Goal: Task Accomplishment & Management: Manage account settings

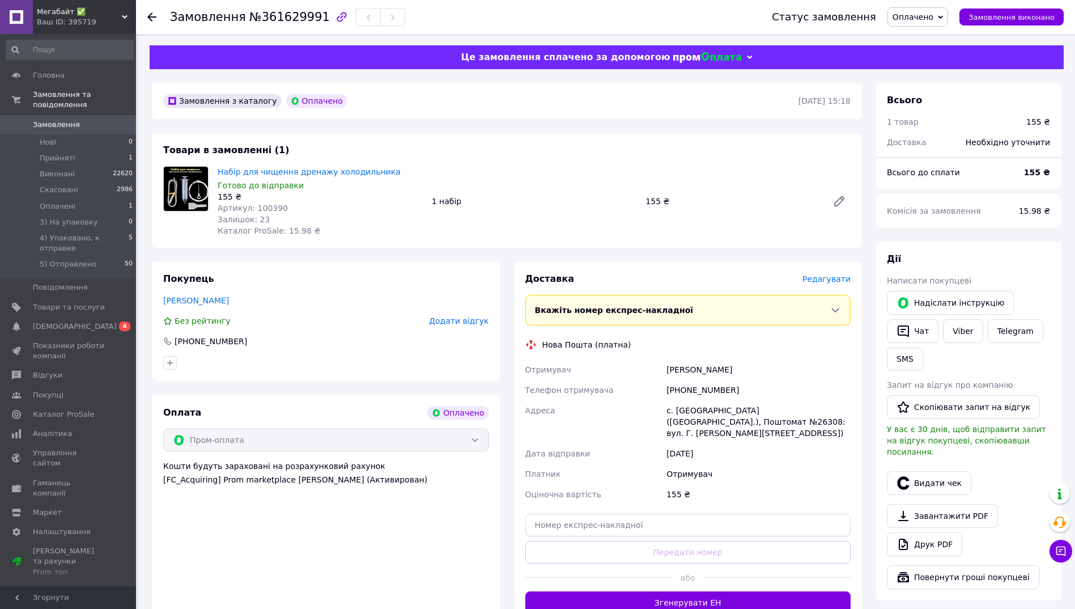
click at [277, 16] on span "№361629991" at bounding box center [289, 17] width 81 height 14
copy span "361629991"
click at [946, 20] on span "Оплачено" at bounding box center [918, 16] width 61 height 19
click at [939, 92] on li "3) На упаковку" at bounding box center [943, 90] width 110 height 17
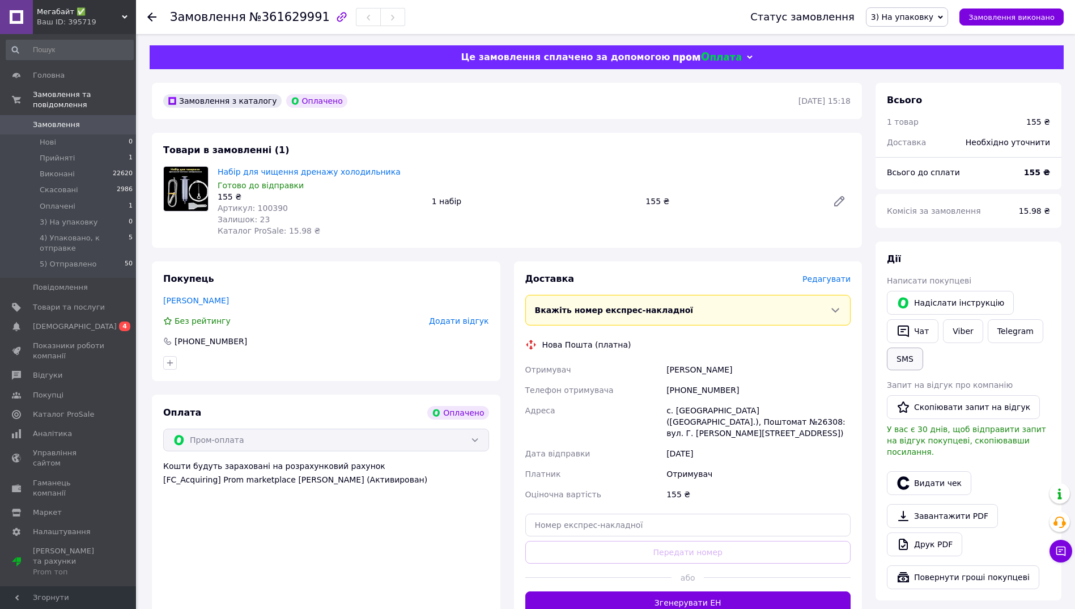
click at [901, 358] on button "SMS" at bounding box center [905, 359] width 36 height 23
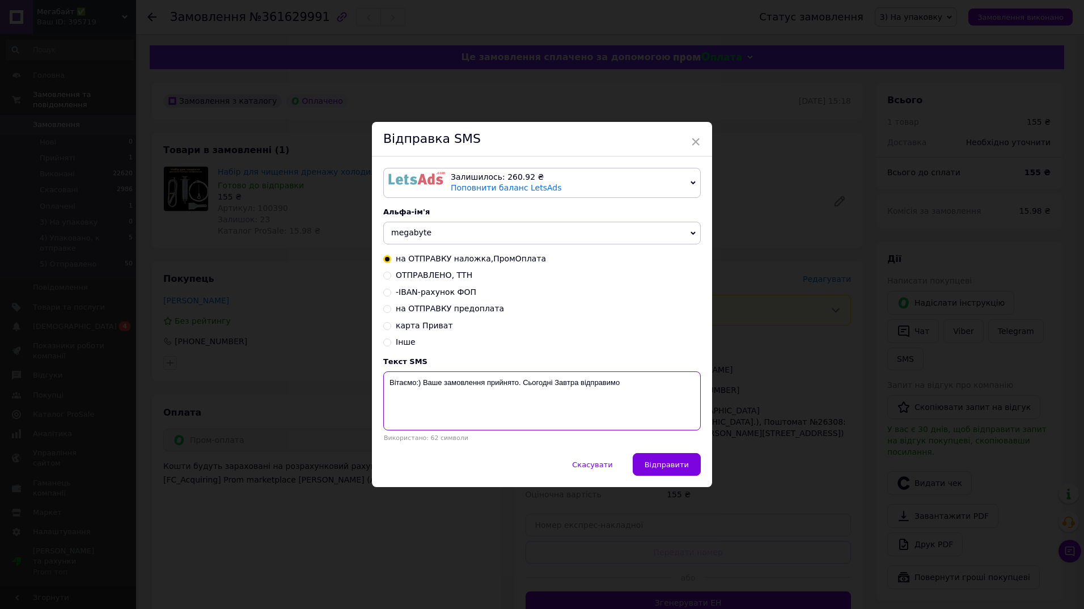
click at [486, 381] on textarea "Вітаємо:) Ваше замовлення прийнято. Сьогодні Завтра відправимо" at bounding box center [541, 400] width 317 height 59
paste textarea "361629991"
click at [613, 381] on textarea "Вітаємо:) Ваше замовлення 361629991 прийнято. Сьогодні Завтра відправимо" at bounding box center [541, 400] width 317 height 59
type textarea "Вітаємо:) Ваше замовлення 361629991 прийнято. Сьогодні відправимо"
click at [676, 468] on span "Відправити" at bounding box center [667, 464] width 44 height 9
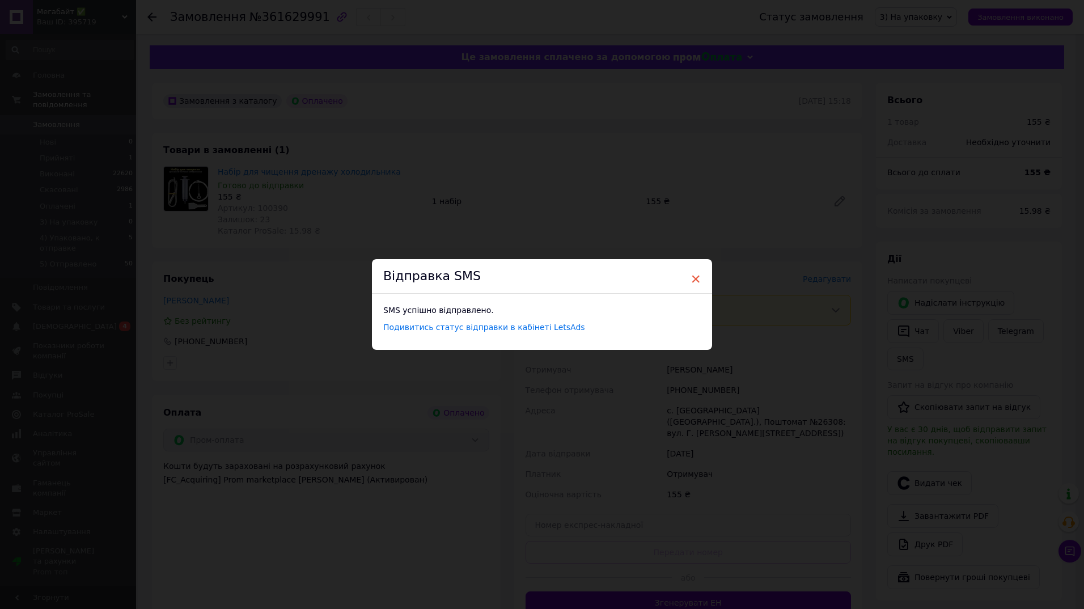
click at [696, 277] on span "×" at bounding box center [695, 278] width 10 height 19
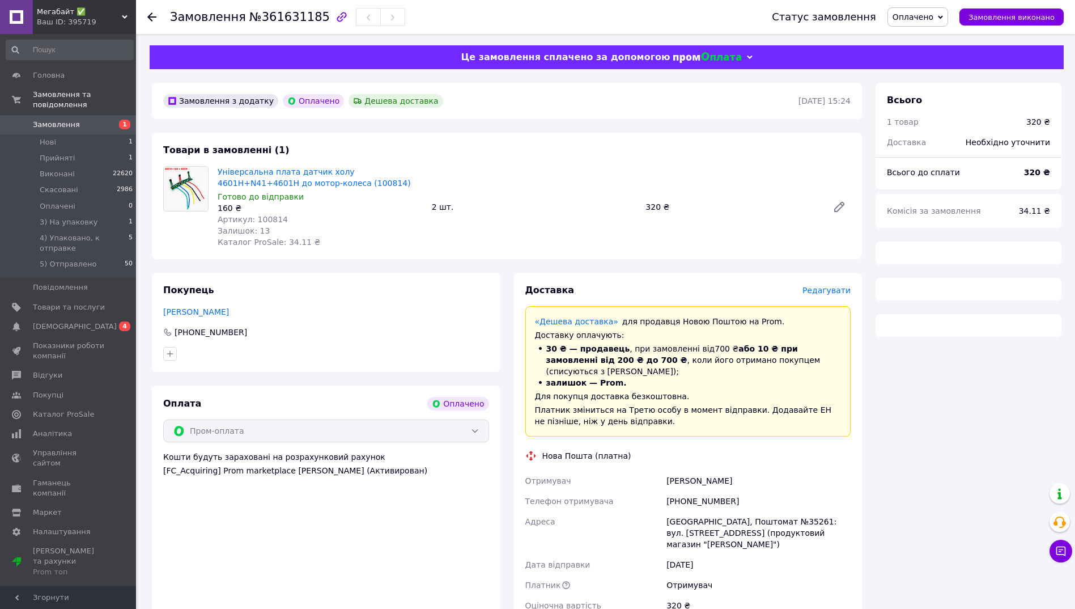
click at [269, 16] on span "№361631185" at bounding box center [289, 17] width 81 height 14
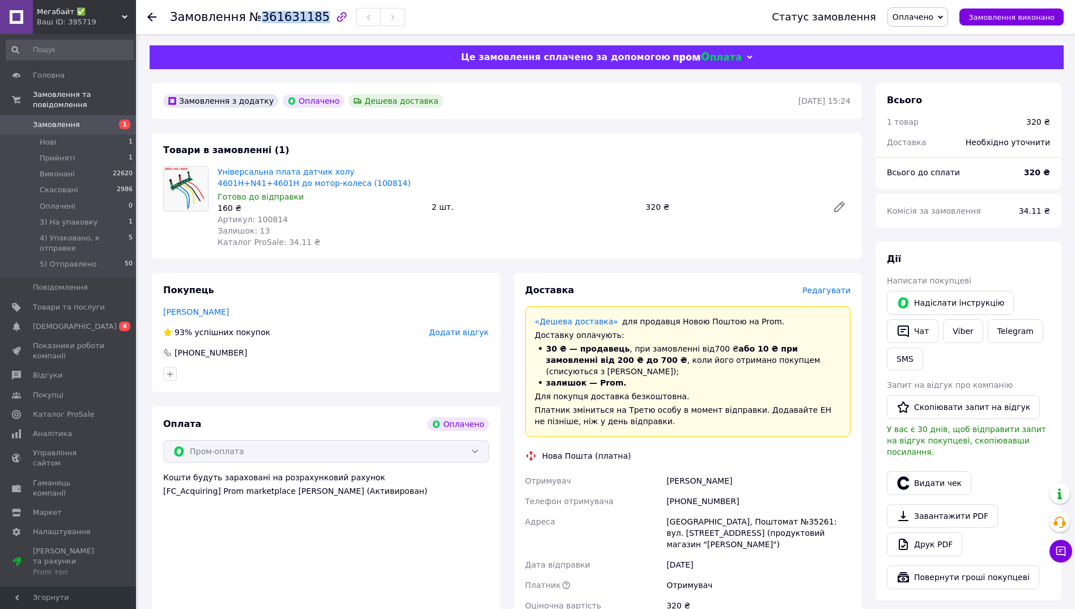
click at [269, 16] on span "№361631185" at bounding box center [289, 17] width 81 height 14
copy span "361631185"
click at [917, 22] on span "Оплачено" at bounding box center [913, 16] width 41 height 9
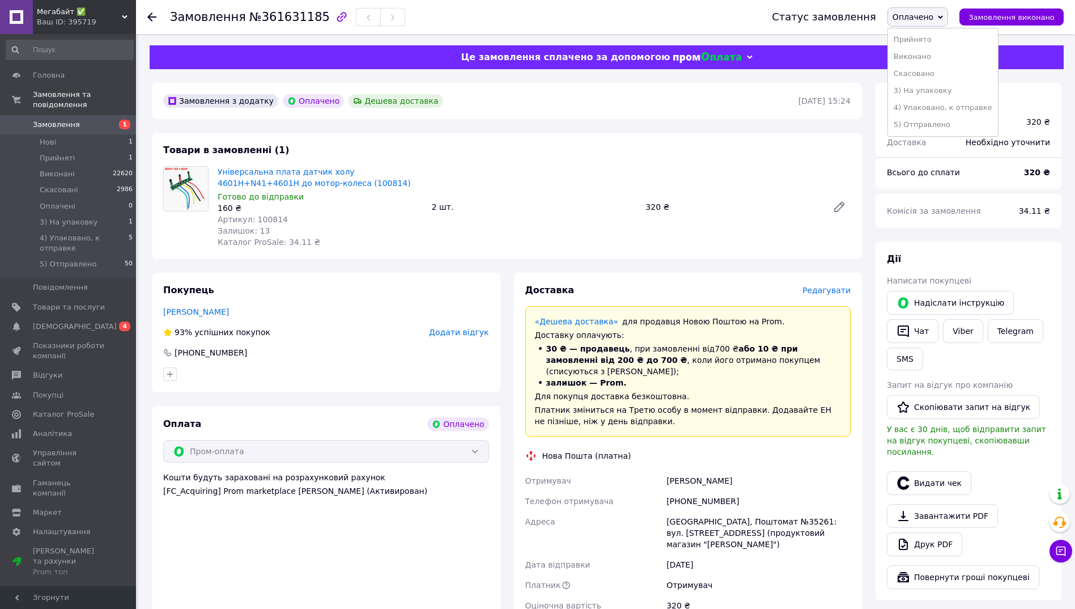
click at [926, 91] on li "3) На упаковку" at bounding box center [943, 90] width 110 height 17
click at [900, 353] on button "SMS" at bounding box center [905, 359] width 36 height 23
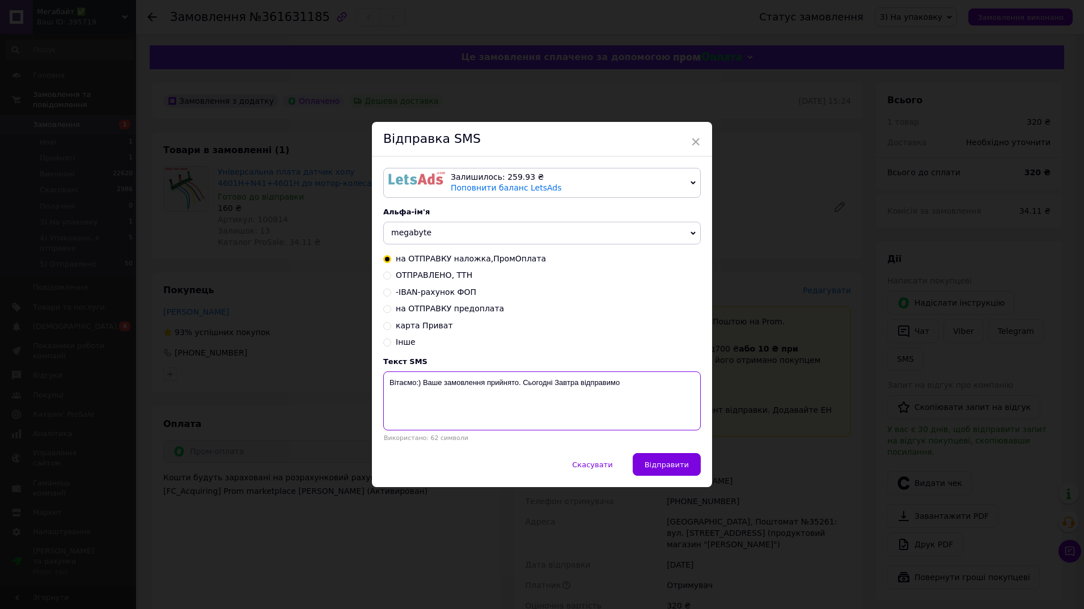
click at [486, 385] on textarea "Вітаємо:) Ваше замовлення прийнято. Сьогодні Завтра відправимо" at bounding box center [541, 400] width 317 height 59
paste textarea "361631185"
click at [521, 385] on textarea "Вітаємо:) Ваше замовлення 361631185прийнято. Сьогодні Завтра відправимо" at bounding box center [541, 400] width 317 height 59
click at [615, 385] on textarea "Вітаємо:) Ваше замовлення 361631185 прийнято. Сьогодні Завтра відправимо" at bounding box center [541, 400] width 317 height 59
type textarea "Вітаємо:) Ваше замовлення 361631185 прийнято. Сьогодні відправимо"
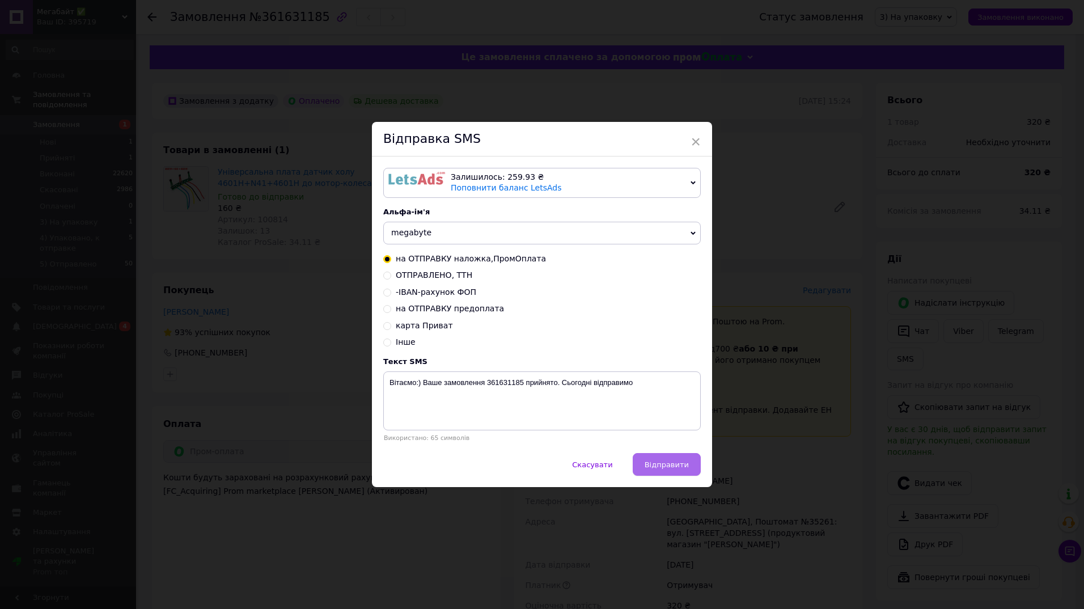
click at [680, 467] on span "Відправити" at bounding box center [667, 464] width 44 height 9
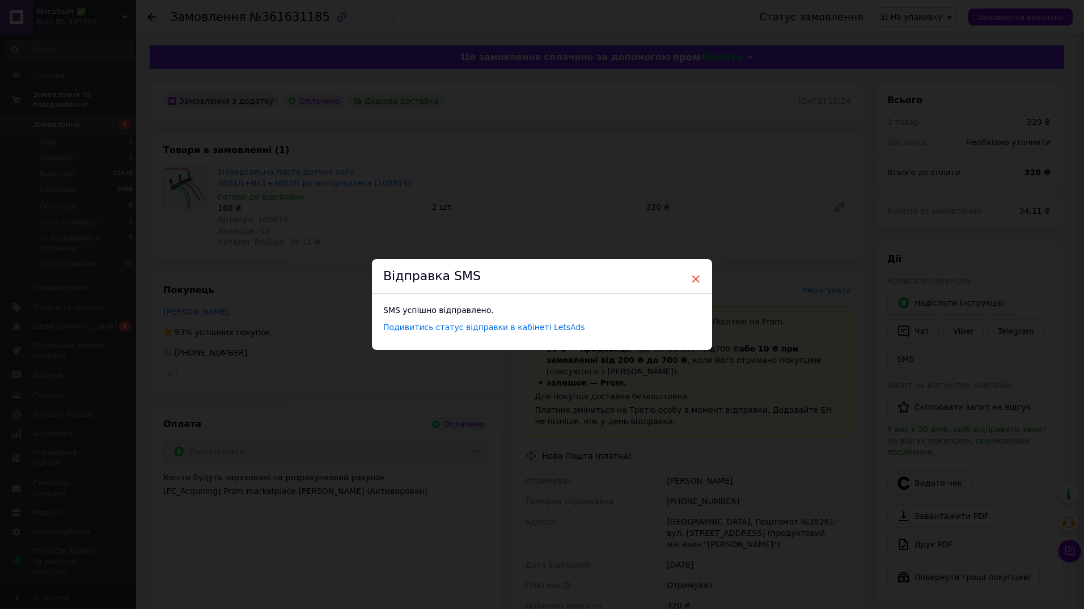
click at [690, 279] on span "×" at bounding box center [695, 278] width 10 height 19
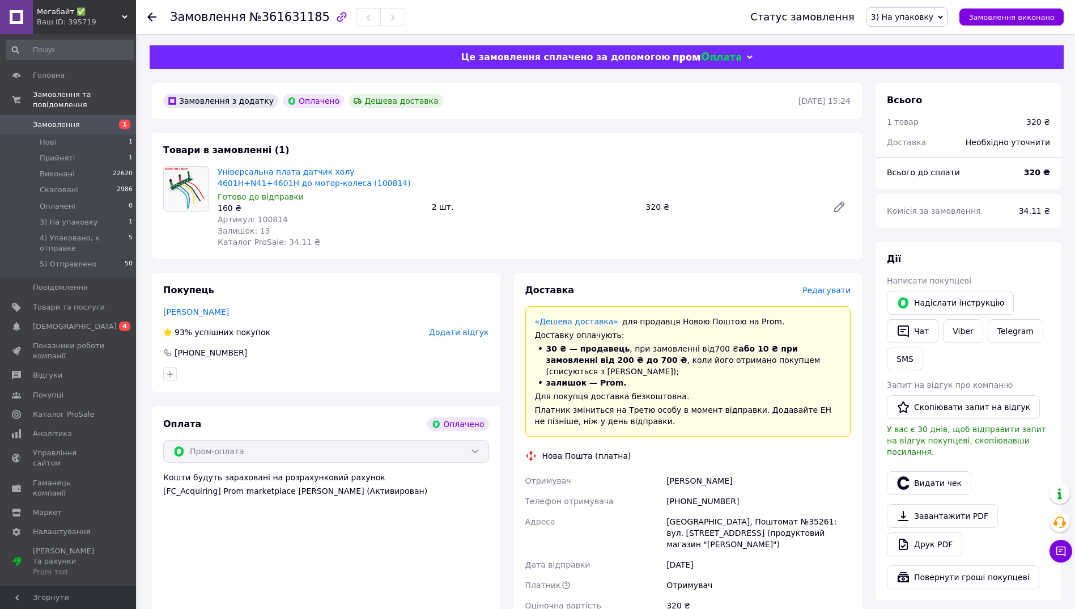
drag, startPoint x: 89, startPoint y: 237, endPoint x: 628, endPoint y: 0, distance: 588.9
click at [89, 256] on li "5) Отправлено 50" at bounding box center [69, 267] width 139 height 22
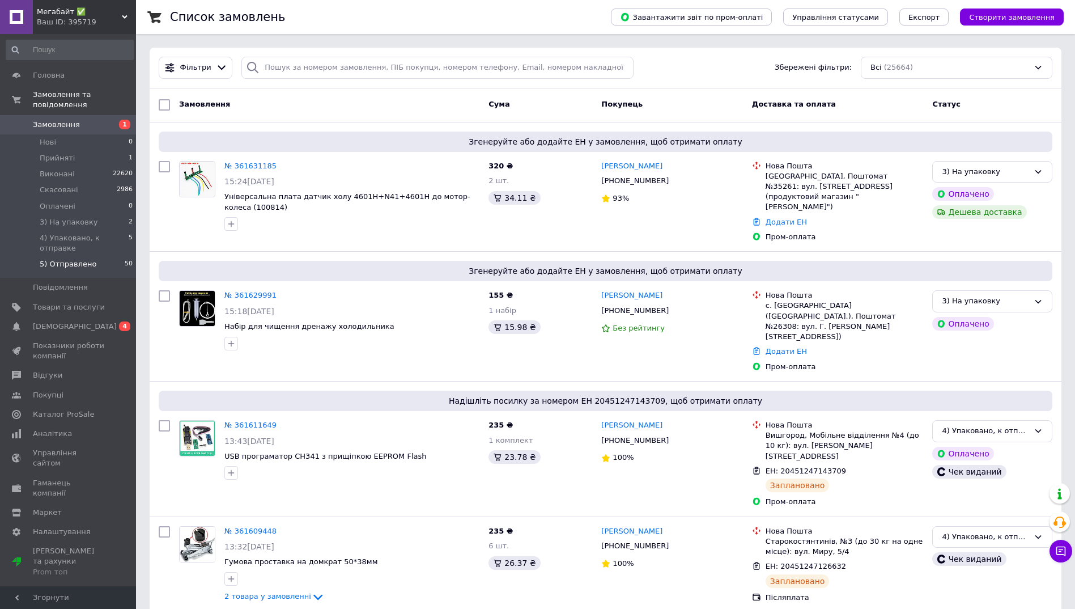
click at [78, 259] on span "5) Отправлено" at bounding box center [68, 264] width 57 height 10
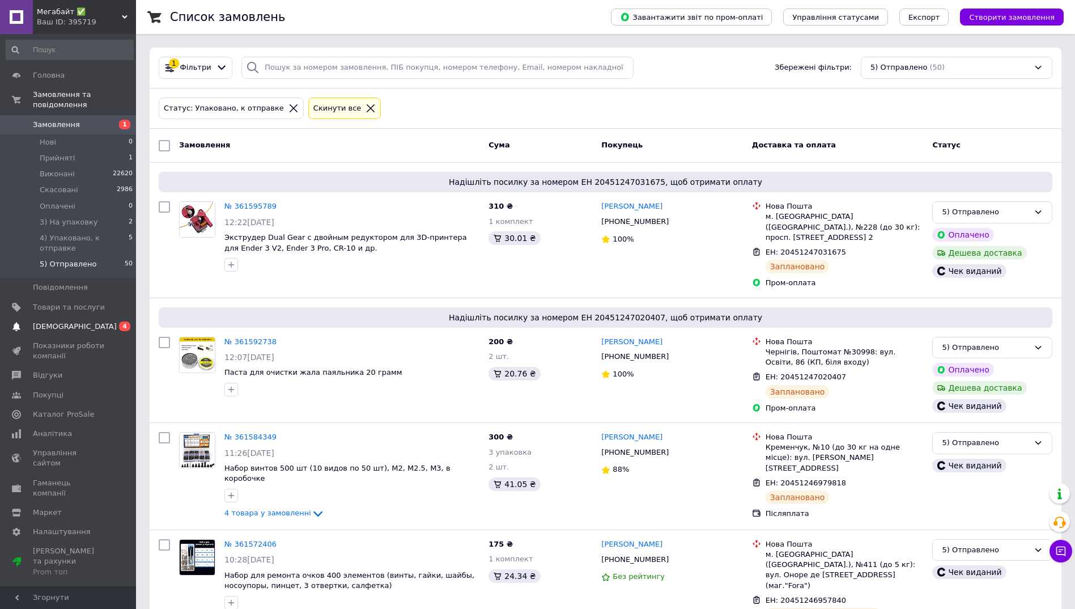
click at [50, 321] on span "[DEMOGRAPHIC_DATA]" at bounding box center [75, 326] width 84 height 10
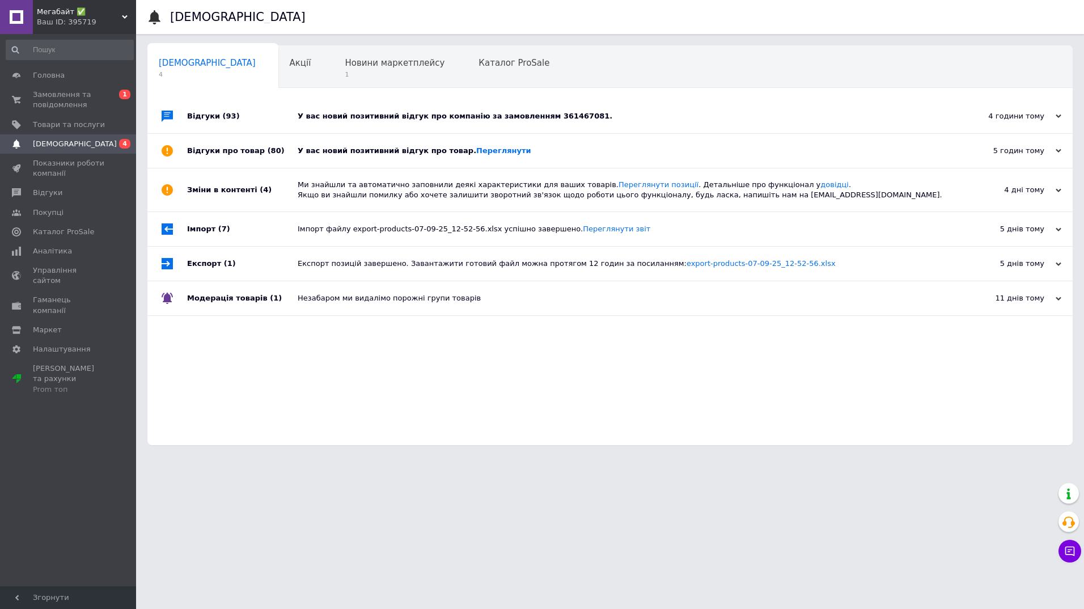
click at [1016, 155] on div "5 годин тому" at bounding box center [1004, 151] width 113 height 10
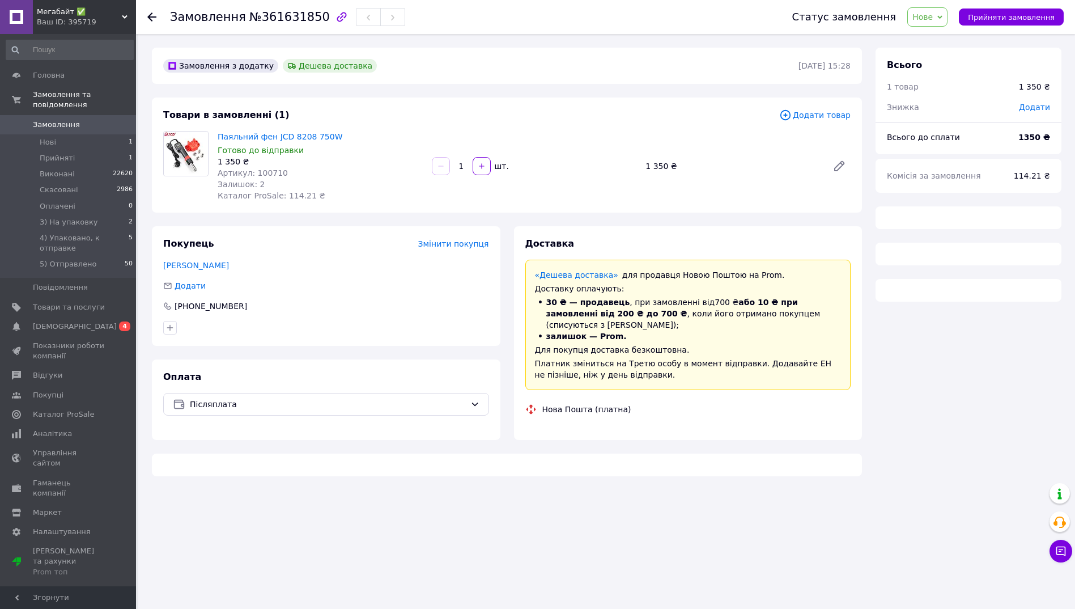
click at [291, 16] on span "№361631850" at bounding box center [289, 17] width 81 height 14
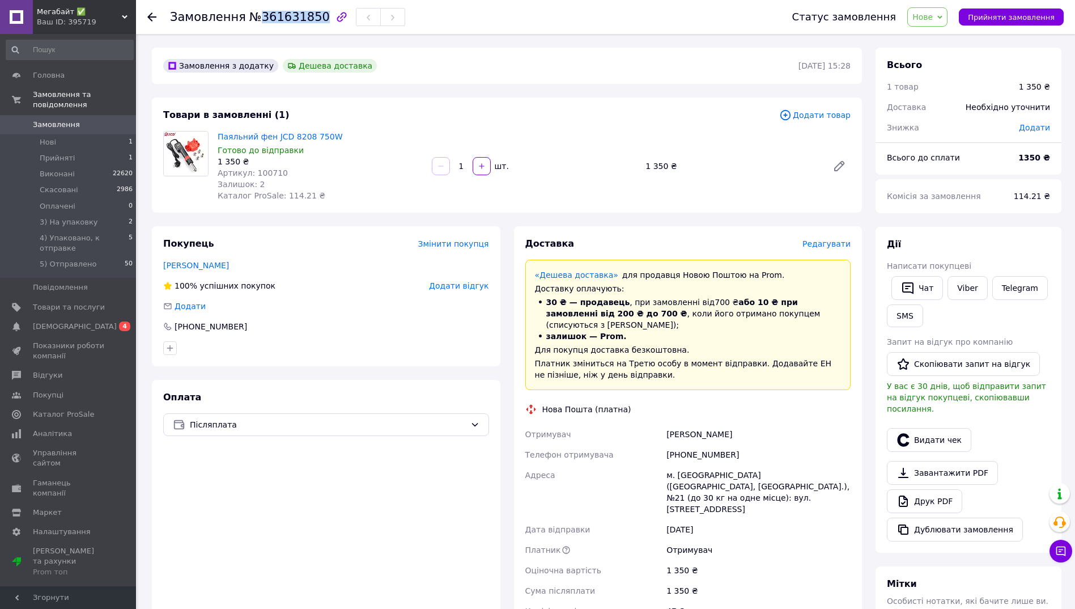
click at [291, 16] on span "№361631850" at bounding box center [289, 17] width 81 height 14
copy span "361631850"
click at [932, 18] on span "Нове" at bounding box center [923, 16] width 20 height 9
click at [953, 107] on li "3) На упаковку" at bounding box center [963, 107] width 110 height 17
click at [905, 319] on button "SMS" at bounding box center [905, 315] width 36 height 23
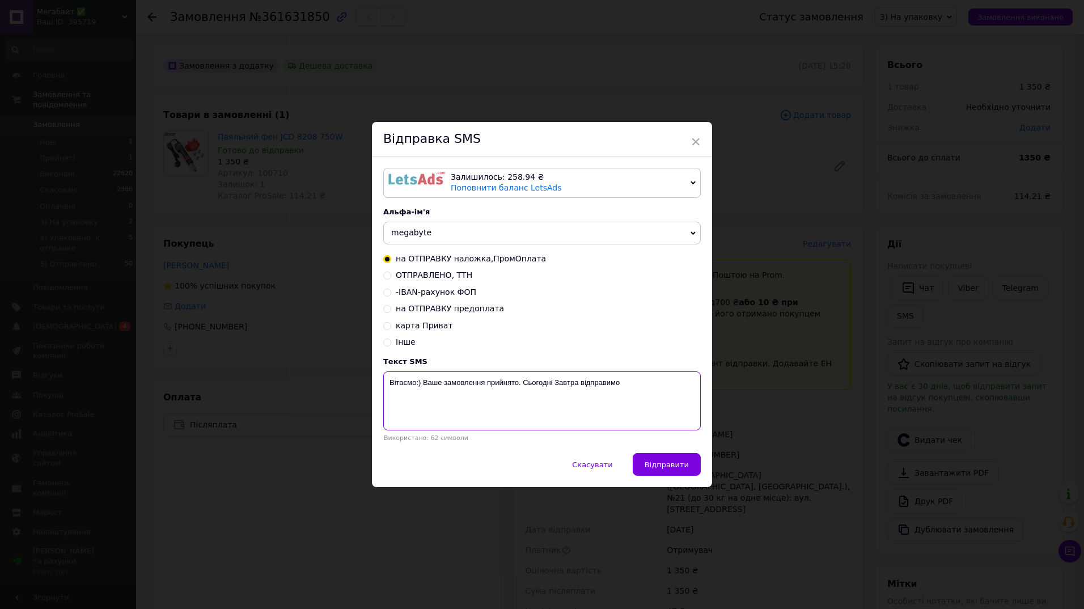
click at [486, 383] on textarea "Вітаємо:) Ваше замовлення прийнято. Сьогодні Завтра відправимо" at bounding box center [541, 400] width 317 height 59
paste textarea "361631850"
click at [616, 383] on textarea "Вітаємо:) Ваше замовлення 361631850 прийнято. Сьогодні Завтра відправимо" at bounding box center [541, 400] width 317 height 59
type textarea "Вітаємо:) Ваше замовлення 361631850 прийнято. Сьогодні відправимо"
click at [673, 465] on span "Відправити" at bounding box center [667, 464] width 44 height 9
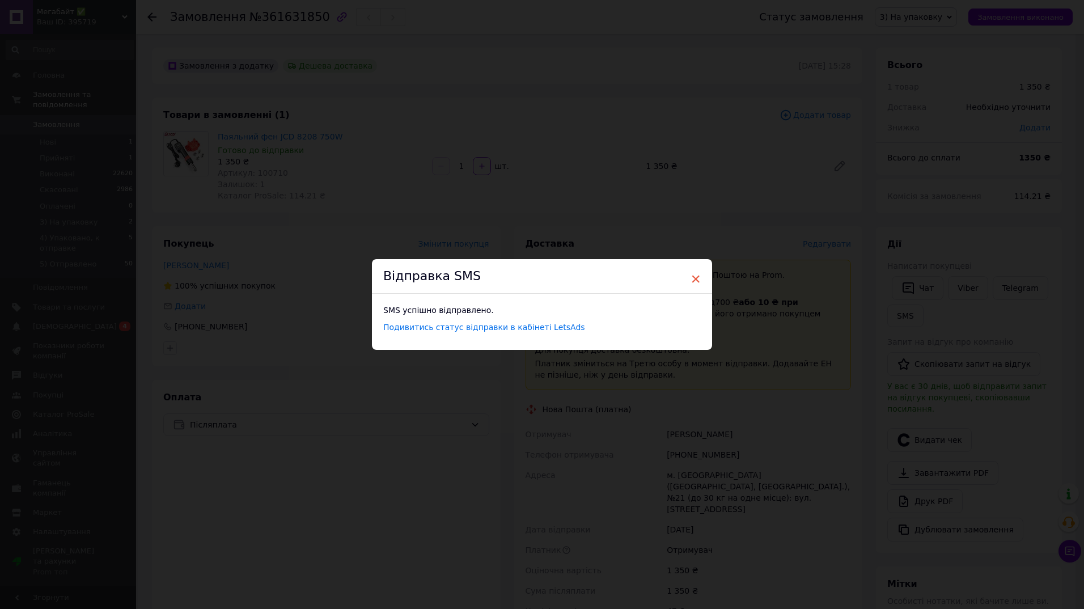
click at [693, 277] on span "×" at bounding box center [695, 278] width 10 height 19
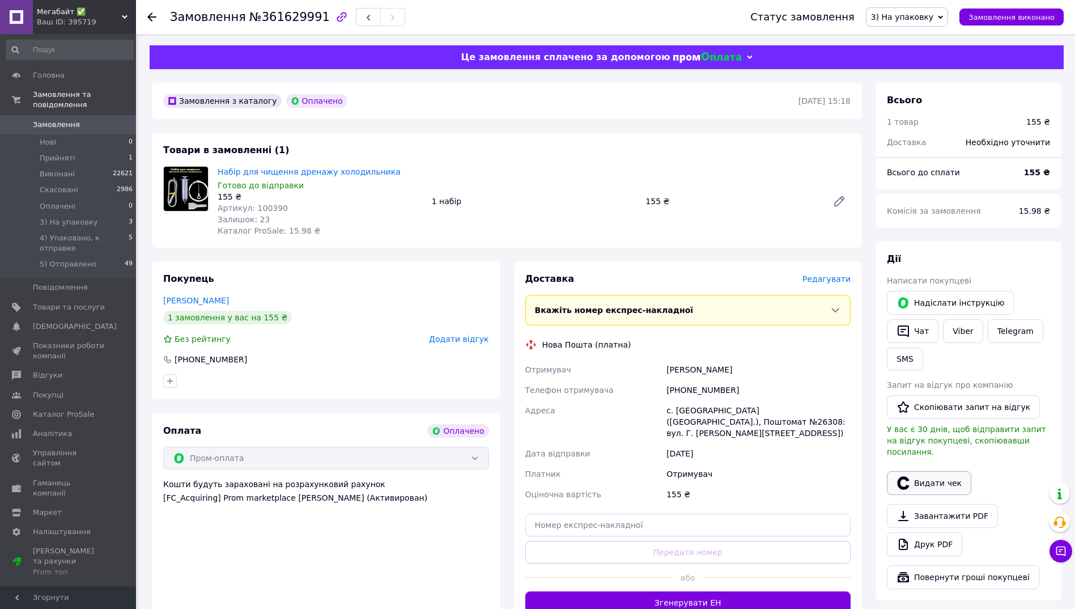
click at [910, 476] on icon "button" at bounding box center [904, 483] width 14 height 14
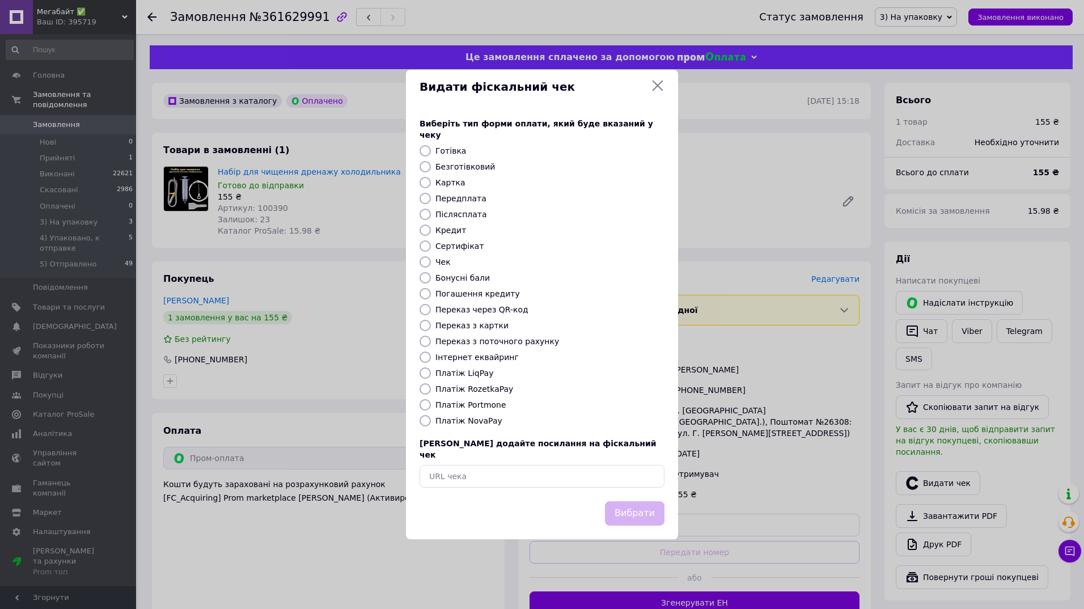
click at [424, 390] on input "Платіж RozetkaPay" at bounding box center [425, 388] width 11 height 11
radio input "true"
click at [633, 501] on button "Вибрати" at bounding box center [635, 513] width 60 height 24
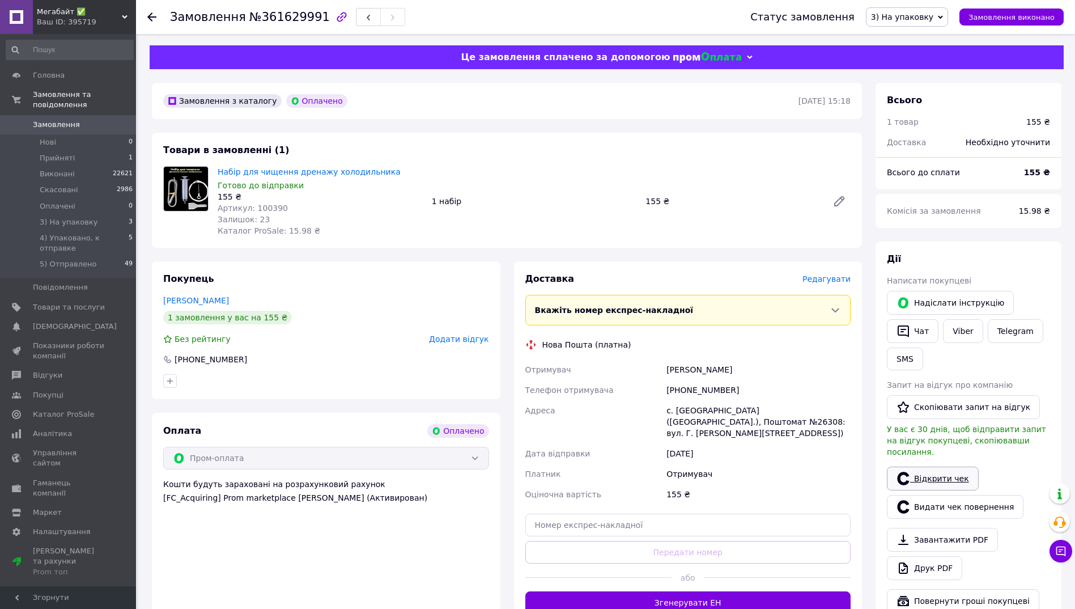
click at [937, 471] on link "Відкрити чек" at bounding box center [933, 479] width 92 height 24
click at [822, 274] on span "Редагувати" at bounding box center [827, 278] width 48 height 9
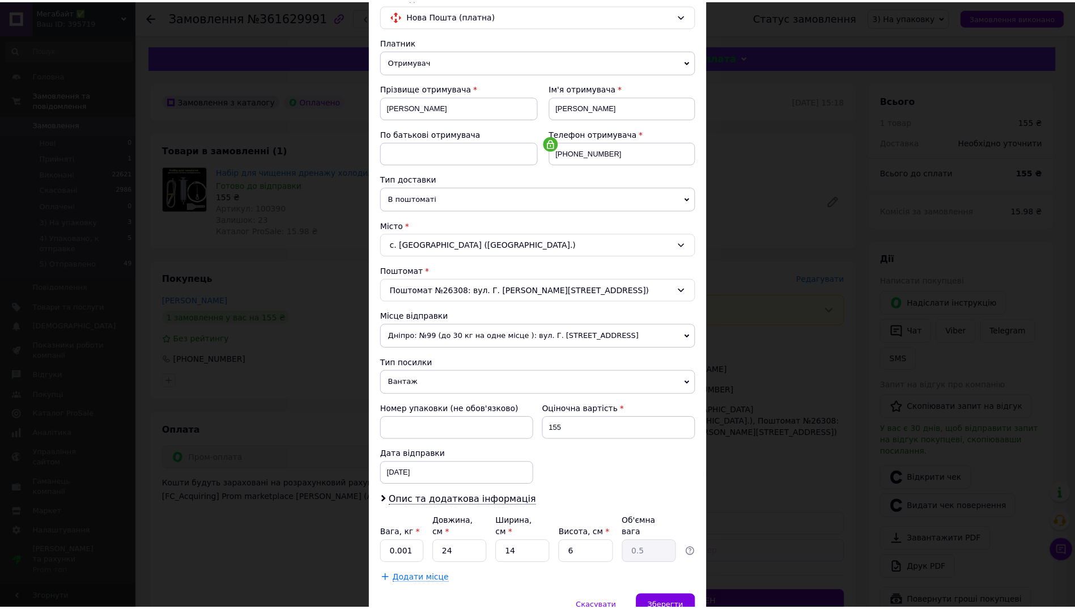
scroll to position [144, 0]
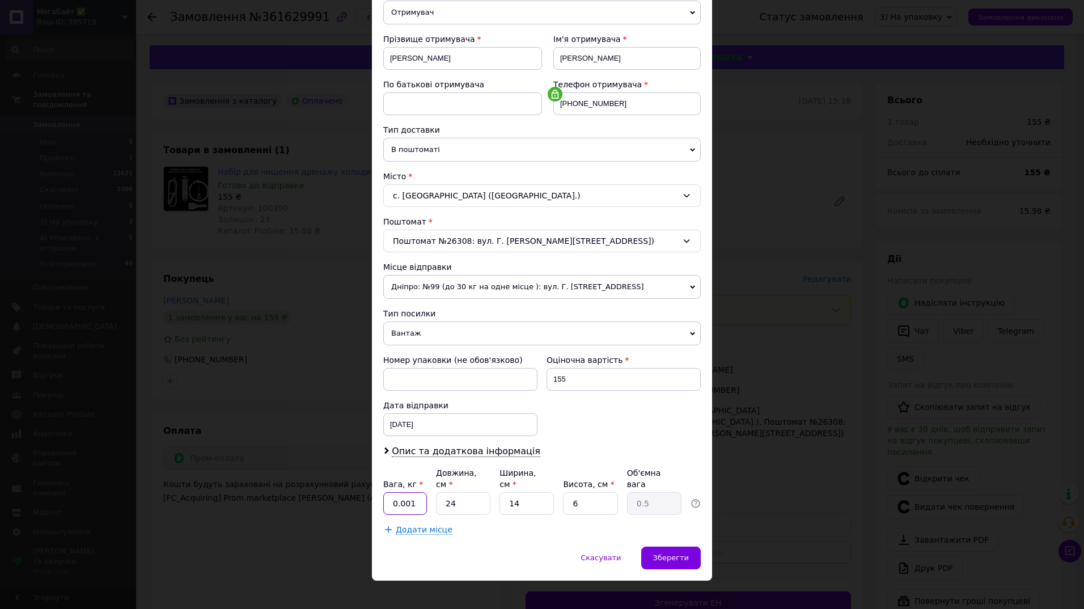
drag, startPoint x: 400, startPoint y: 490, endPoint x: 421, endPoint y: 494, distance: 21.9
click at [422, 495] on input "0.001" at bounding box center [405, 503] width 44 height 23
type input "0.5"
click at [678, 553] on span "Зберегти" at bounding box center [671, 557] width 36 height 9
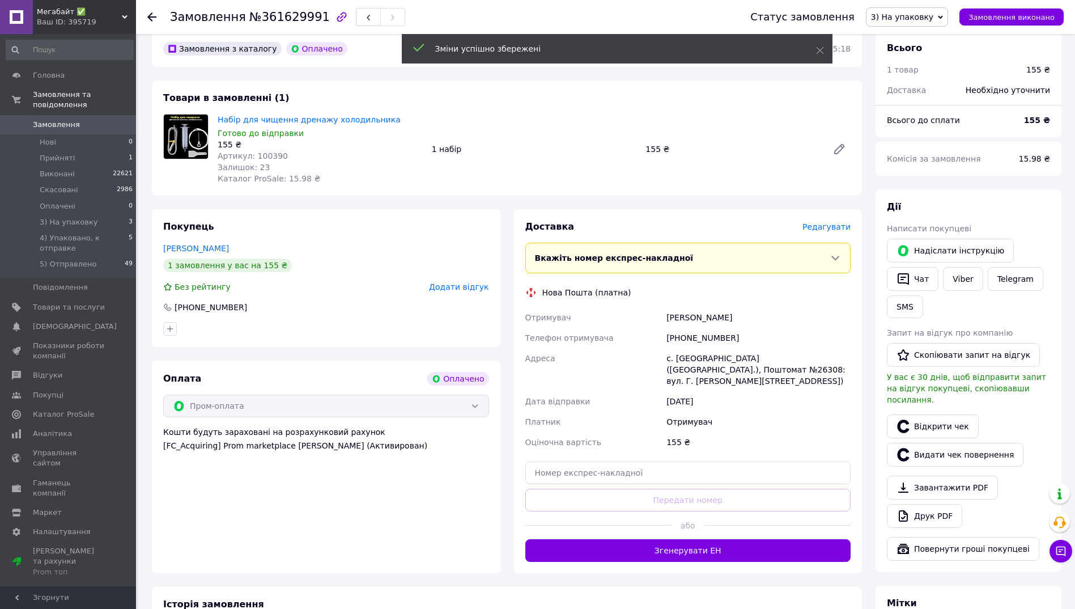
scroll to position [113, 0]
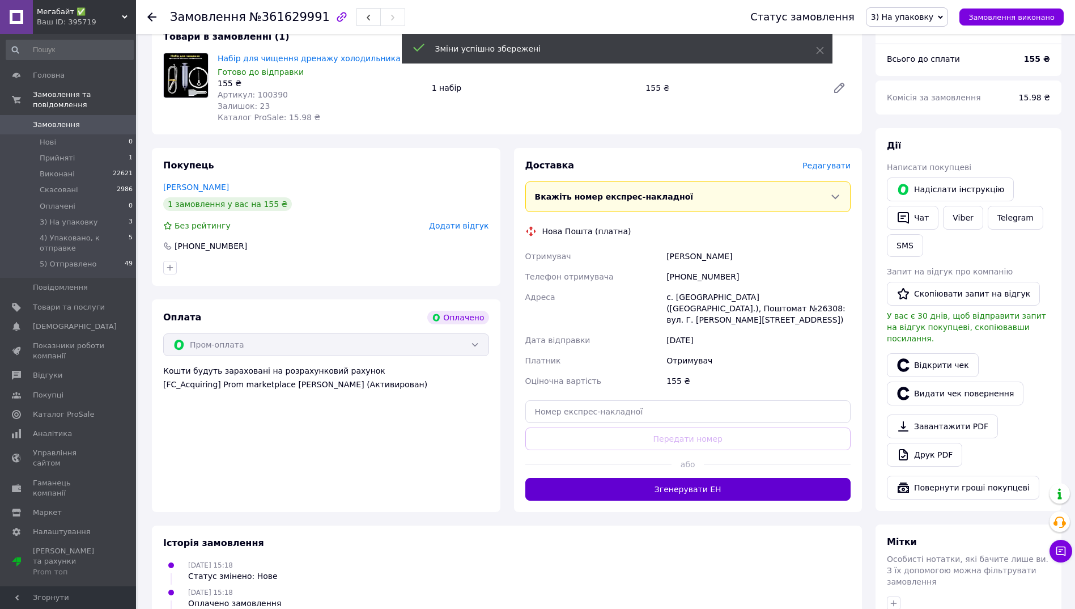
click at [695, 478] on button "Згенерувати ЕН" at bounding box center [689, 489] width 326 height 23
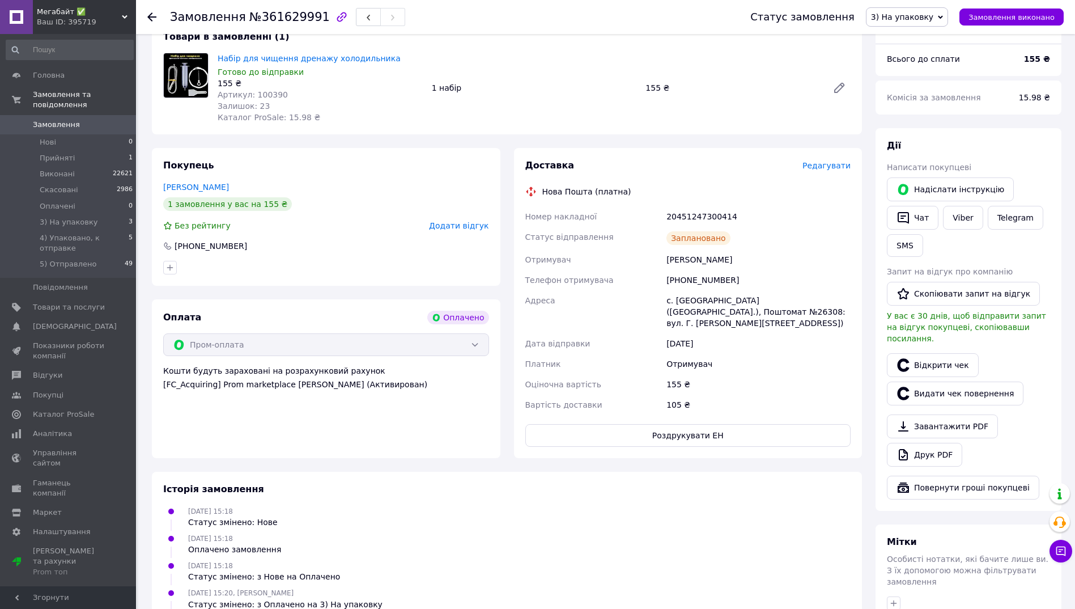
click at [715, 221] on div "20451247300414" at bounding box center [758, 216] width 189 height 20
copy div "20451247300414"
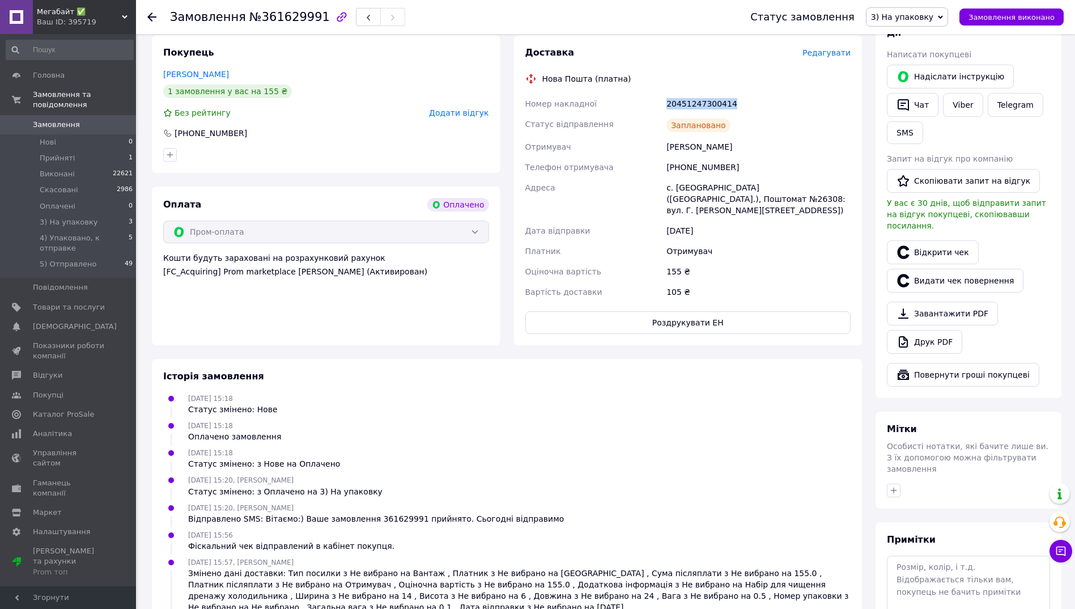
scroll to position [281, 0]
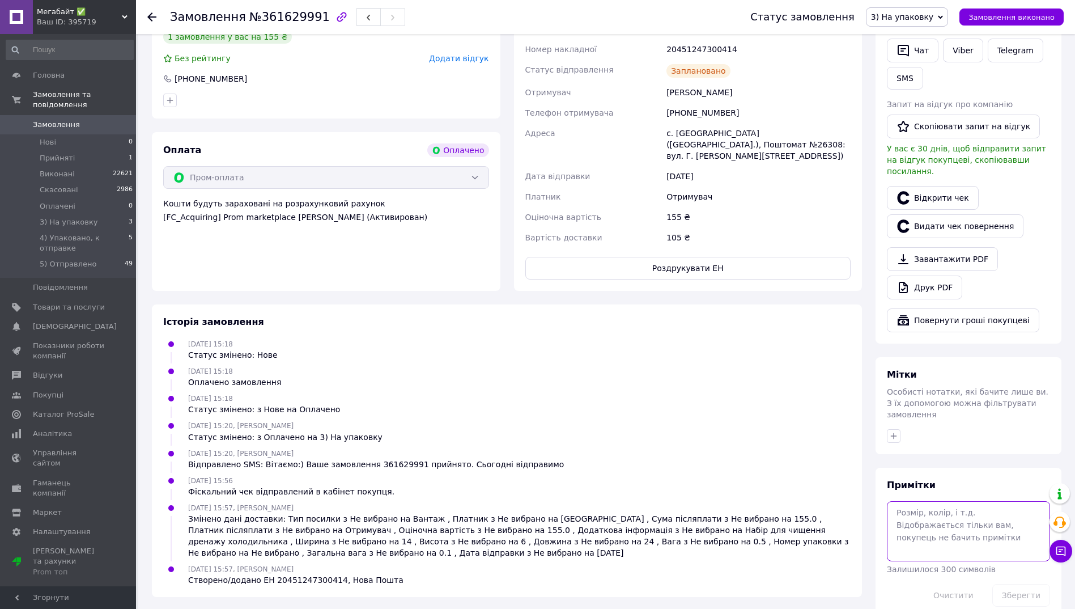
paste textarea "20451247300414"
type textarea "20451247300414"
click at [1032, 584] on button "Зберегти" at bounding box center [1022, 595] width 58 height 23
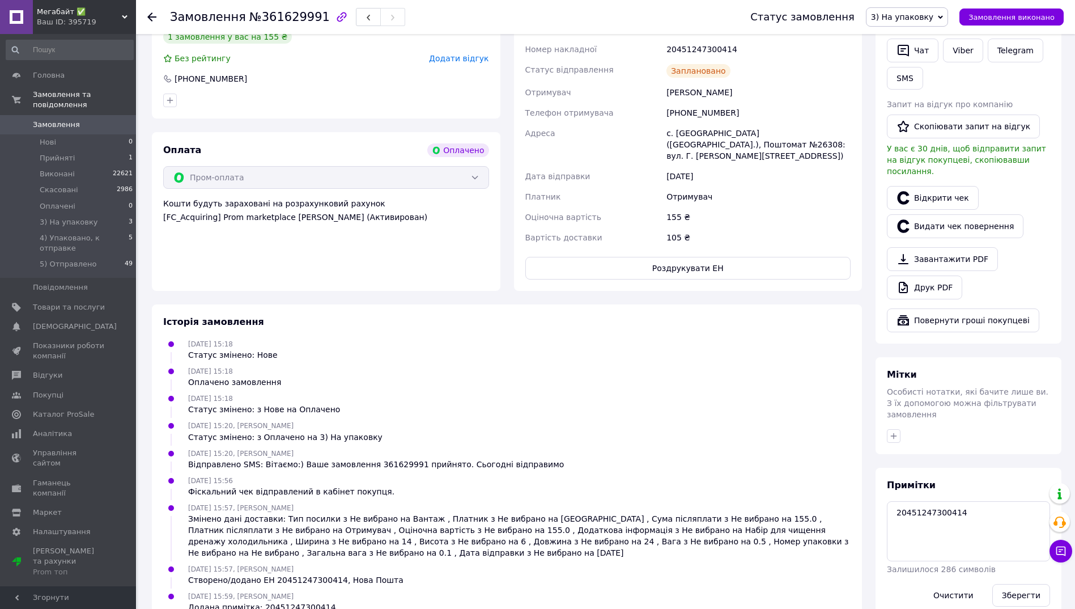
click at [920, 21] on span "3) На упаковку" at bounding box center [902, 16] width 62 height 9
click at [933, 108] on li "4) Упаковано, к отправке" at bounding box center [922, 107] width 110 height 17
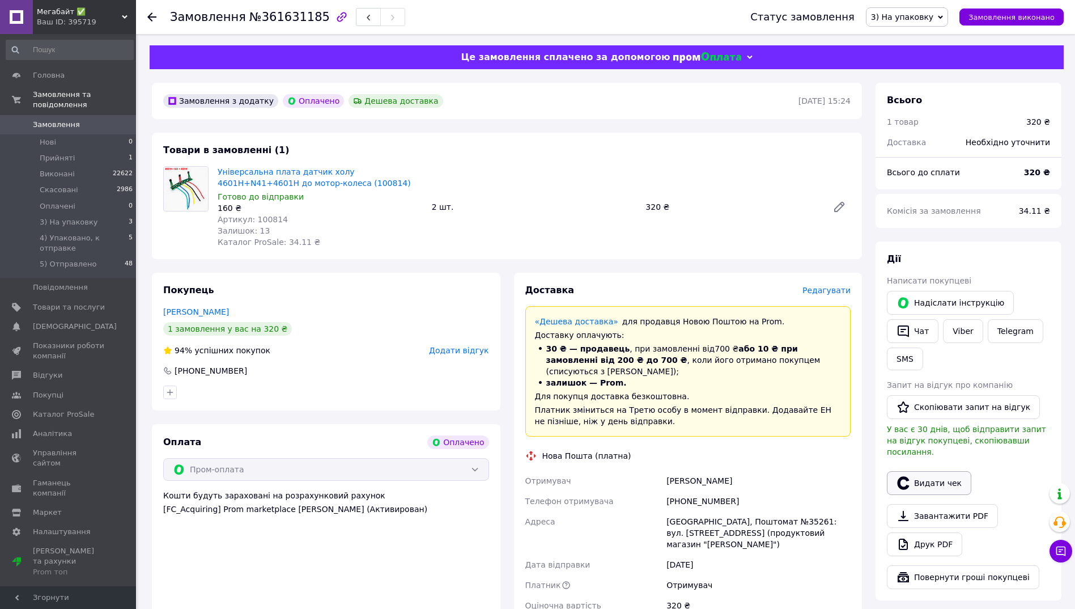
click at [929, 471] on button "Видати чек" at bounding box center [929, 483] width 84 height 24
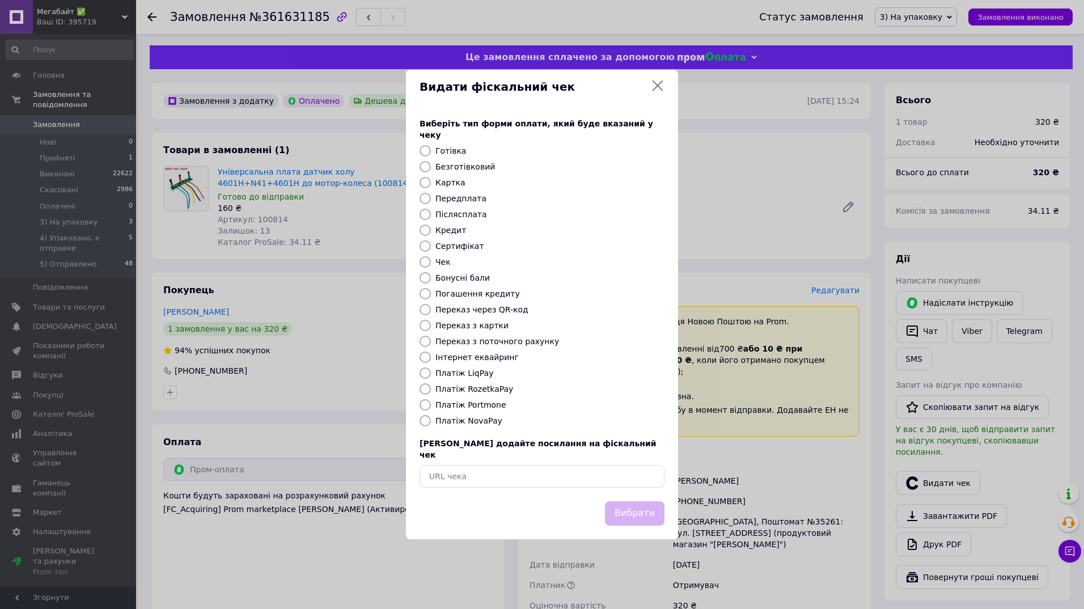
click at [427, 387] on input "Платіж RozetkaPay" at bounding box center [425, 388] width 11 height 11
radio input "true"
click at [624, 501] on button "Вибрати" at bounding box center [635, 513] width 60 height 24
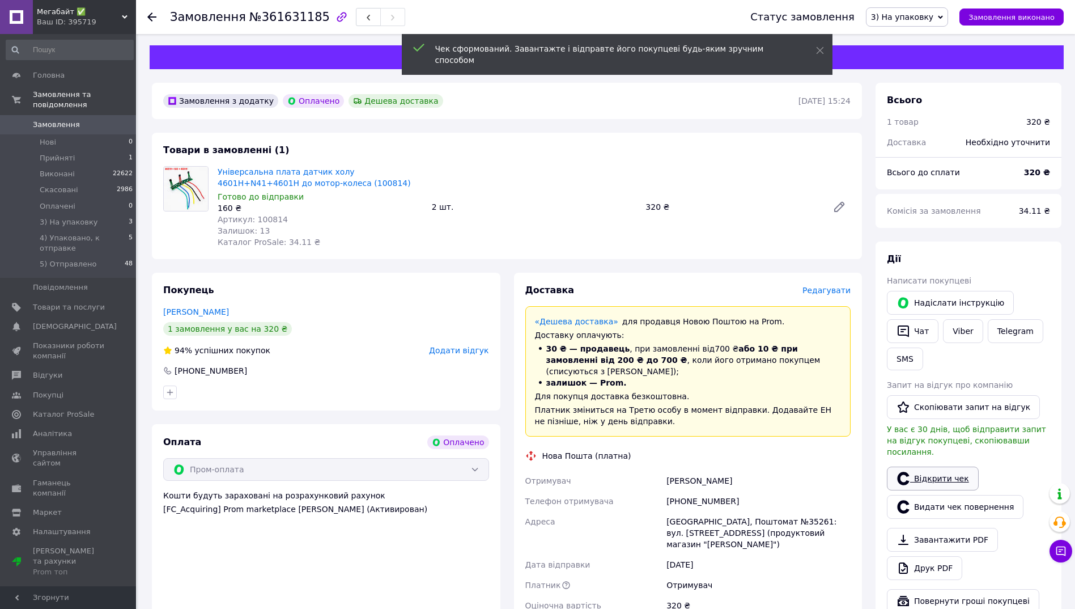
click at [933, 471] on link "Відкрити чек" at bounding box center [933, 479] width 92 height 24
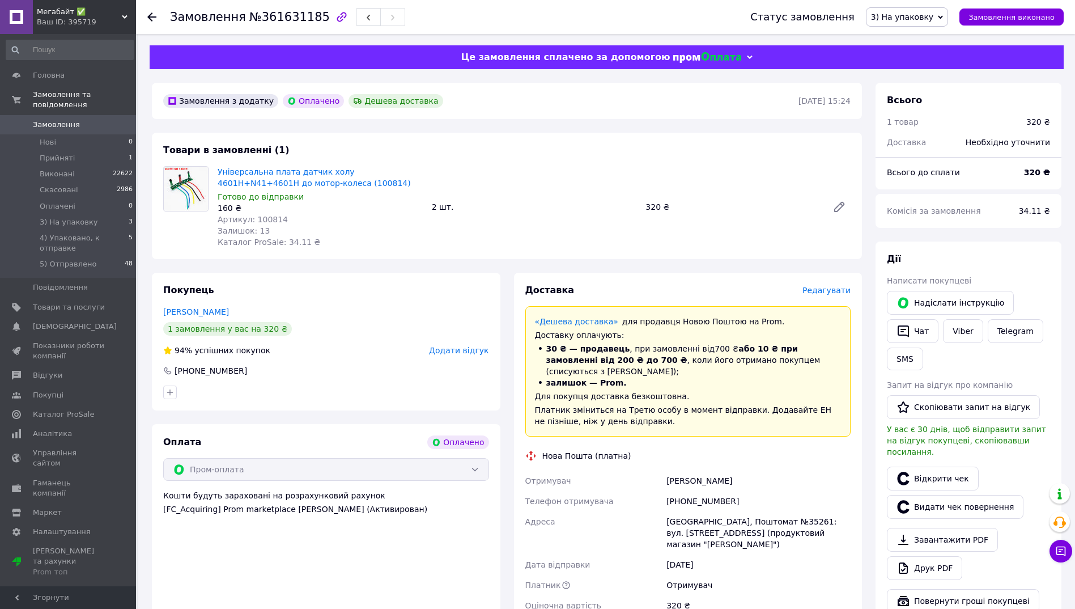
click at [821, 290] on span "Редагувати" at bounding box center [827, 290] width 48 height 9
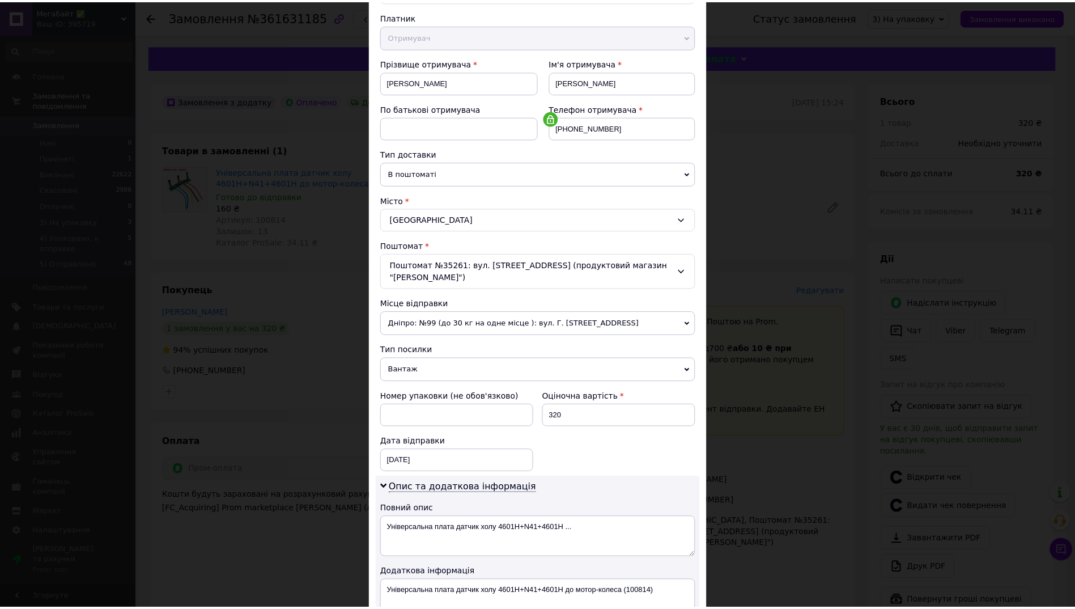
scroll to position [227, 0]
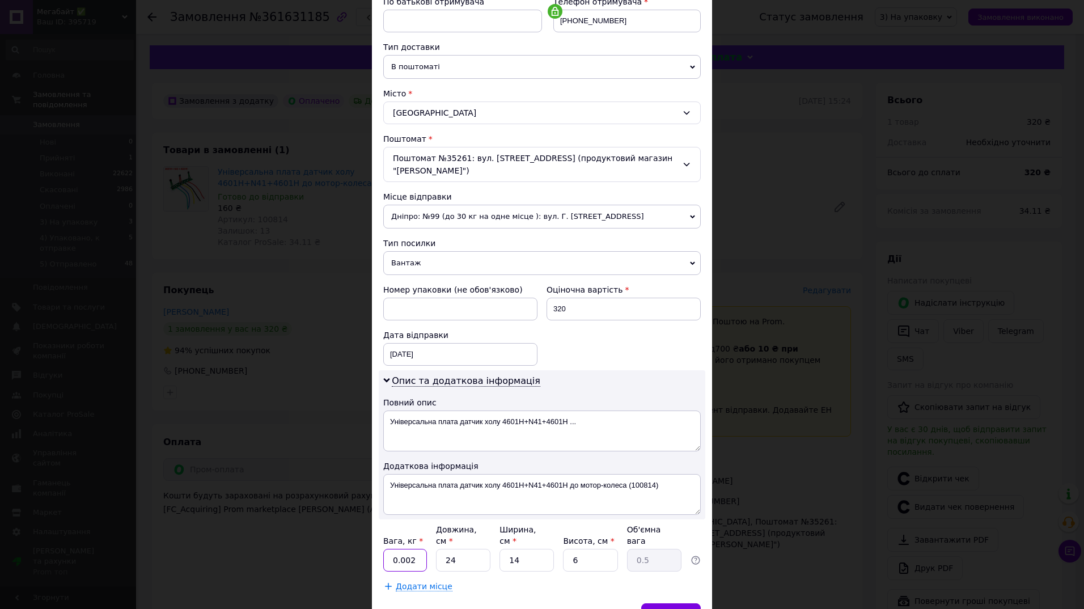
drag, startPoint x: 399, startPoint y: 535, endPoint x: 416, endPoint y: 531, distance: 17.6
click at [418, 549] on input "0.002" at bounding box center [405, 560] width 44 height 23
type input "0.5"
click at [522, 603] on div "Скасувати   Зберегти" at bounding box center [542, 620] width 340 height 34
click at [681, 608] on span "Зберегти" at bounding box center [671, 614] width 36 height 9
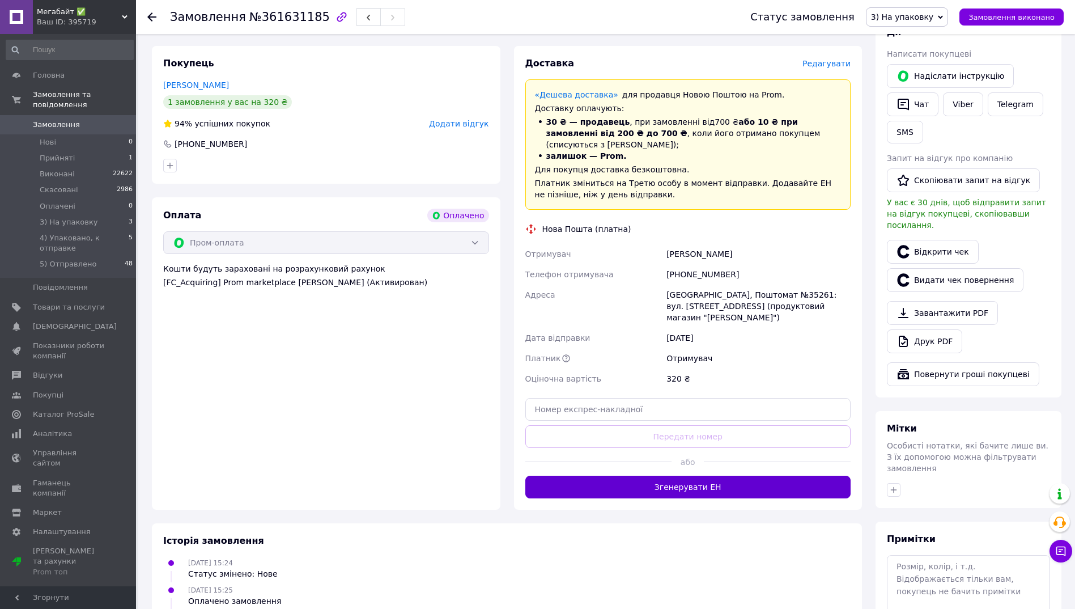
click at [690, 476] on button "Згенерувати ЕН" at bounding box center [689, 487] width 326 height 23
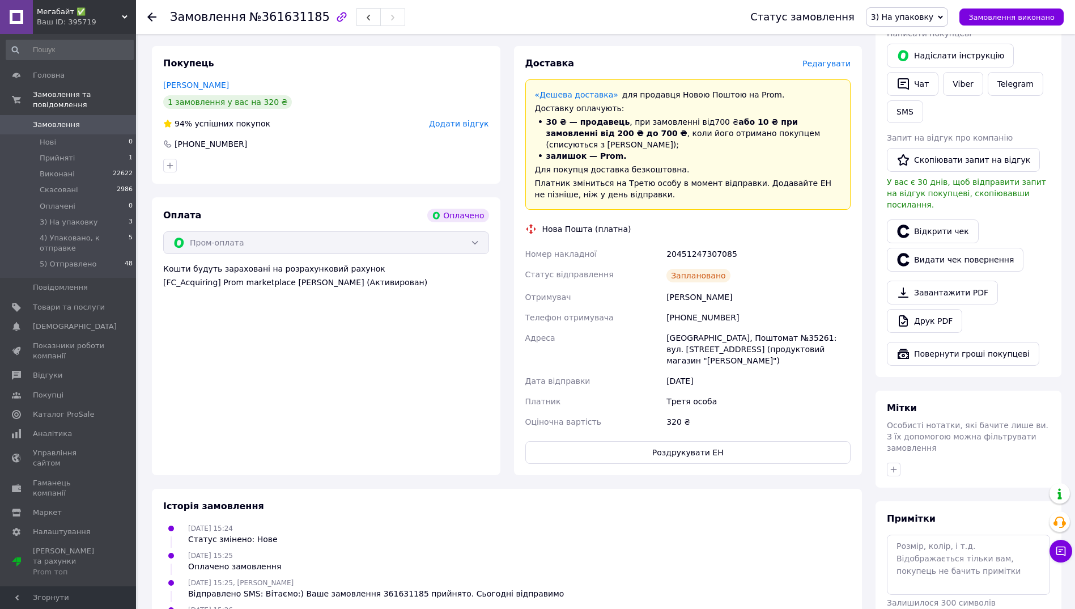
click at [673, 246] on div "20451247307085" at bounding box center [758, 254] width 189 height 20
copy div "20451247307085"
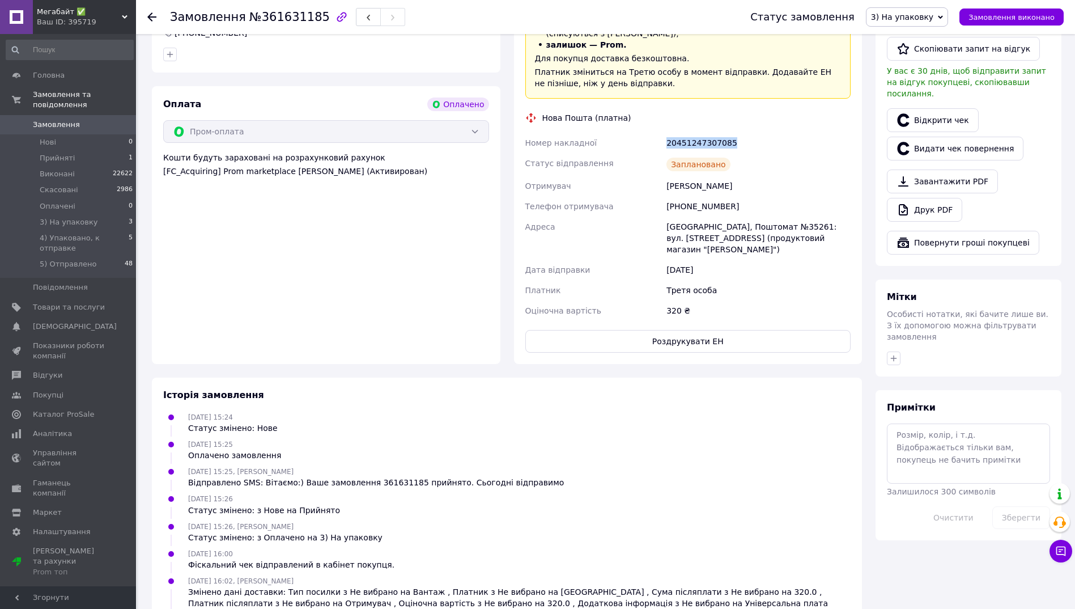
scroll to position [417, 0]
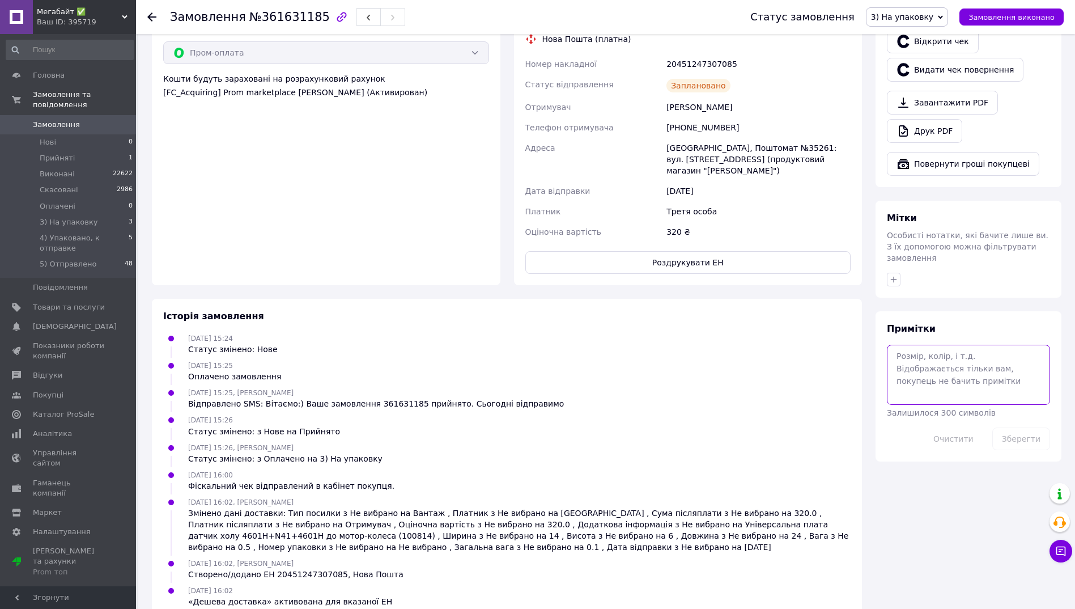
paste textarea "20451247307085"
type textarea "20451247307085"
click at [1015, 427] on button "Зберегти" at bounding box center [1022, 438] width 58 height 23
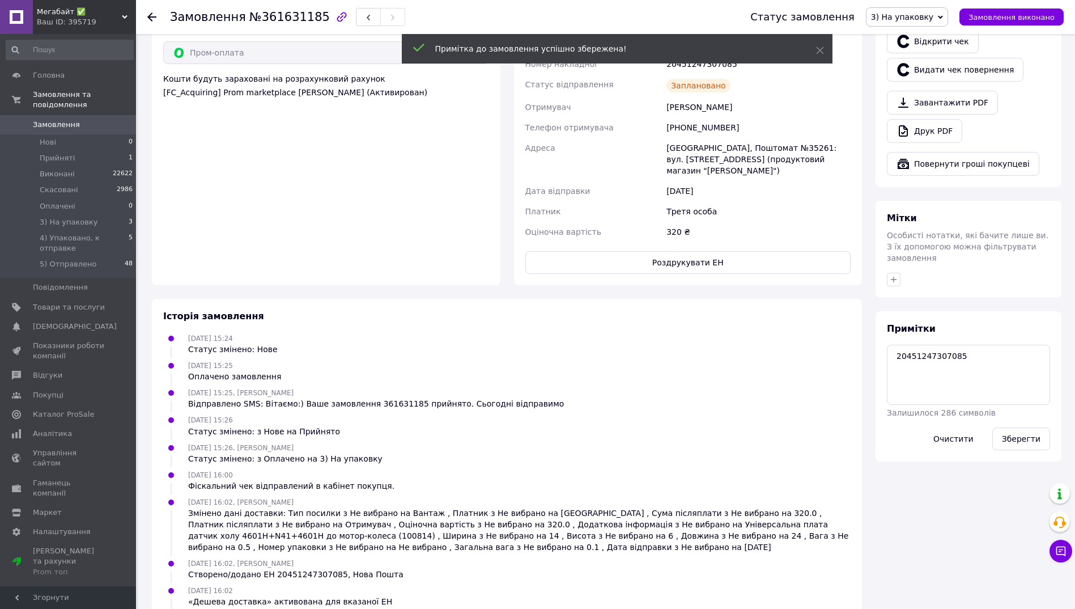
click at [904, 19] on span "3) На упаковку" at bounding box center [902, 16] width 62 height 9
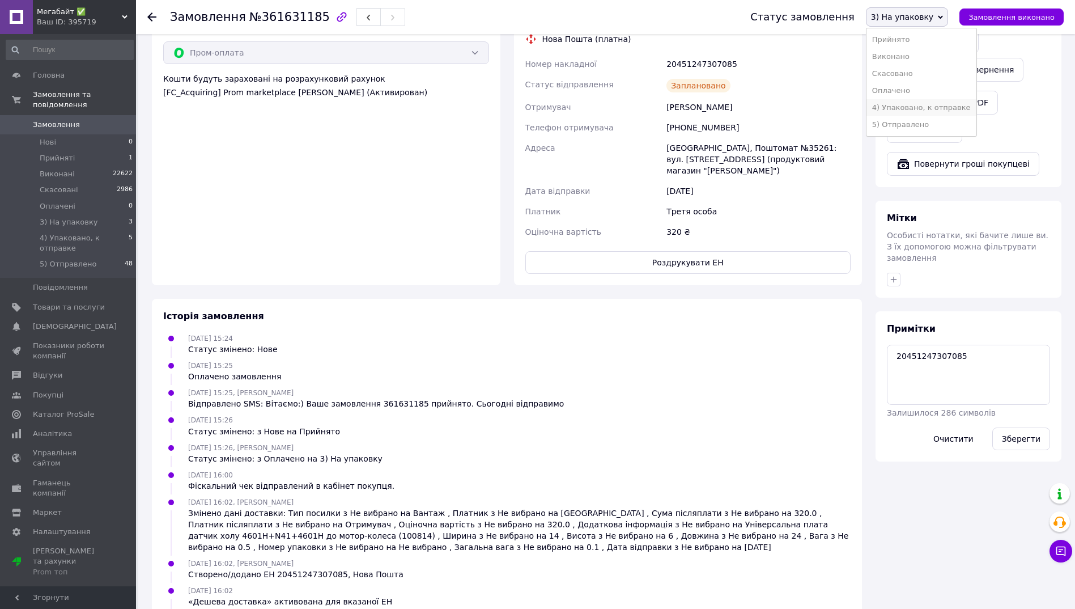
click at [938, 107] on li "4) Упаковано, к отправке" at bounding box center [922, 107] width 110 height 17
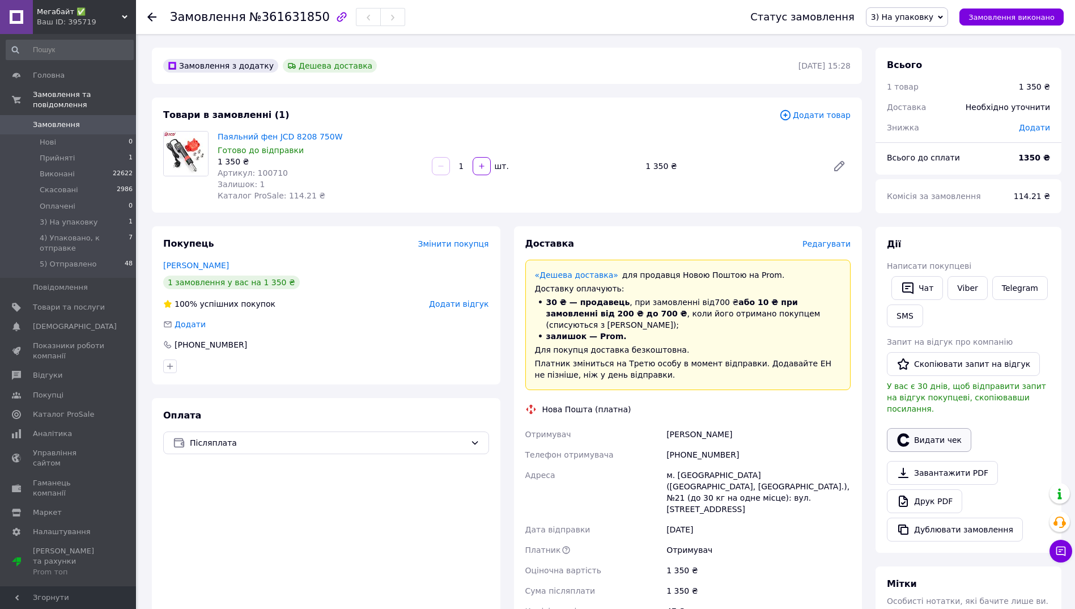
click at [907, 433] on icon "button" at bounding box center [903, 439] width 12 height 13
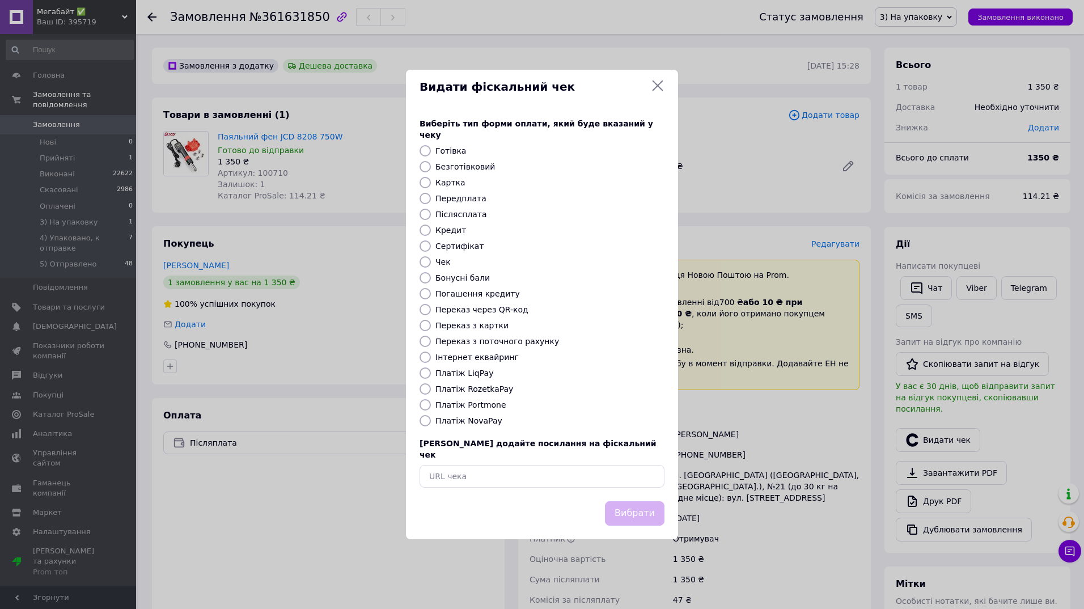
click at [423, 421] on input "Платіж NovaPay" at bounding box center [425, 420] width 11 height 11
radio input "true"
click at [630, 501] on button "Вибрати" at bounding box center [635, 513] width 60 height 24
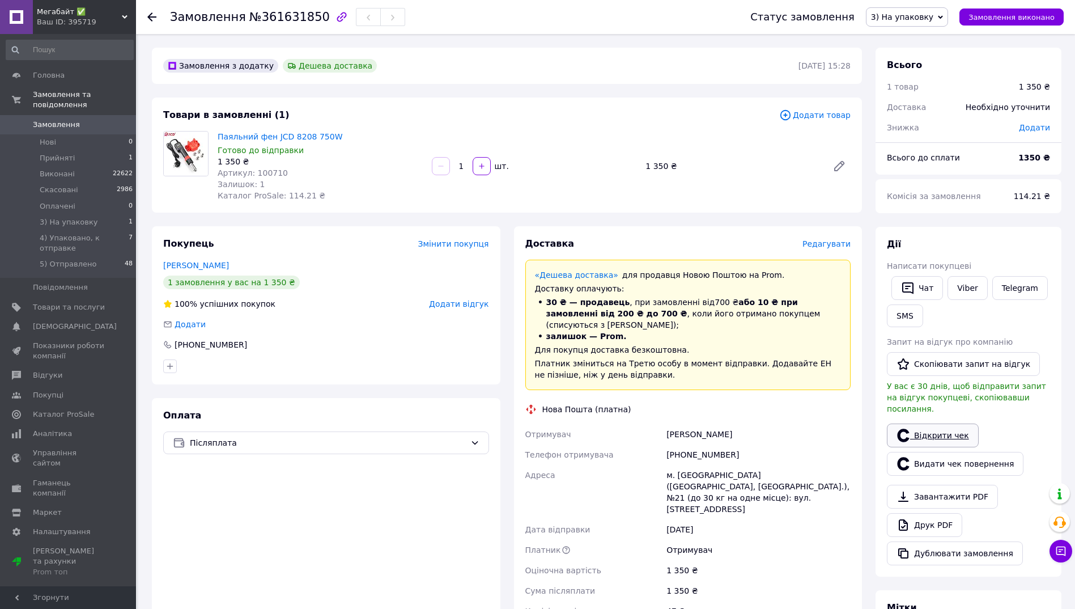
click at [934, 424] on link "Відкрити чек" at bounding box center [933, 435] width 92 height 24
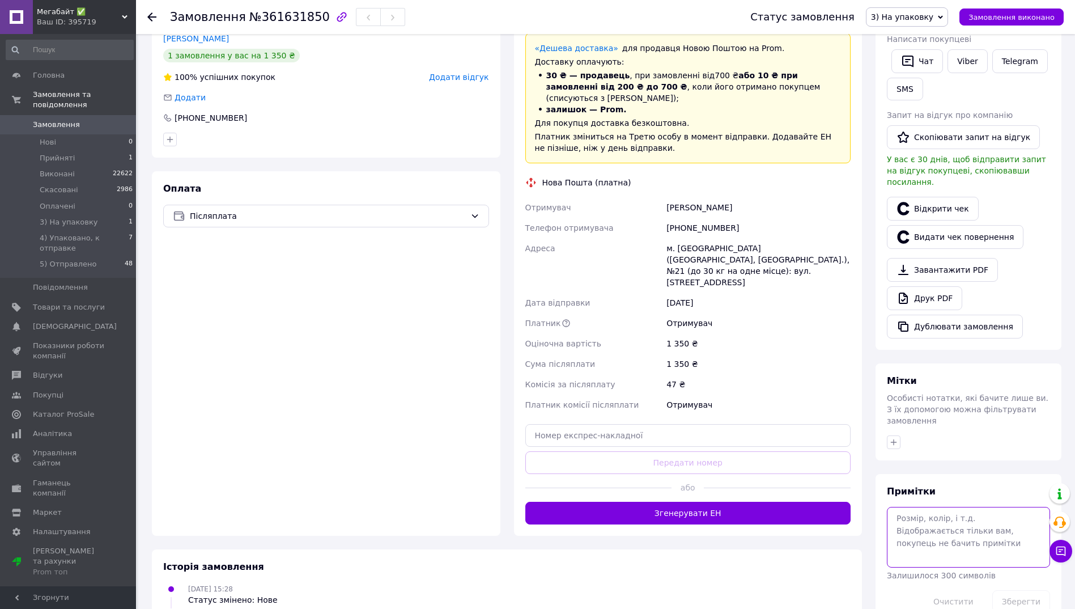
click at [923, 514] on textarea at bounding box center [968, 537] width 163 height 60
click at [891, 507] on textarea "4155817236678500" at bounding box center [968, 537] width 163 height 60
type textarea "[PERSON_NAME]. 4155817236678500"
click at [1028, 590] on button "Зберегти" at bounding box center [1022, 601] width 58 height 23
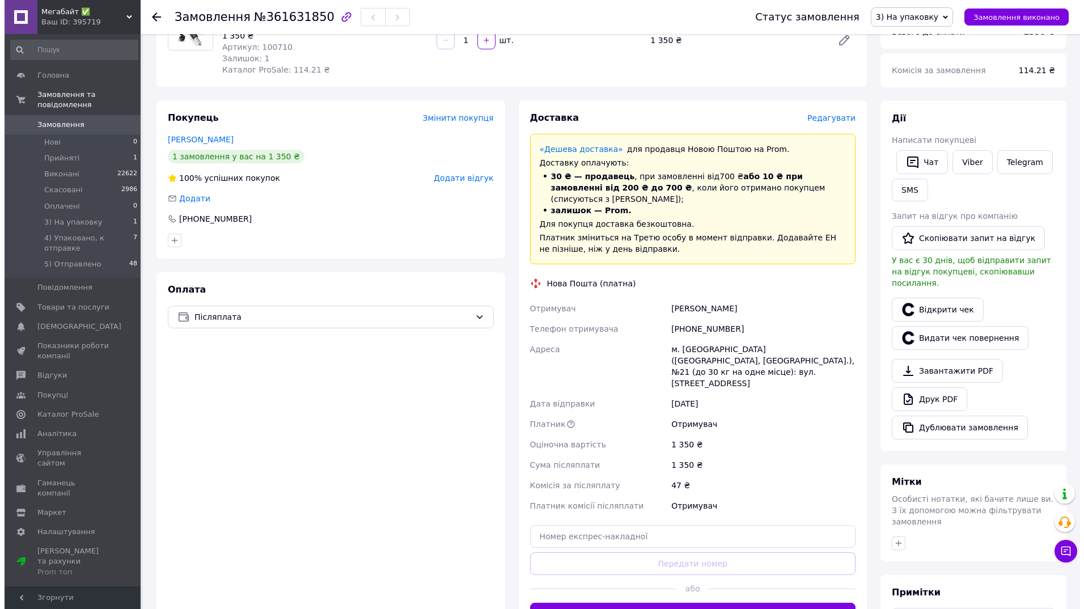
scroll to position [113, 0]
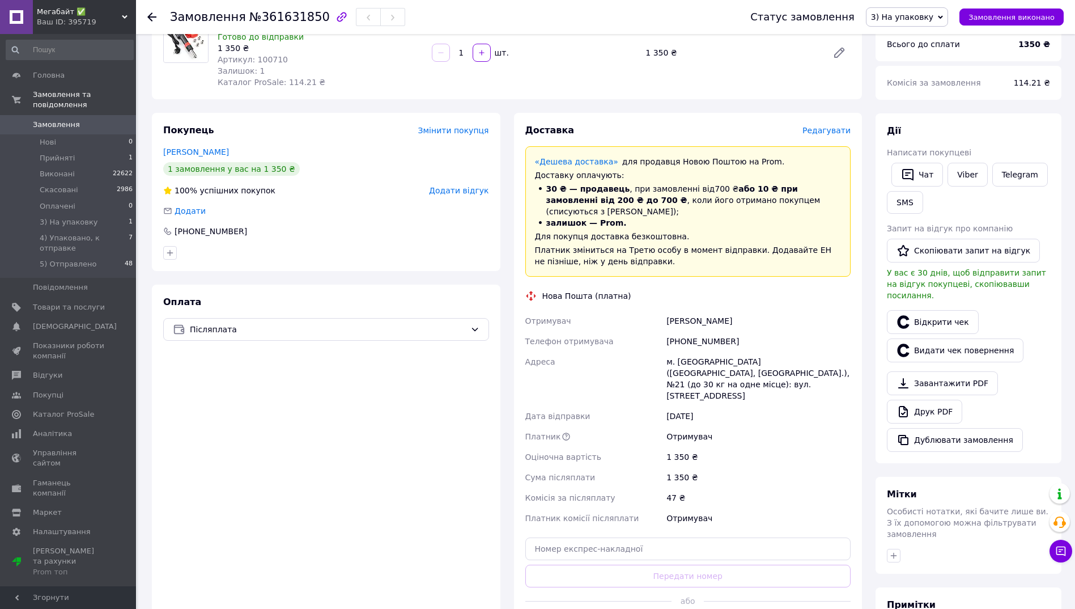
click at [837, 133] on span "Редагувати" at bounding box center [827, 130] width 48 height 9
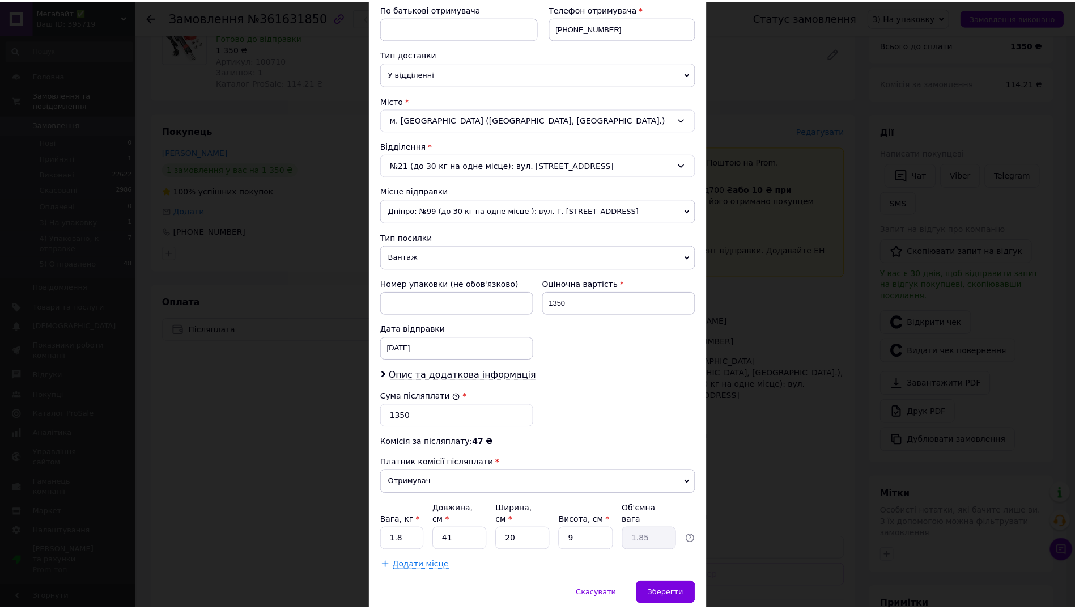
scroll to position [227, 0]
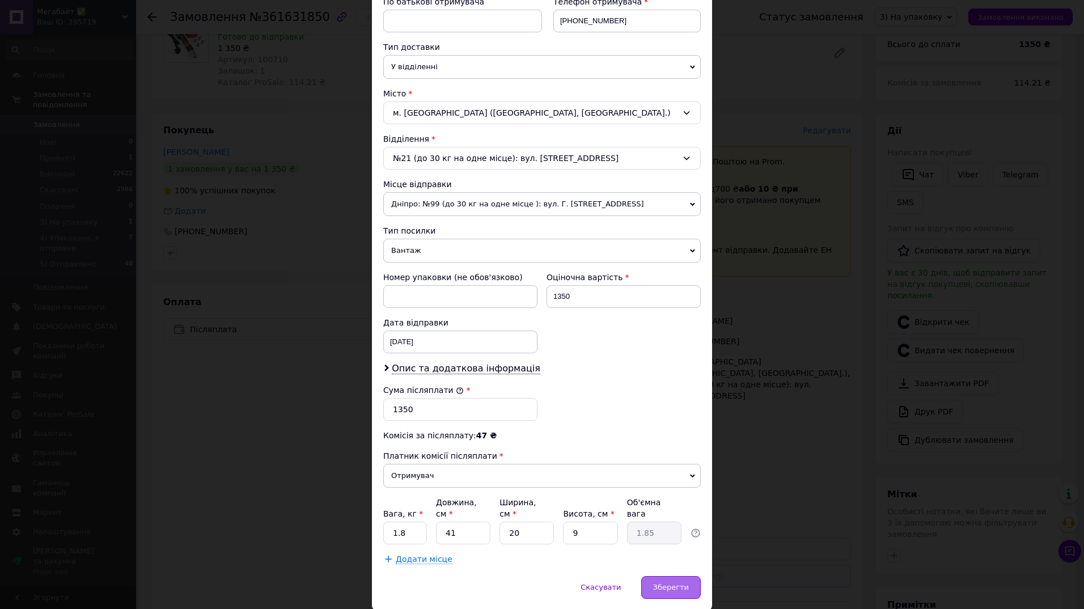
click at [677, 583] on div "Зберегти" at bounding box center [671, 587] width 60 height 23
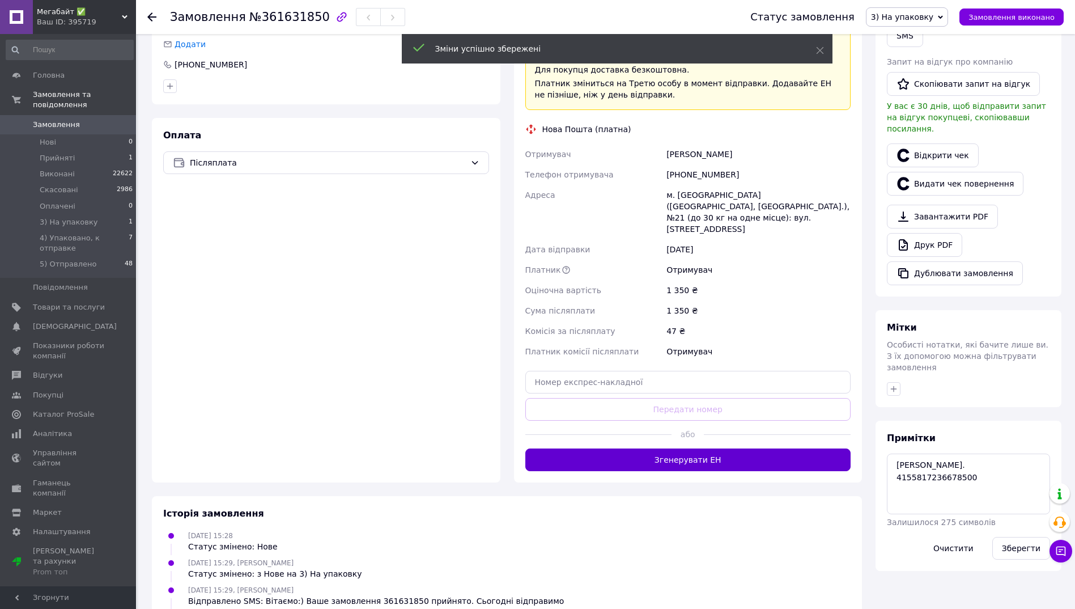
scroll to position [283, 0]
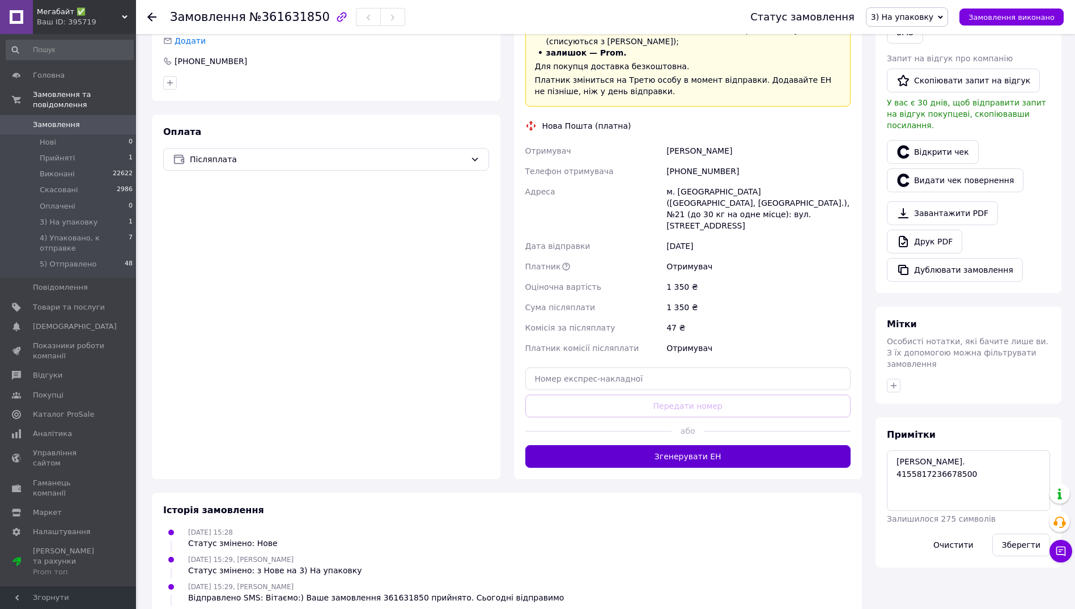
click at [659, 445] on button "Згенерувати ЕН" at bounding box center [689, 456] width 326 height 23
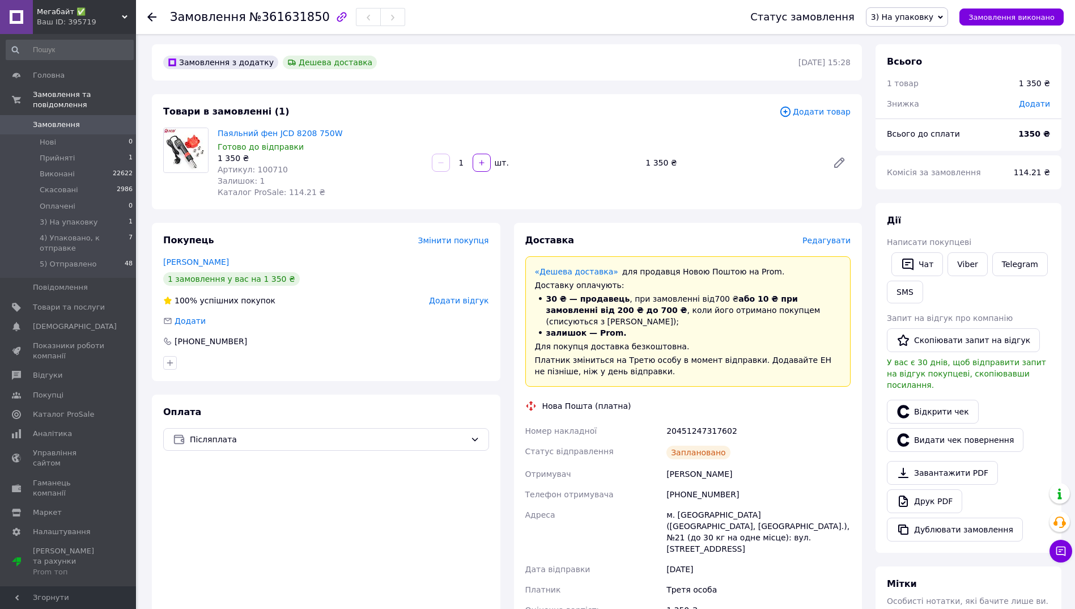
scroll to position [0, 0]
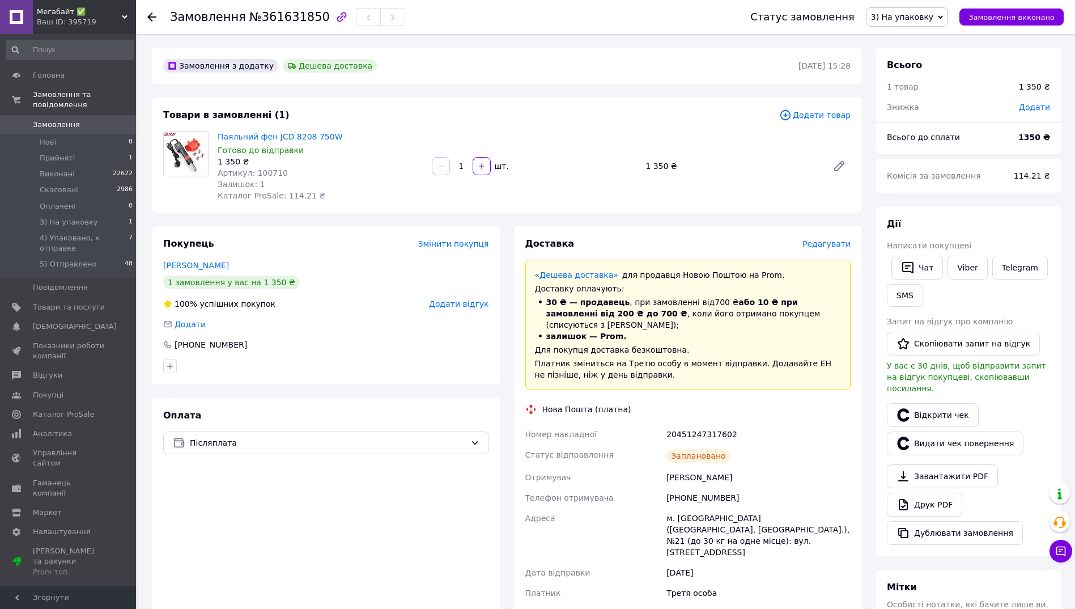
click at [692, 424] on div "20451247317602" at bounding box center [758, 434] width 189 height 20
copy div "20451247317602"
click at [905, 294] on button "SMS" at bounding box center [905, 295] width 36 height 23
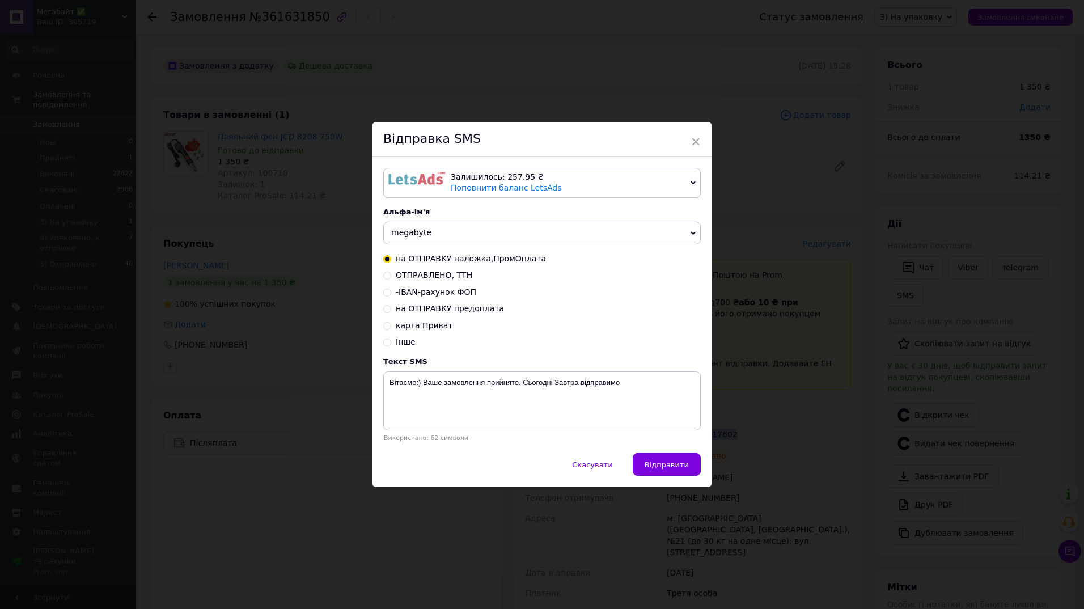
click at [384, 277] on input "ОТПРАВЛЕНО, ТТН" at bounding box center [387, 274] width 8 height 8
radio input "true"
radio input "false"
click at [532, 383] on textarea "НАЛОЖКА Замовлення відправлено НП Дякуємо за покупку!" at bounding box center [541, 400] width 317 height 59
paste textarea "20451247317602"
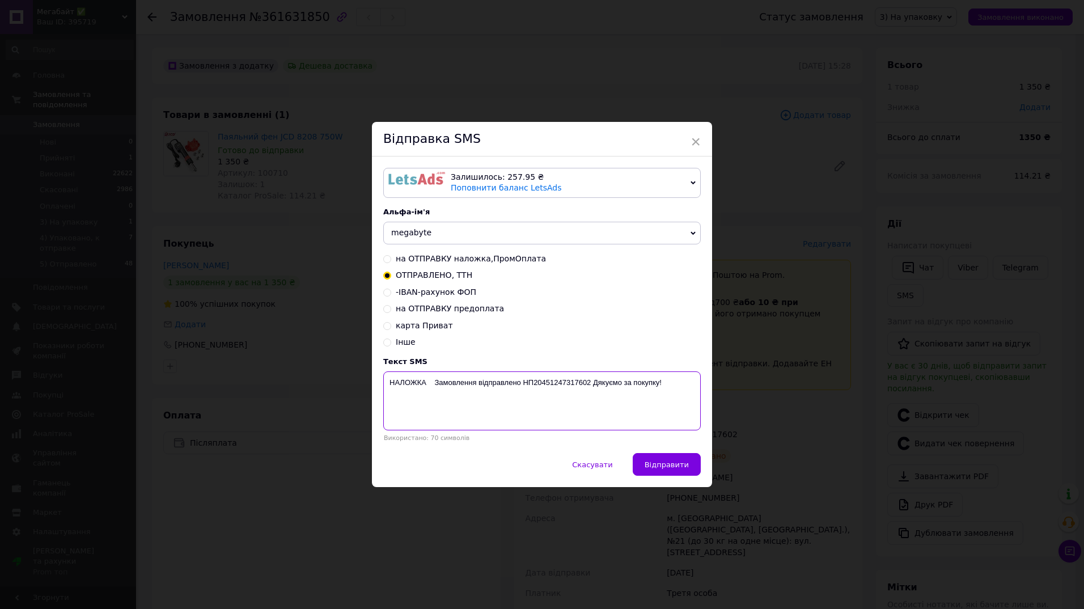
click at [478, 383] on textarea "НАЛОЖКА Замовлення відправлено НП20451247317602 Дякуємо за покупку!" at bounding box center [541, 400] width 317 height 59
paste textarea "361631850"
type textarea "НАЛОЖКА Замовлення 361631850 відправлено НП20451247317602 Дякуємо за покупку!"
click at [477, 387] on textarea "НАЛОЖКА Замовлення 361631850 відправлено НП20451247317602 Дякуємо за покупку!" at bounding box center [541, 400] width 317 height 59
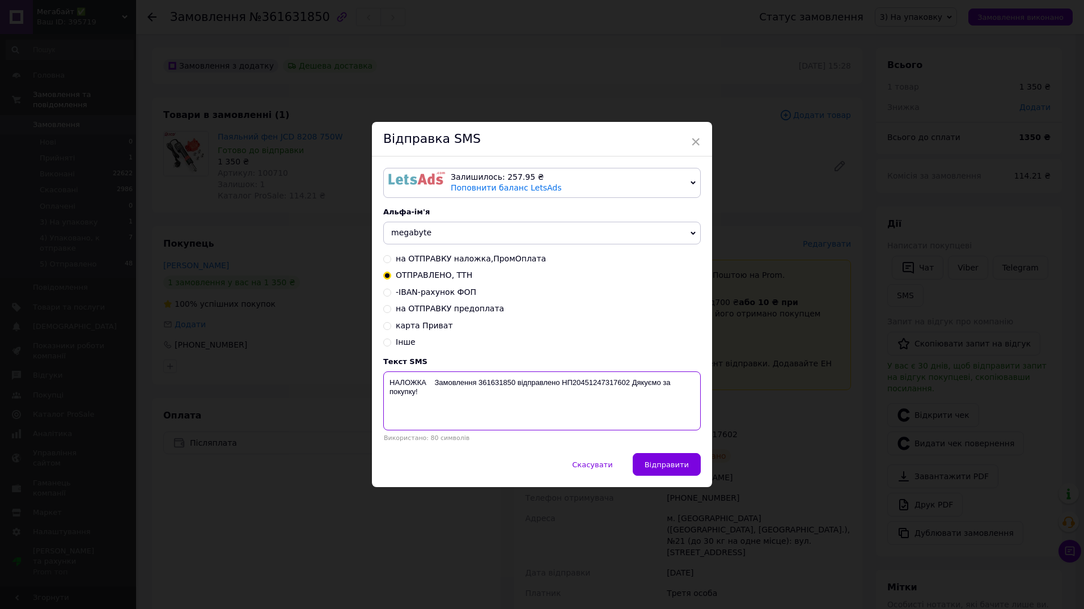
click at [477, 387] on textarea "НАЛОЖКА Замовлення 361631850 відправлено НП20451247317602 Дякуємо за покупку!" at bounding box center [541, 400] width 317 height 59
click at [790, 463] on div "× Відправка SMS Залишилось: 257.95 ₴ Поповнити баланс LetsAds Підключити SMSClu…" at bounding box center [542, 304] width 1084 height 609
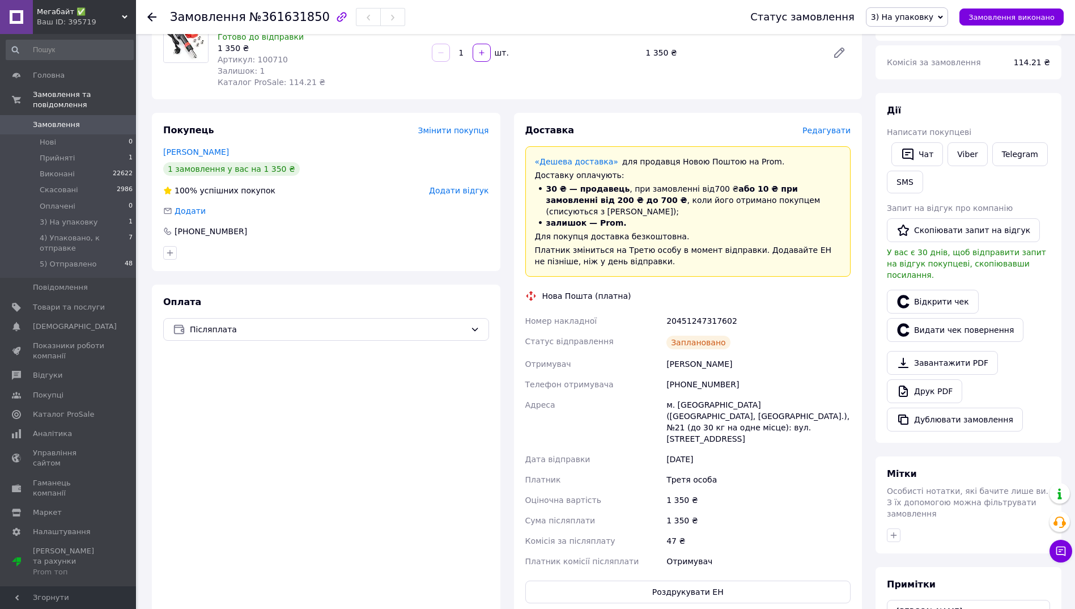
scroll to position [227, 0]
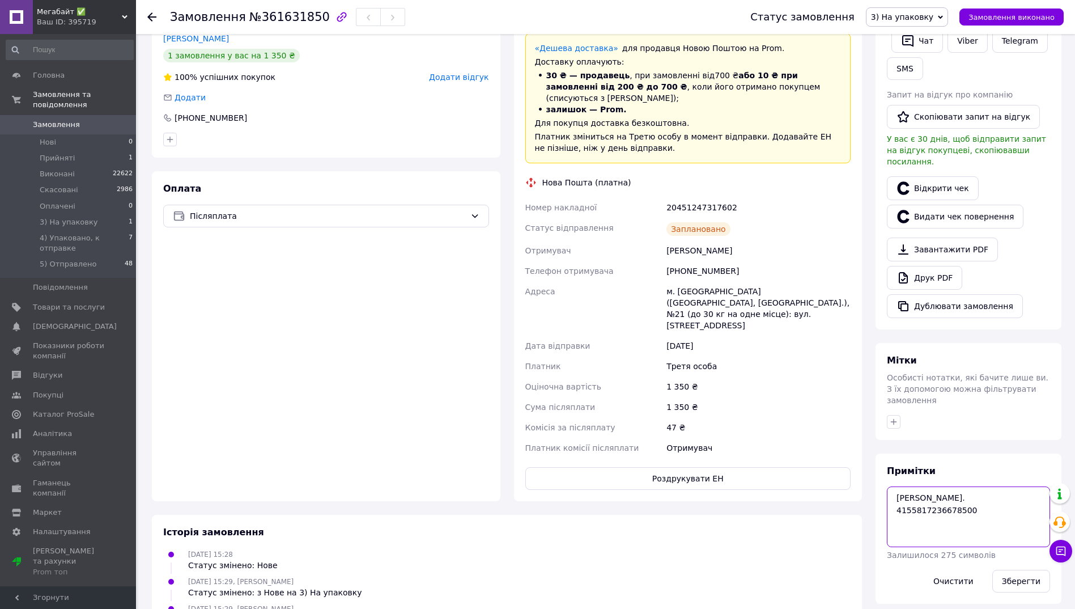
click at [926, 486] on textarea "сер ном. 4155817236678500" at bounding box center [968, 516] width 163 height 60
click at [1023, 486] on textarea "сер ном. 4155817236678500" at bounding box center [968, 516] width 163 height 60
paste textarea "НАЛОЖКА Замовлення 361631850 відправлено НП20451247317602 Дякуємо за покупку!"
click at [957, 499] on textarea "сер ном. 4155817236678500 чат НАЛОЖКА Замовлення 361631850 відправлено НП204512…" at bounding box center [968, 516] width 163 height 60
type textarea "сер ном. 4155817236678500 чат НАЛОЖКА Замовлення 361631850 відправлено НП 20451…"
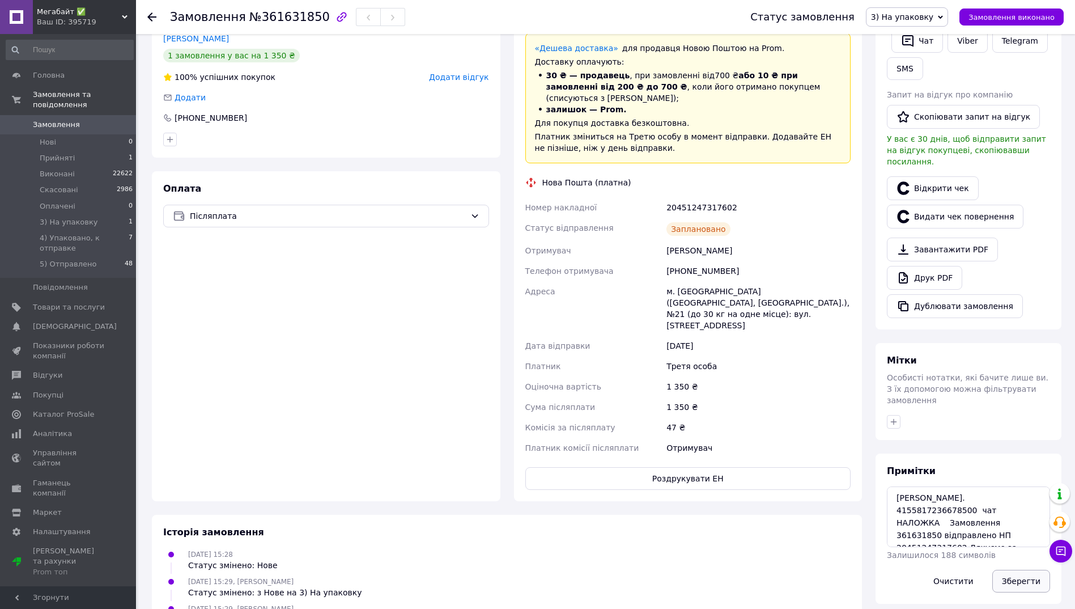
click at [1026, 570] on button "Зберегти" at bounding box center [1022, 581] width 58 height 23
click at [908, 16] on span "3) На упаковку" at bounding box center [902, 16] width 62 height 9
click at [930, 108] on li "4) Упаковано, к отправке" at bounding box center [922, 107] width 110 height 17
click at [60, 259] on span "5) Отправлено" at bounding box center [68, 264] width 57 height 10
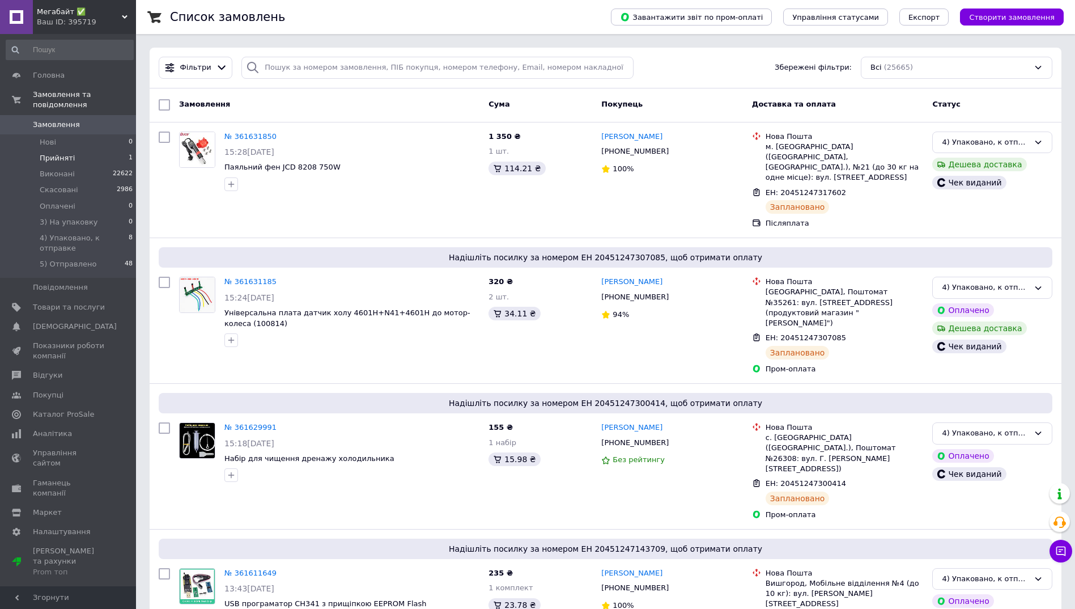
click at [44, 153] on span "Прийняті" at bounding box center [57, 158] width 35 height 10
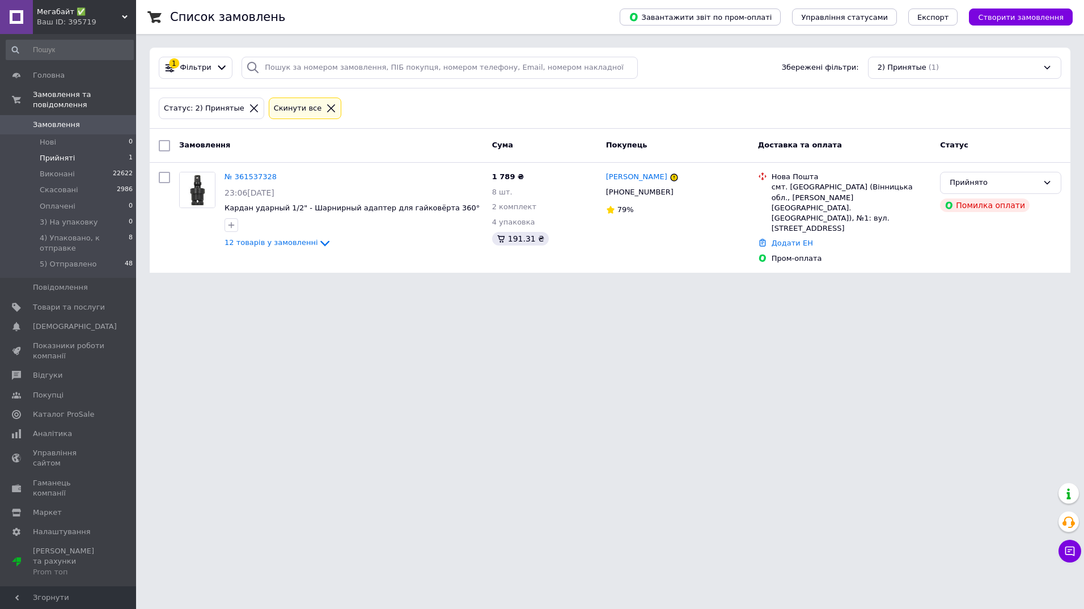
click at [48, 120] on span "Замовлення" at bounding box center [56, 125] width 47 height 10
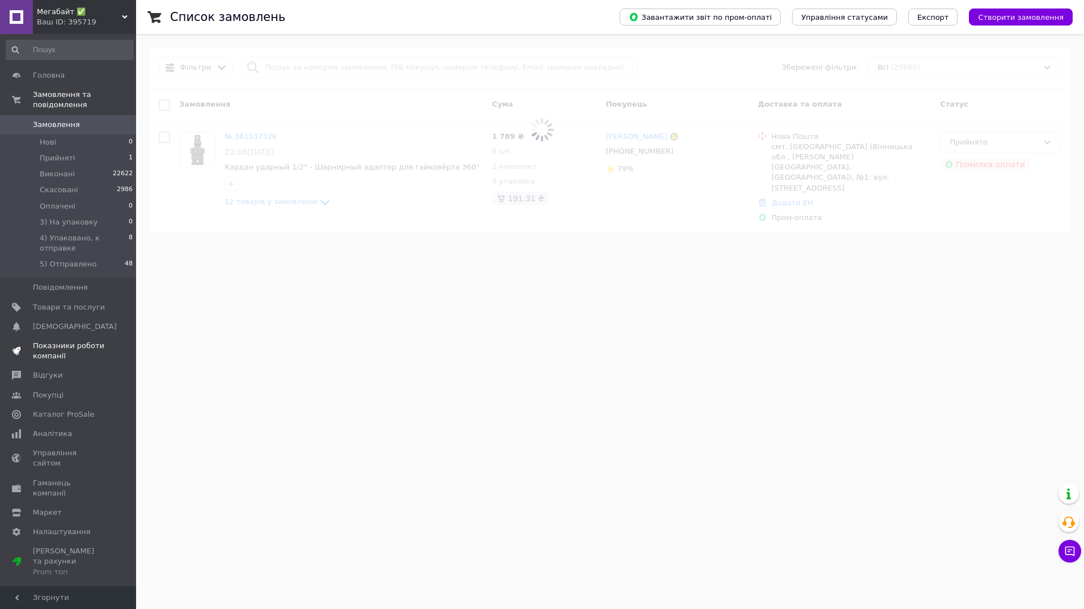
click at [73, 341] on span "Показники роботи компанії" at bounding box center [69, 351] width 72 height 20
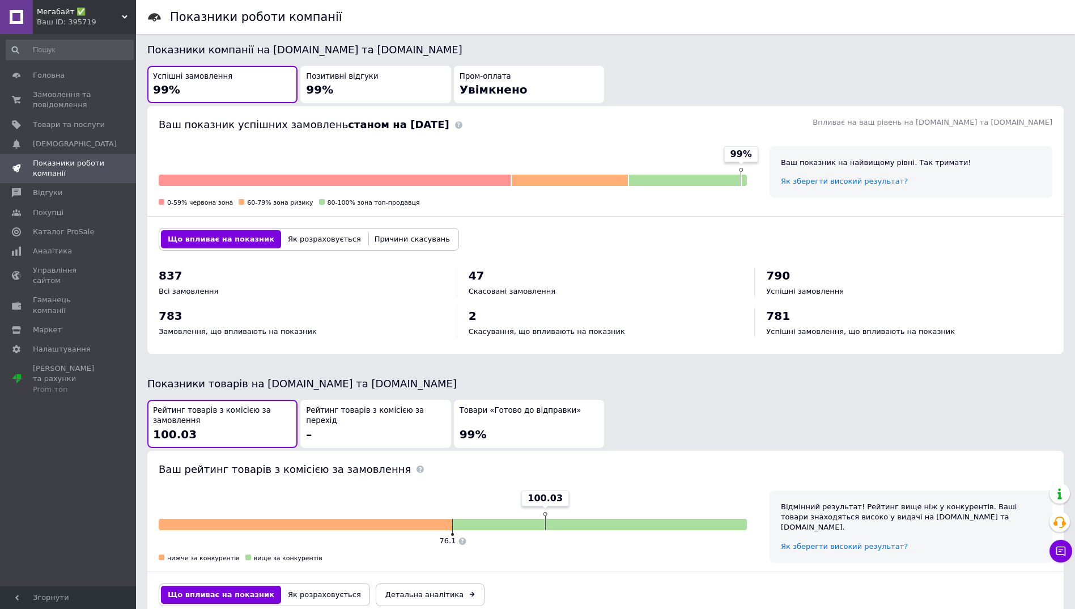
scroll to position [283, 0]
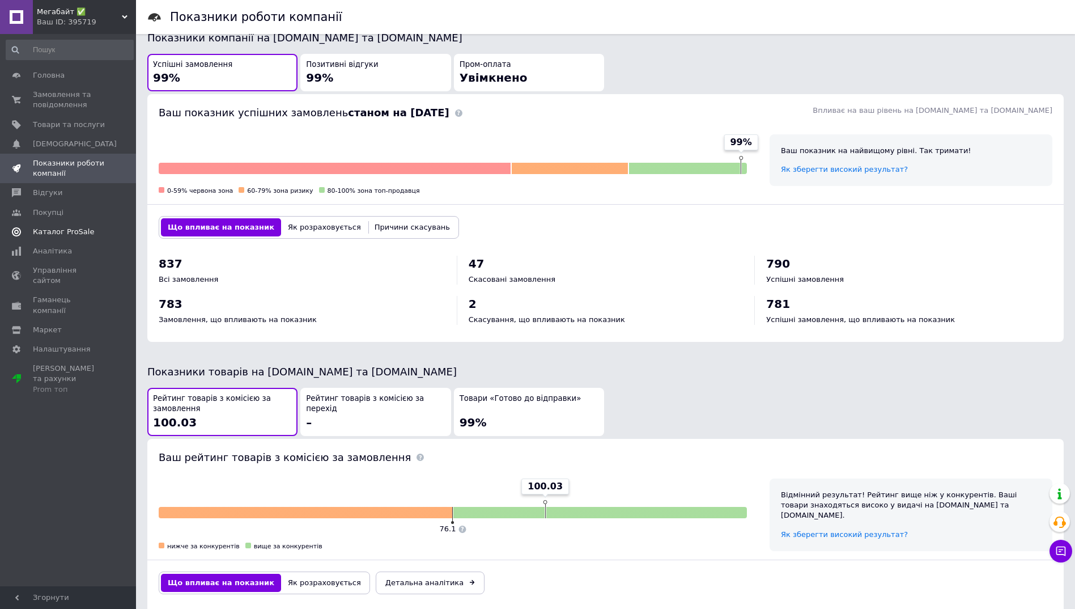
click at [71, 234] on span "Каталог ProSale" at bounding box center [63, 232] width 61 height 10
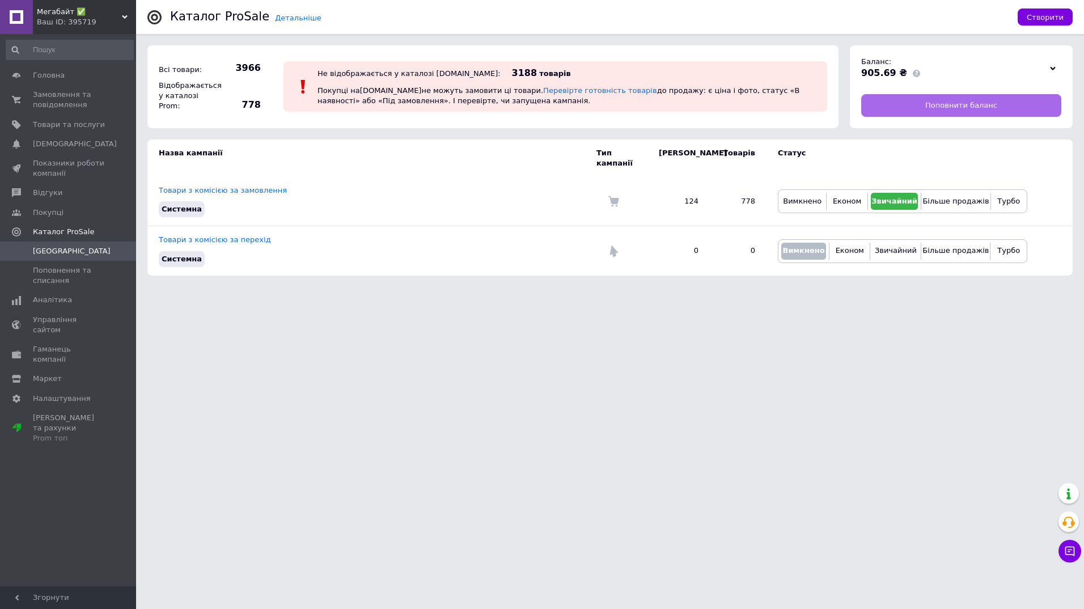
click at [948, 106] on span "Поповнити баланс" at bounding box center [961, 105] width 72 height 10
click at [293, 287] on html "Мегабайт ✅ Ваш ID: 395719 Сайт Мегабайт ✅ Кабінет покупця Перевірити стан систе…" at bounding box center [542, 143] width 1084 height 287
click at [62, 103] on span "Замовлення та повідомлення" at bounding box center [69, 100] width 72 height 20
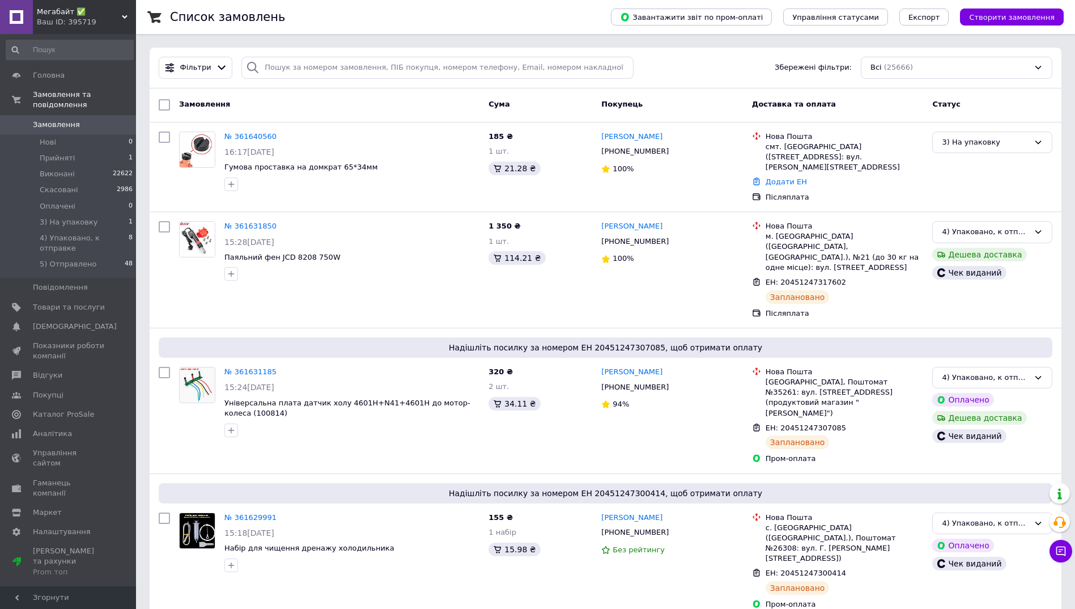
click at [47, 120] on span "Замовлення" at bounding box center [56, 125] width 47 height 10
drag, startPoint x: 49, startPoint y: 113, endPoint x: 130, endPoint y: 1, distance: 138.9
click at [49, 120] on span "Замовлення" at bounding box center [56, 125] width 47 height 10
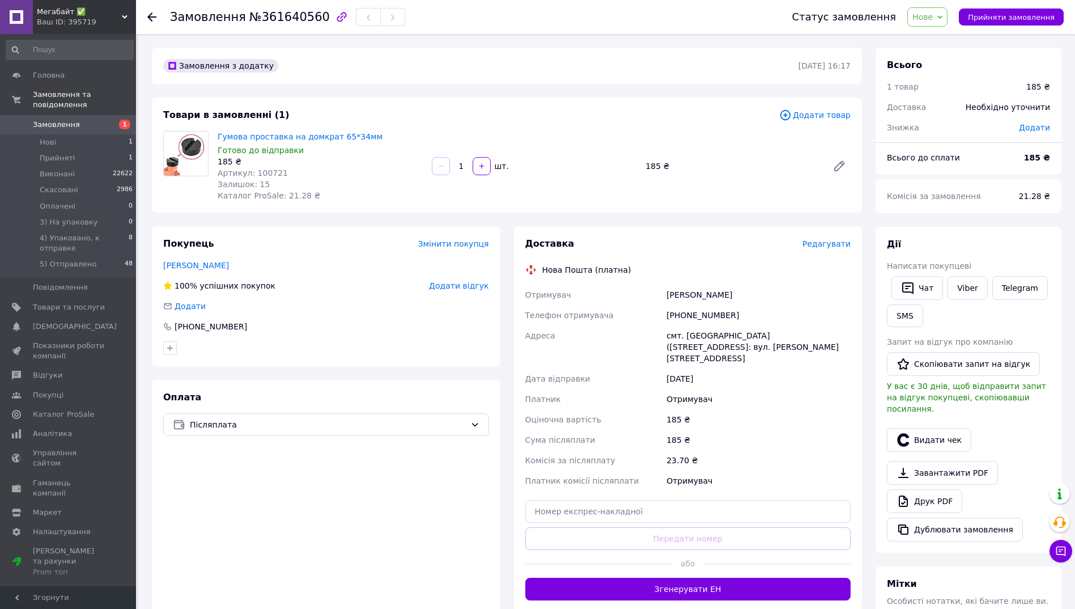
click at [269, 18] on span "№361640560" at bounding box center [289, 17] width 81 height 14
copy span "361640560"
click at [933, 21] on span "Нове" at bounding box center [923, 16] width 20 height 9
click at [960, 107] on li "3) На упаковку" at bounding box center [963, 107] width 110 height 17
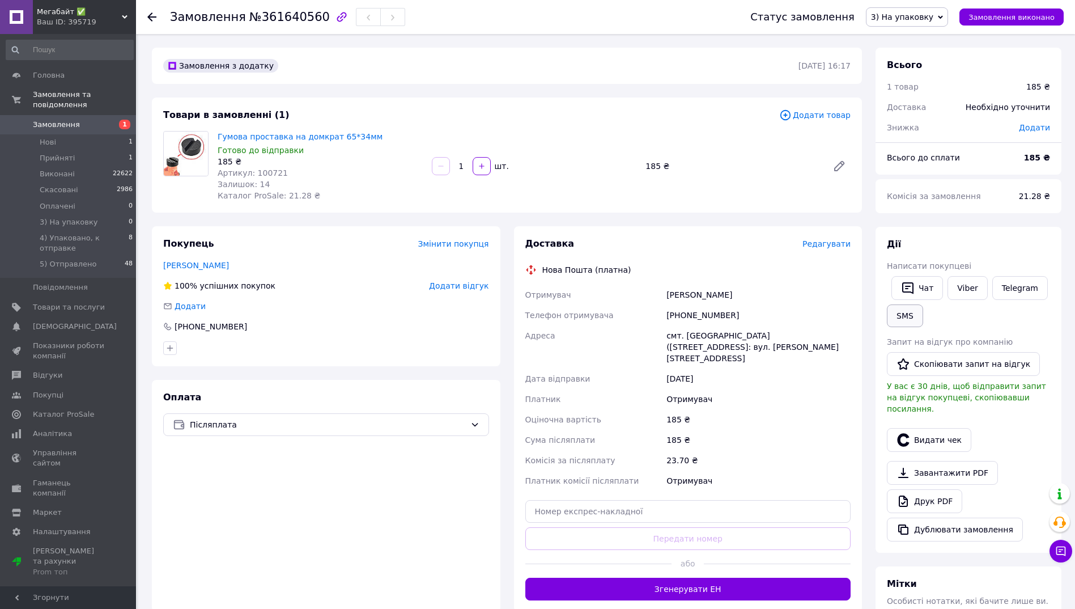
click at [901, 313] on button "SMS" at bounding box center [905, 315] width 36 height 23
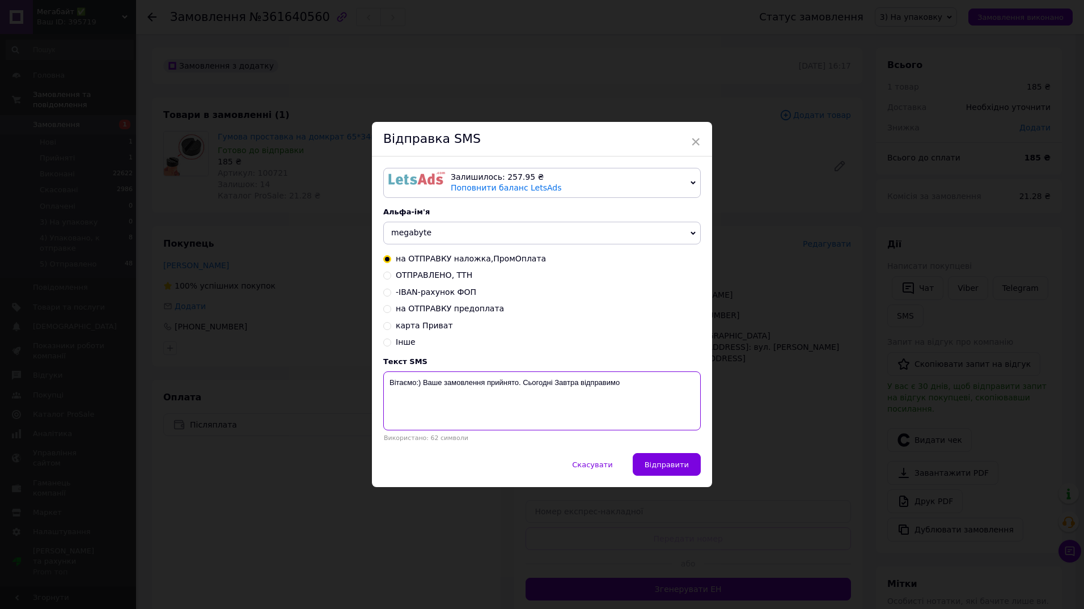
click at [486, 380] on textarea "Вітаємо:) Ваше замовлення прийнято. Сьогодні Завтра відправимо" at bounding box center [541, 400] width 317 height 59
paste textarea "361640560"
click at [615, 384] on textarea "Вітаємо:) Ваше замовлення 361640560 прийнято. Сьогодні Завтра відправимо" at bounding box center [541, 400] width 317 height 59
type textarea "Вітаємо:) Ваше замовлення 361640560 прийнято. Сьогодні відправимо"
click at [655, 464] on span "Відправити" at bounding box center [667, 464] width 44 height 9
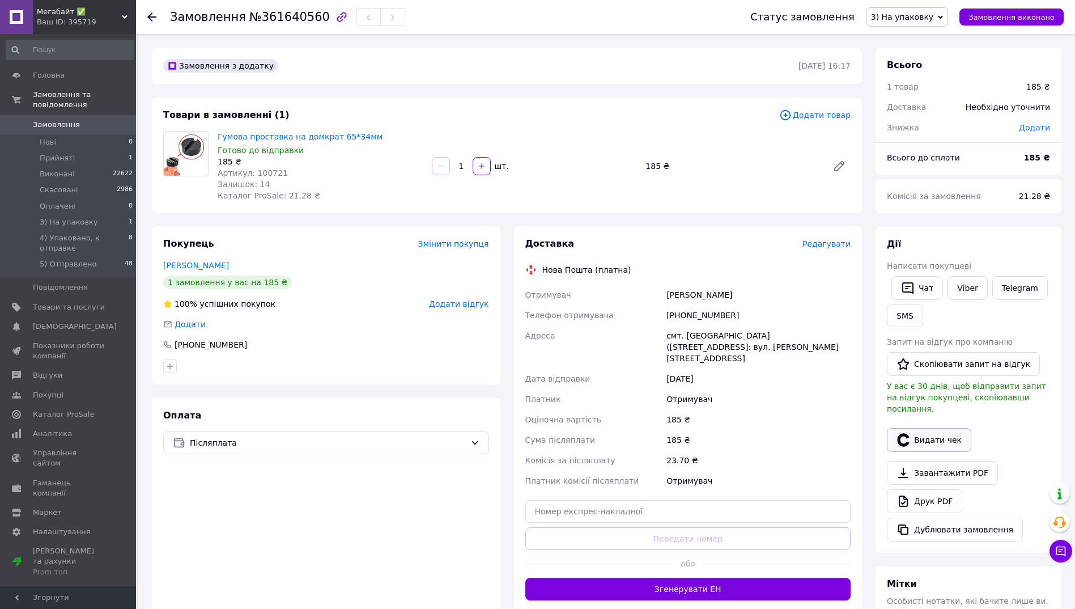
click at [913, 428] on button "Видати чек" at bounding box center [929, 440] width 84 height 24
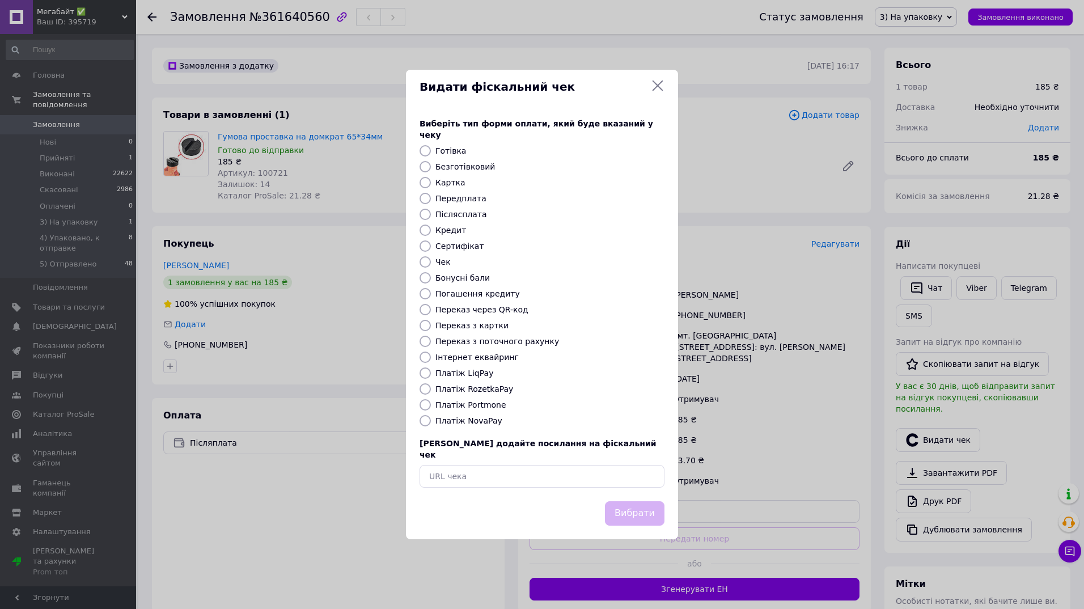
click at [422, 422] on input "Платіж NovaPay" at bounding box center [425, 420] width 11 height 11
radio input "true"
click at [623, 501] on button "Вибрати" at bounding box center [635, 513] width 60 height 24
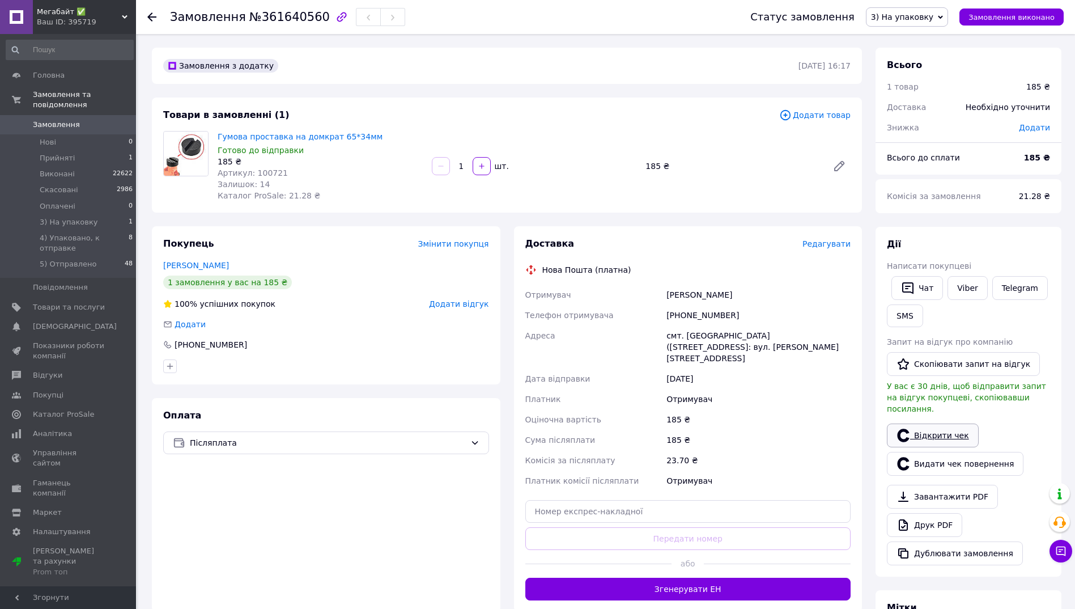
click at [909, 429] on icon at bounding box center [904, 436] width 14 height 14
click at [831, 241] on span "Редагувати" at bounding box center [827, 243] width 48 height 9
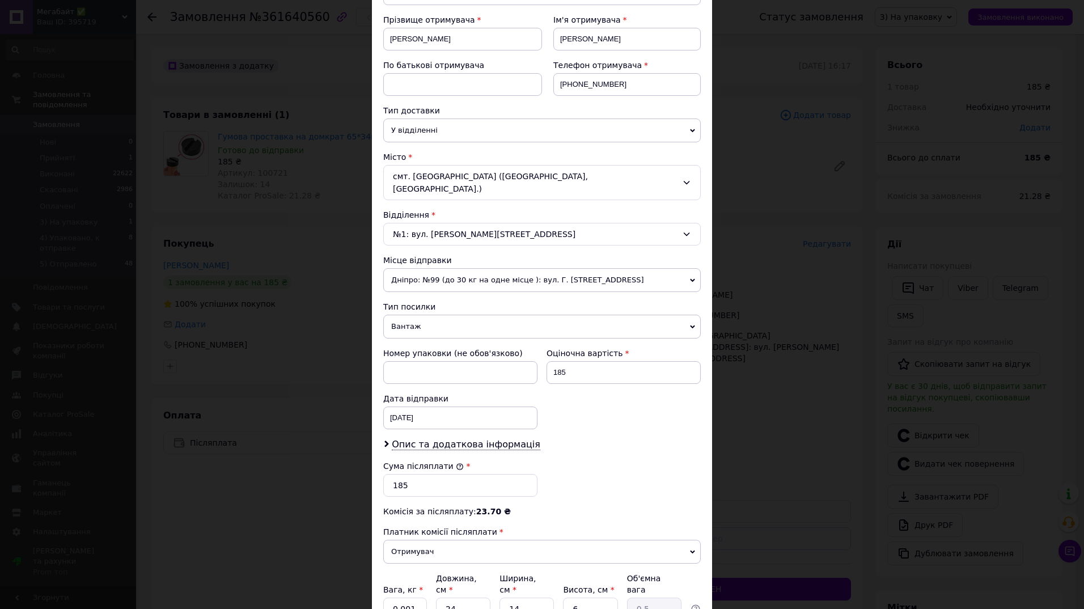
scroll to position [170, 0]
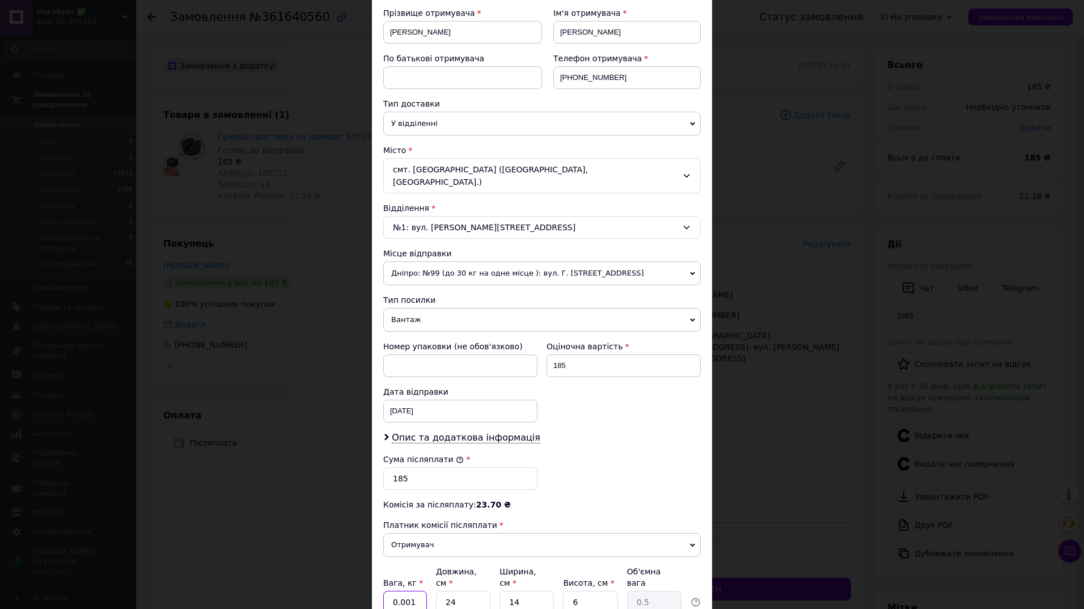
click at [400, 591] on input "0.001" at bounding box center [405, 602] width 44 height 23
click at [406, 591] on input "0.001" at bounding box center [405, 602] width 44 height 23
type input "0.1"
click at [418, 308] on span "Вантаж" at bounding box center [541, 320] width 317 height 24
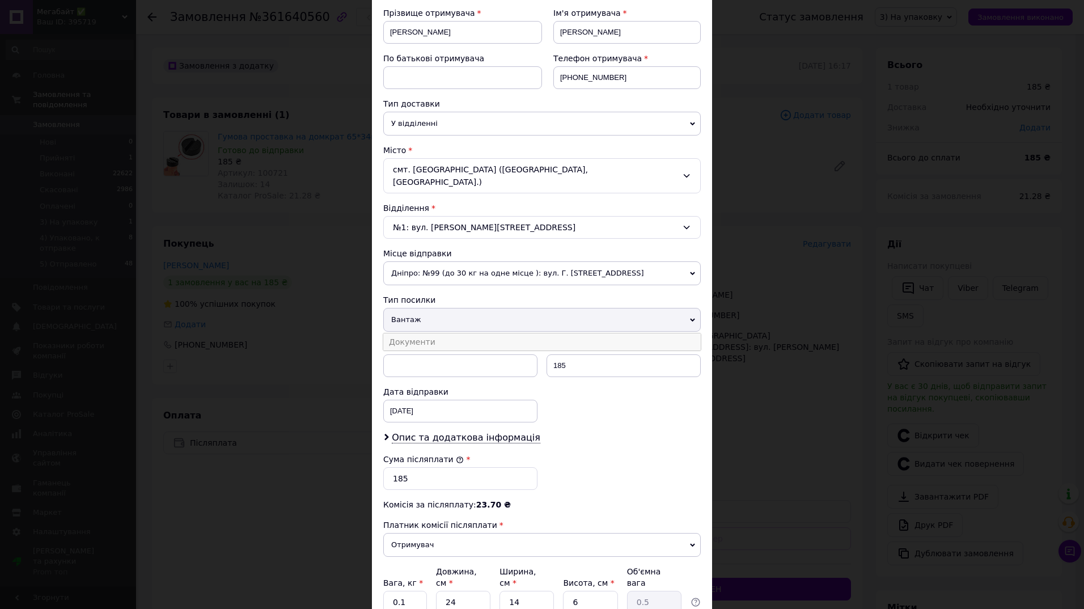
click at [410, 333] on li "Документи" at bounding box center [541, 341] width 317 height 17
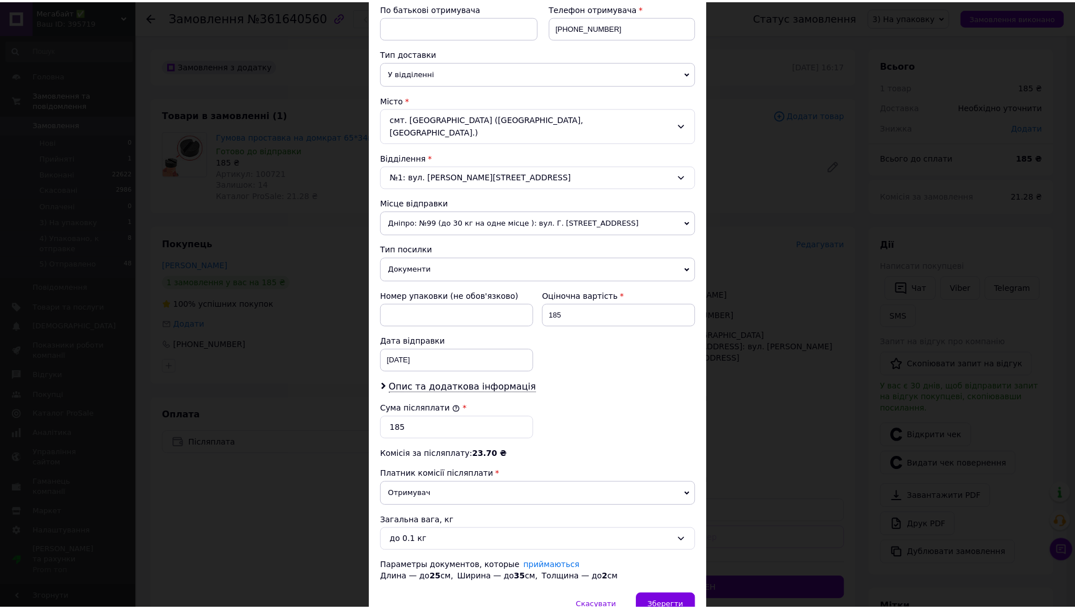
scroll to position [268, 0]
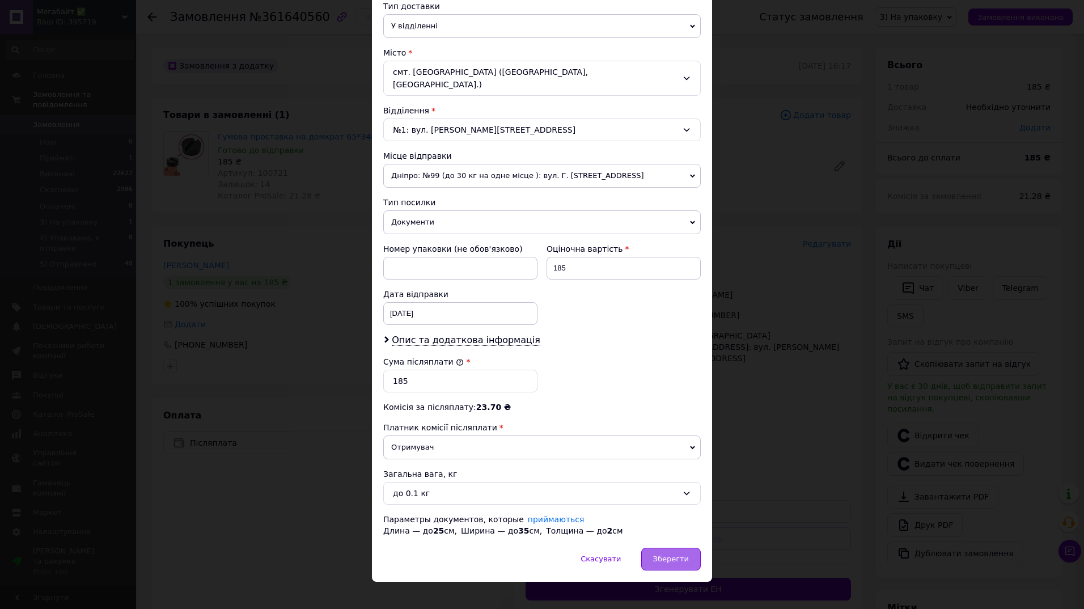
click at [663, 554] on span "Зберегти" at bounding box center [671, 558] width 36 height 9
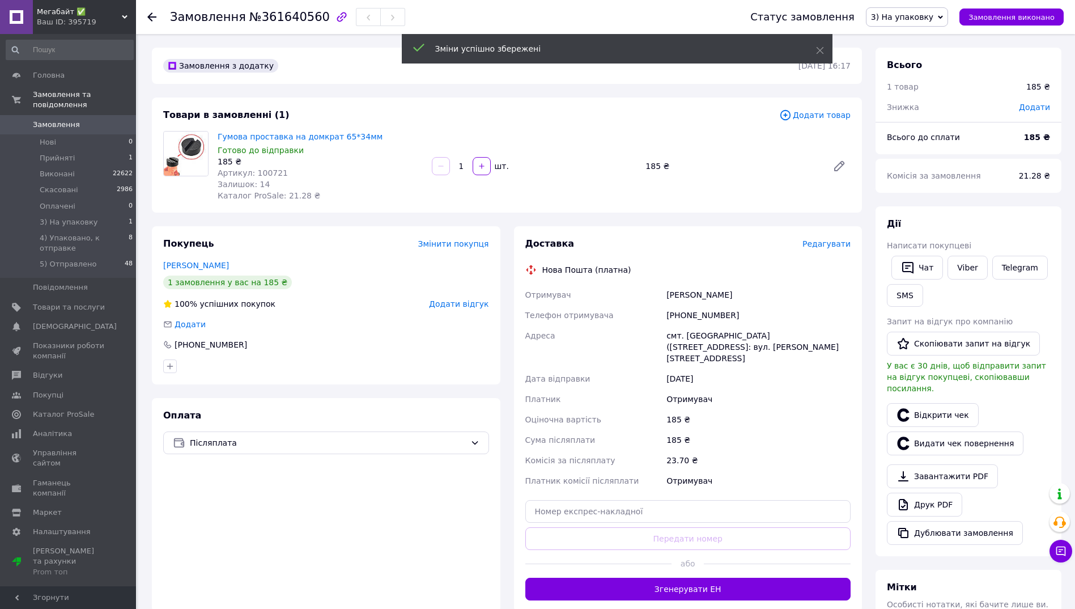
scroll to position [113, 0]
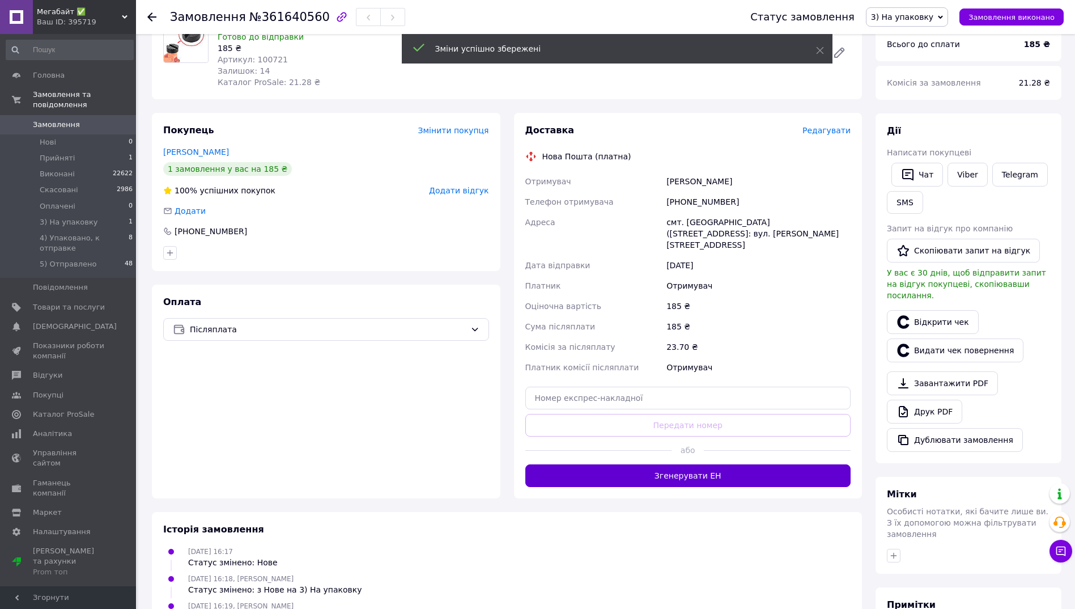
click at [710, 472] on button "Згенерувати ЕН" at bounding box center [689, 475] width 326 height 23
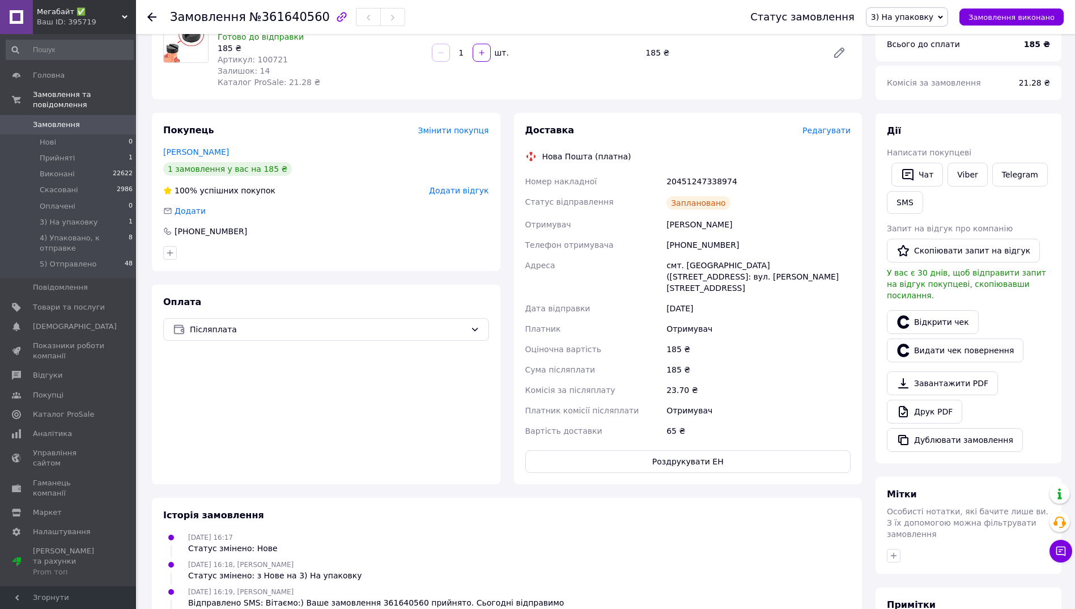
click at [714, 183] on div "20451247338974" at bounding box center [758, 181] width 189 height 20
copy div "20451247338974"
click at [906, 206] on button "SMS" at bounding box center [905, 202] width 36 height 23
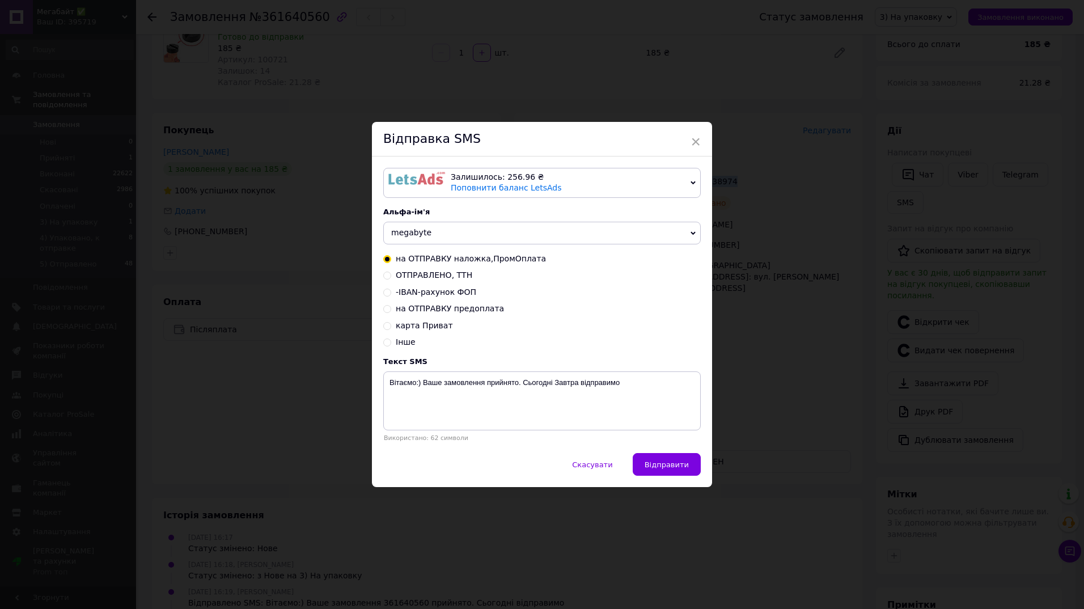
click at [387, 277] on input "ОТПРАВЛЕНО, ТТН" at bounding box center [387, 274] width 8 height 8
radio input "true"
radio input "false"
click at [531, 384] on textarea "НАЛОЖКА Замовлення відправлено НП Дякуємо за покупку!" at bounding box center [541, 400] width 317 height 59
paste textarea "20451247338974"
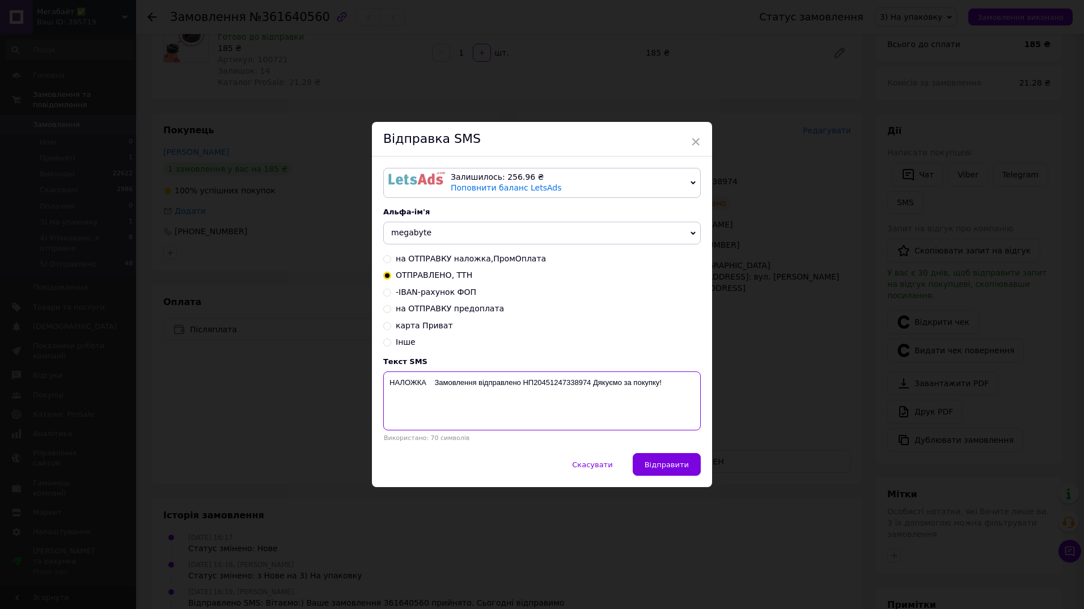
click at [476, 384] on textarea "НАЛОЖКА Замовлення відправлено НП20451247338974 Дякуємо за покупку!" at bounding box center [541, 400] width 317 height 59
click at [478, 387] on textarea "НАЛОЖКА Замовлення відправлено НП20451247338974 Дякуємо за покупку!" at bounding box center [541, 400] width 317 height 59
paste textarea "361640560"
type textarea "НАЛОЖКА Замовлення 361640560 відправлено НП20451247338974 Дякуємо за покупку!"
click at [478, 386] on textarea "НАЛОЖКА Замовлення 361640560 відправлено НП20451247338974 Дякуємо за покупку!" at bounding box center [541, 400] width 317 height 59
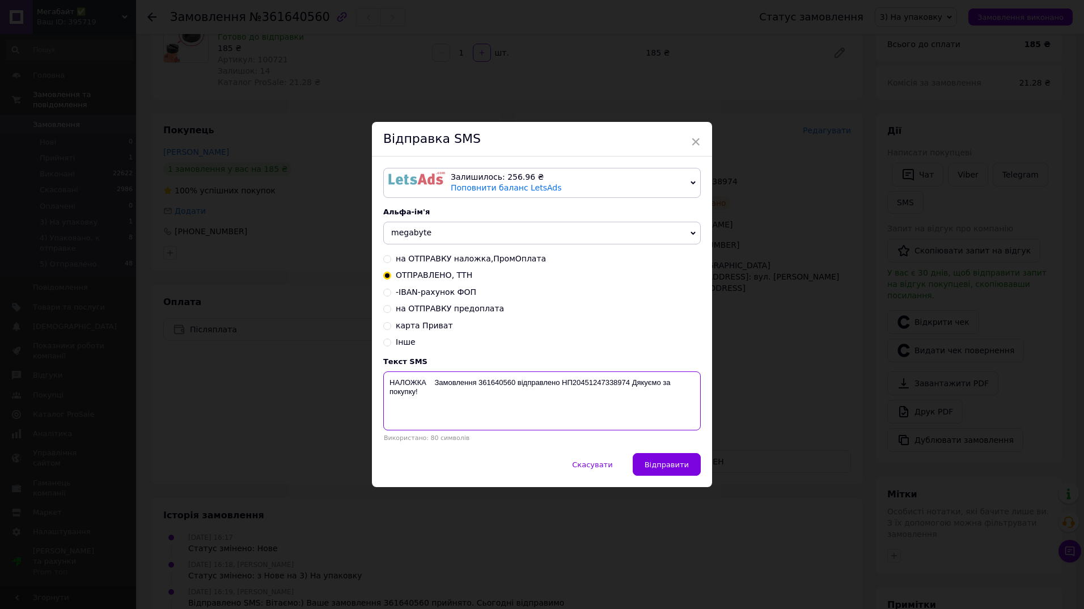
click at [478, 386] on textarea "НАЛОЖКА Замовлення 361640560 відправлено НП20451247338974 Дякуємо за покупку!" at bounding box center [541, 400] width 317 height 59
click at [768, 486] on div "× Відправка SMS Залишилось: 256.96 ₴ Поповнити баланс LetsAds Підключити SMSClu…" at bounding box center [542, 304] width 1084 height 609
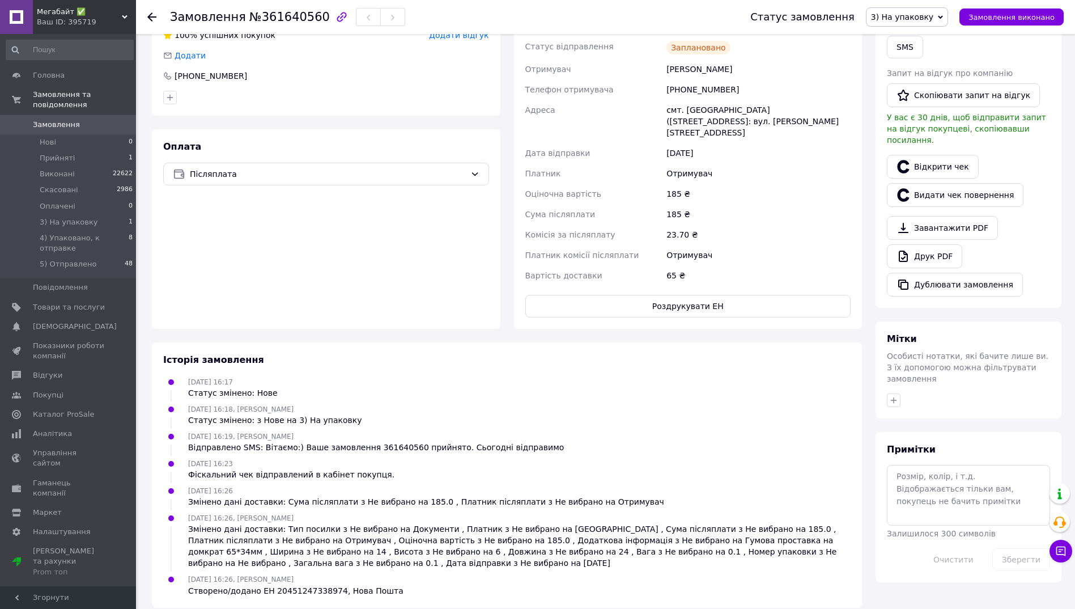
scroll to position [269, 0]
click at [930, 467] on textarea at bounding box center [968, 494] width 163 height 60
paste textarea "НАЛОЖКА Замовлення 361640560 відправлено НП20451247338974 Дякуємо за покупку!"
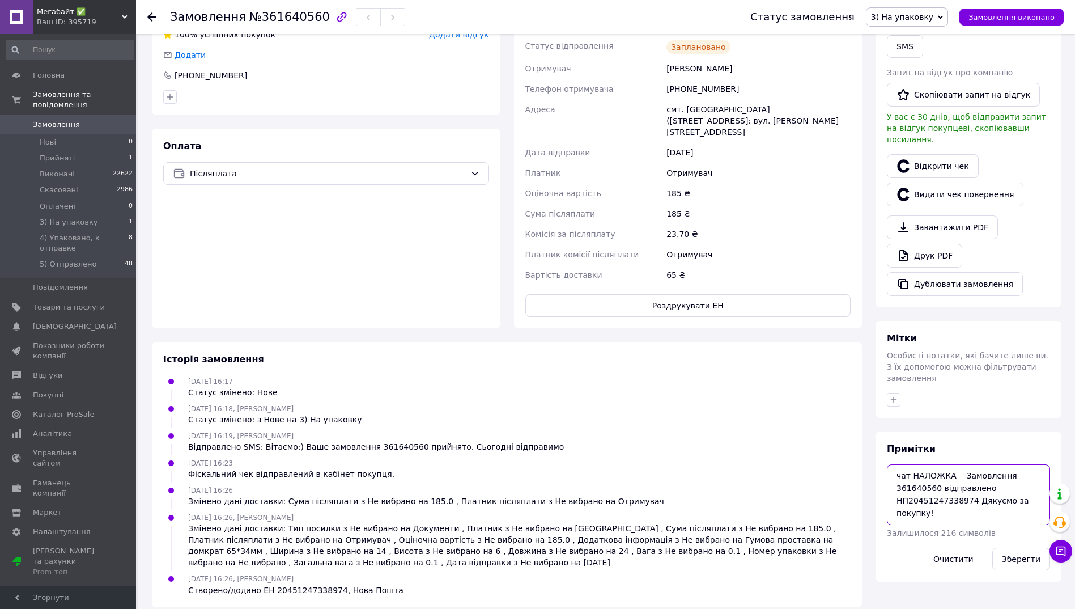
click at [906, 476] on textarea "чат НАЛОЖКА Замовлення 361640560 відправлено НП20451247338974 Дякуємо за покупк…" at bounding box center [968, 494] width 163 height 60
type textarea "чат НАЛОЖКА Замовлення 361640560 відправлено НП 20451247338974 Дякуємо за покуп…"
click at [1015, 548] on button "Зберегти" at bounding box center [1022, 559] width 58 height 23
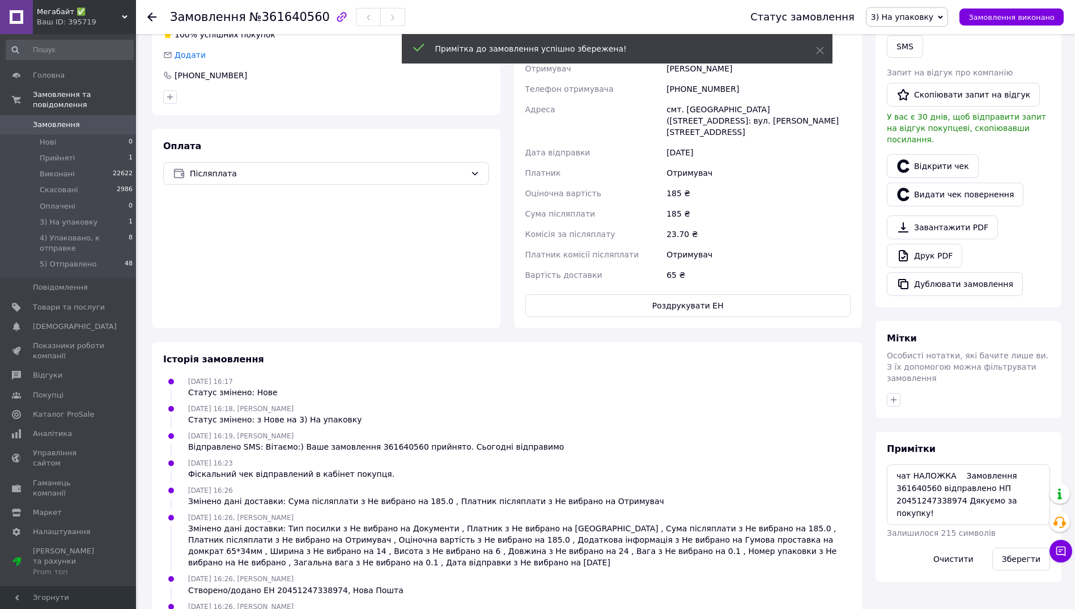
click at [908, 21] on span "3) На упаковку" at bounding box center [902, 16] width 62 height 9
click at [931, 107] on li "4) Упаковано, к отправке" at bounding box center [922, 107] width 110 height 17
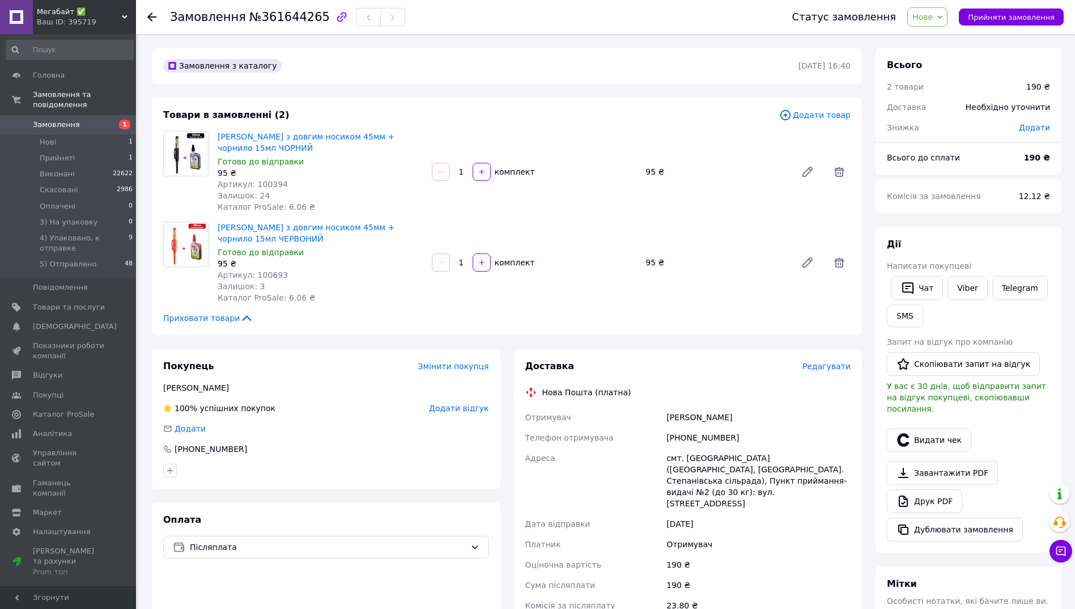
click at [273, 16] on span "№361644265" at bounding box center [289, 17] width 81 height 14
copy span "361644265"
click at [930, 19] on span "Нове" at bounding box center [923, 16] width 20 height 9
click at [954, 108] on li "3) На упаковку" at bounding box center [963, 107] width 110 height 17
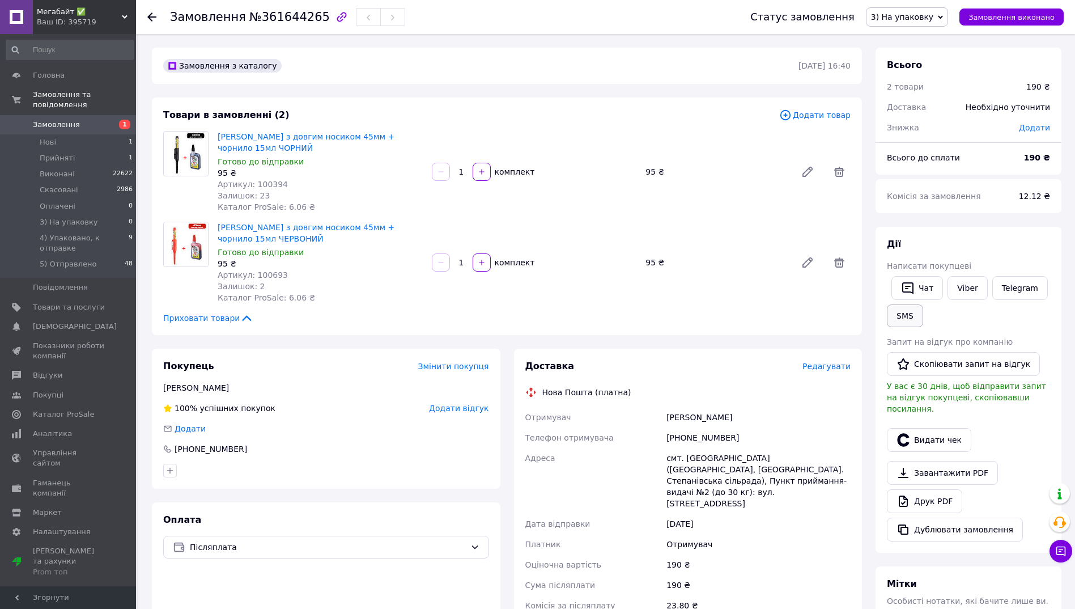
click at [901, 317] on button "SMS" at bounding box center [905, 315] width 36 height 23
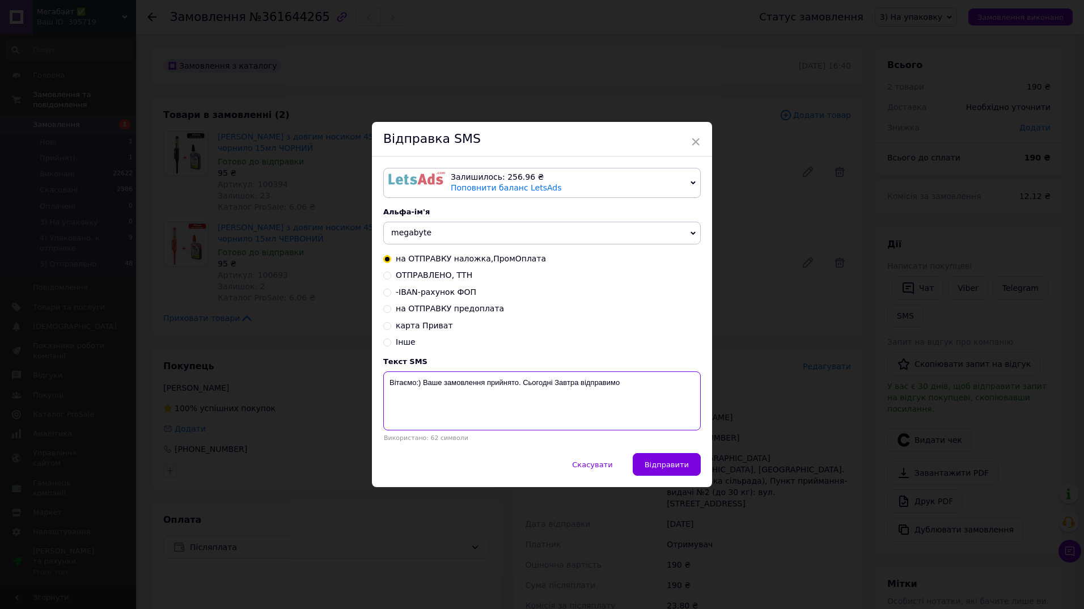
click at [486, 382] on textarea "Вітаємо:) Ваше замовлення прийнято. Сьогодні Завтра відправимо" at bounding box center [541, 400] width 317 height 59
paste textarea "361644265"
click at [616, 383] on textarea "Вітаємо:) Ваше замовлення 361644265 прийнято. Сьогодні Завтра відправимо" at bounding box center [541, 400] width 317 height 59
type textarea "Вітаємо:) Ваше замовлення 361644265 прийнято. Сьогодні відправимо"
click at [674, 469] on span "Відправити" at bounding box center [667, 464] width 44 height 9
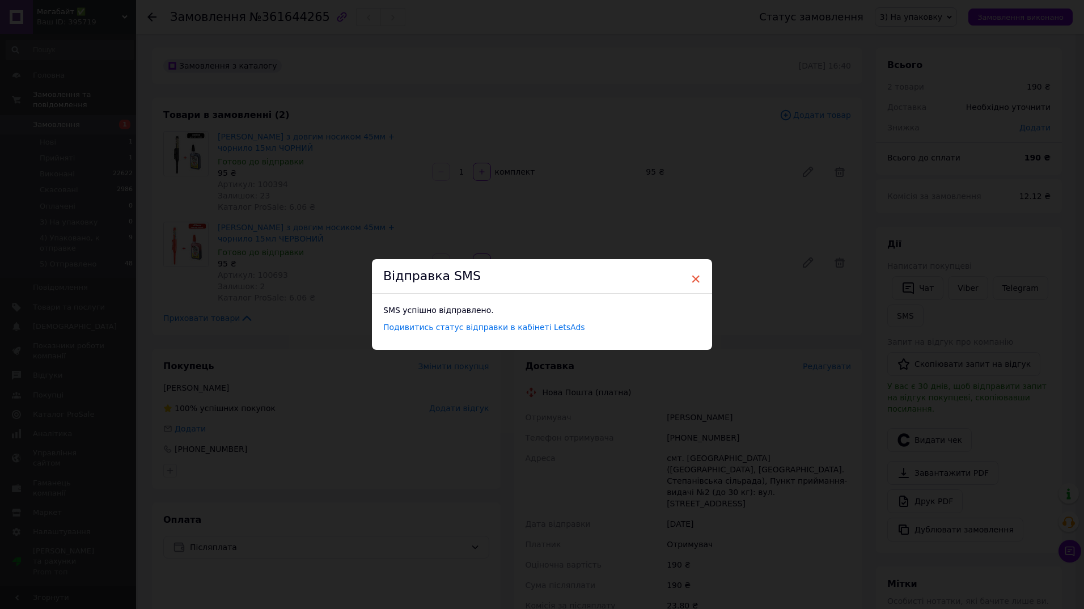
click at [694, 278] on span "×" at bounding box center [695, 278] width 10 height 19
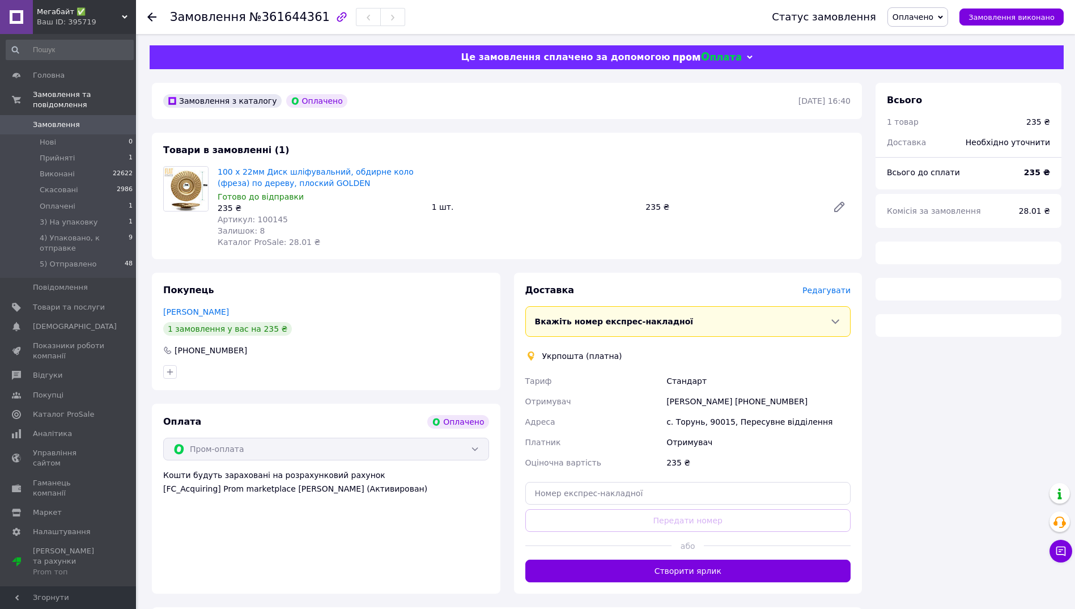
click at [273, 20] on span "№361644361" at bounding box center [289, 17] width 81 height 14
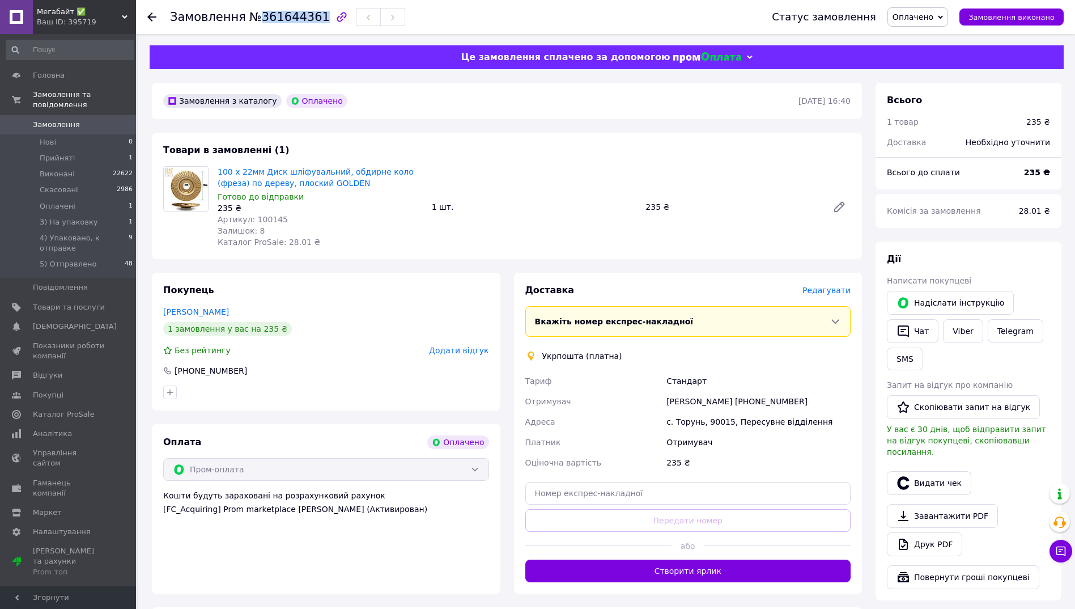
click at [273, 20] on span "№361644361" at bounding box center [289, 17] width 81 height 14
copy span "361644361"
click at [927, 19] on span "Оплачено" at bounding box center [913, 16] width 41 height 9
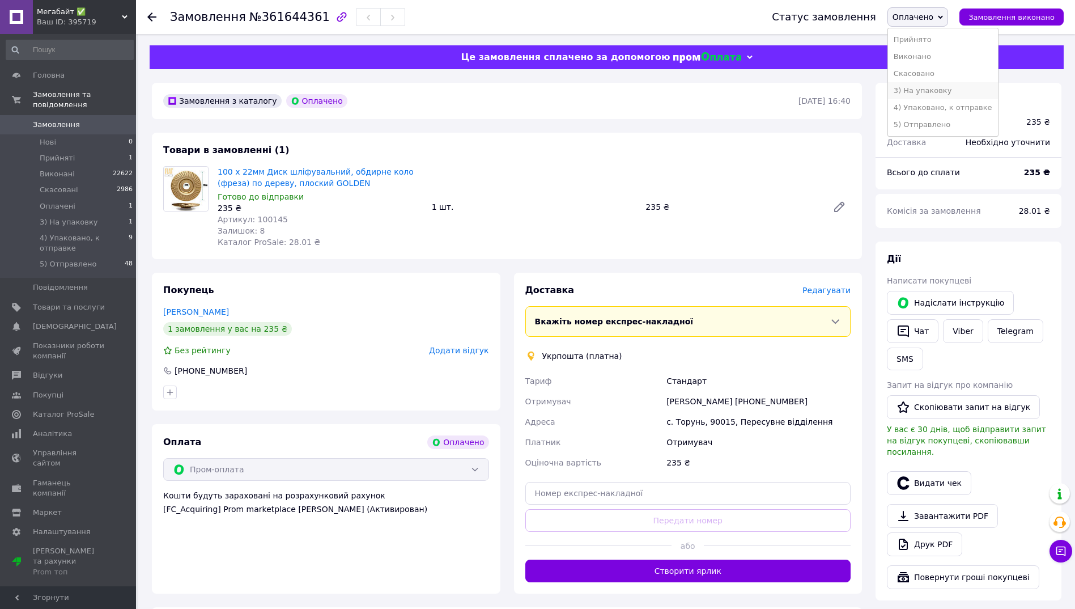
click at [938, 94] on li "3) На упаковку" at bounding box center [943, 90] width 110 height 17
click at [909, 361] on button "SMS" at bounding box center [905, 359] width 36 height 23
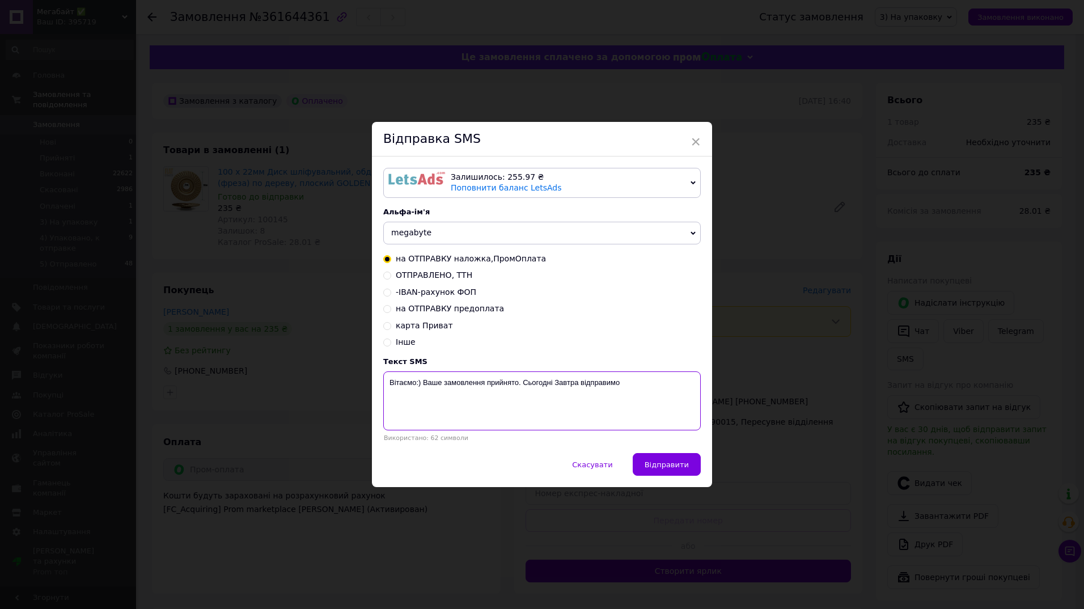
click at [487, 385] on textarea "Вітаємо:) Ваше замовлення прийнято. Сьогодні Завтра відправимо" at bounding box center [541, 400] width 317 height 59
paste textarea "361644361"
click at [615, 383] on textarea "Вітаємо:) Ваше замовлення 361644361 прийнято. Сьогодні Завтра відправимо" at bounding box center [541, 400] width 317 height 59
type textarea "Вітаємо:) Ваше замовлення 361644361 прийнято. Сьогодні відправимо"
click at [653, 465] on span "Відправити" at bounding box center [667, 464] width 44 height 9
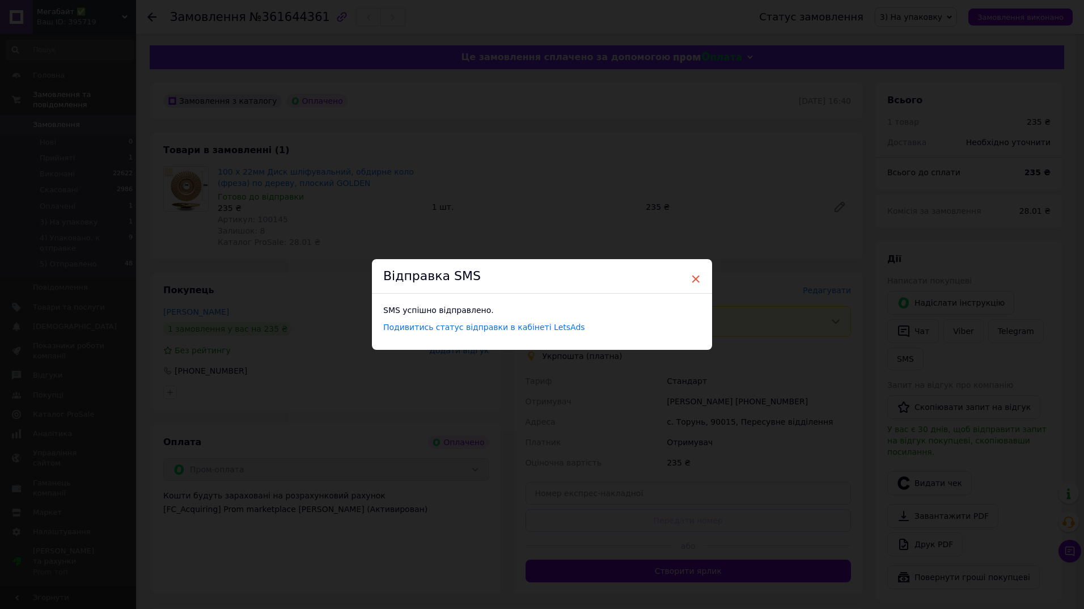
click at [696, 277] on span "×" at bounding box center [695, 278] width 10 height 19
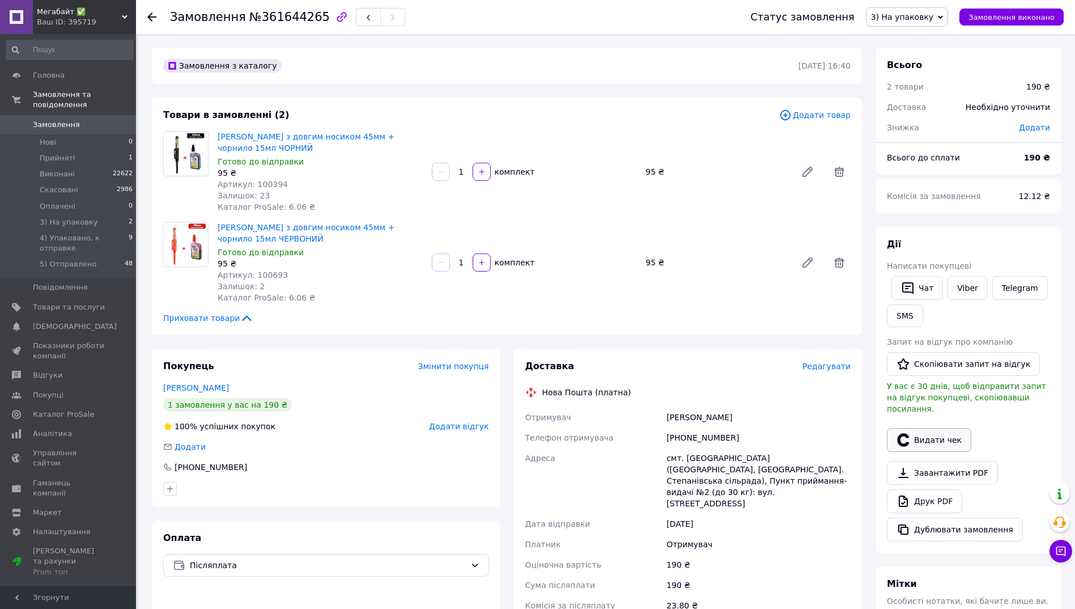
click at [916, 428] on button "Видати чек" at bounding box center [929, 440] width 84 height 24
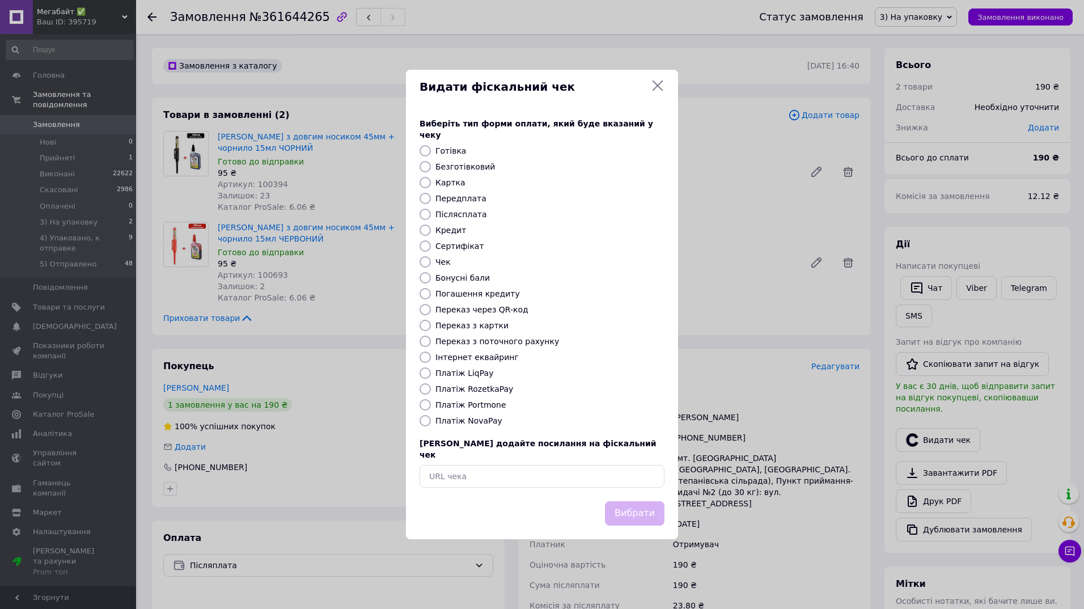
click at [425, 420] on input "Платіж NovaPay" at bounding box center [425, 420] width 11 height 11
radio input "true"
click at [635, 505] on button "Вибрати" at bounding box center [635, 513] width 60 height 24
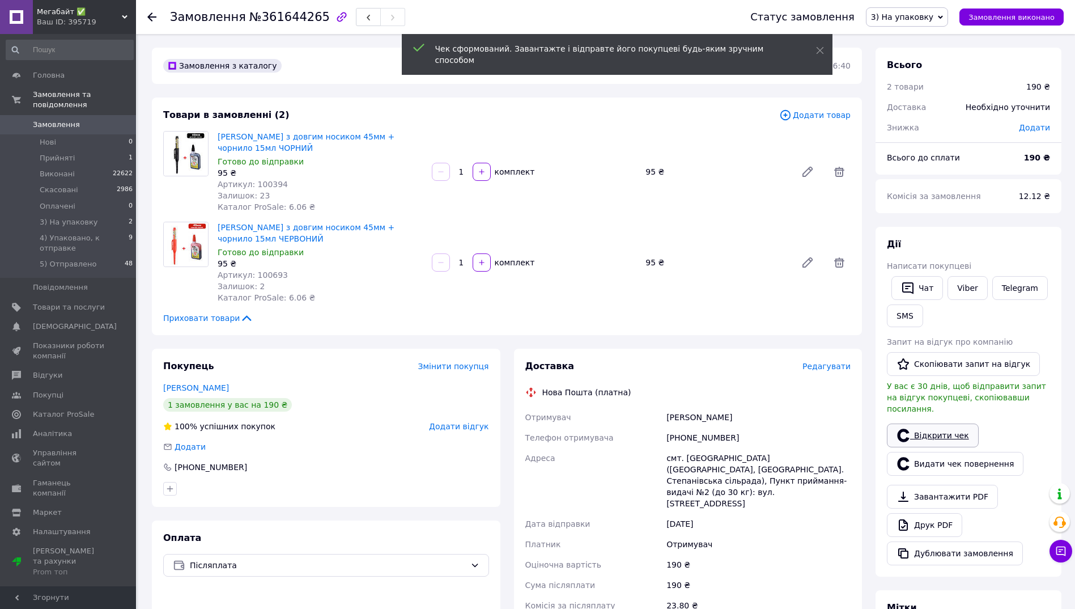
click at [916, 423] on link "Відкрити чек" at bounding box center [933, 435] width 92 height 24
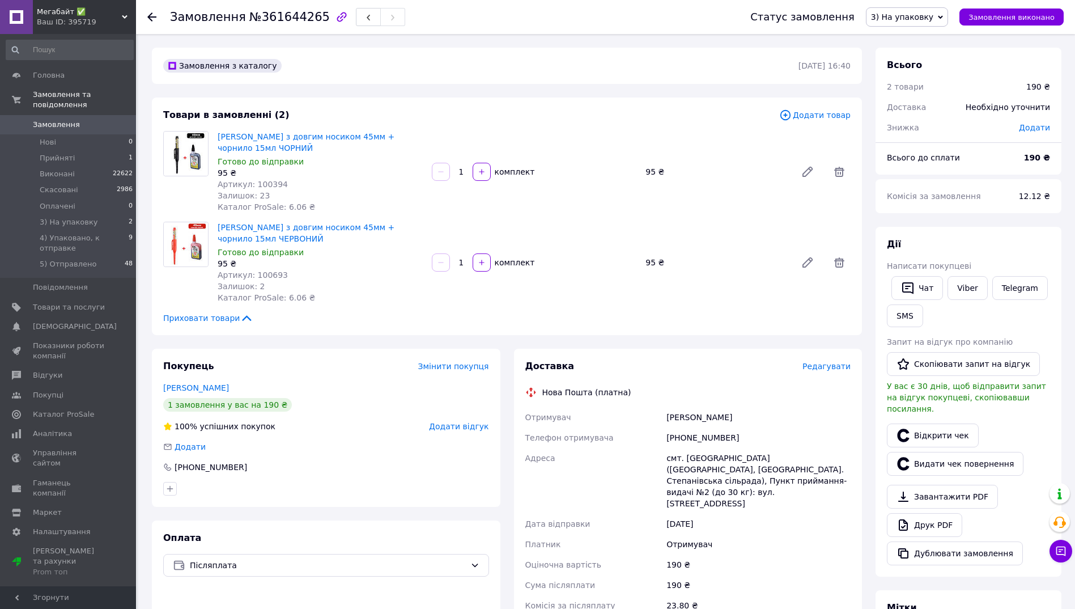
click at [707, 315] on div "Приховати товари" at bounding box center [507, 317] width 688 height 11
click at [827, 368] on span "Редагувати" at bounding box center [827, 366] width 48 height 9
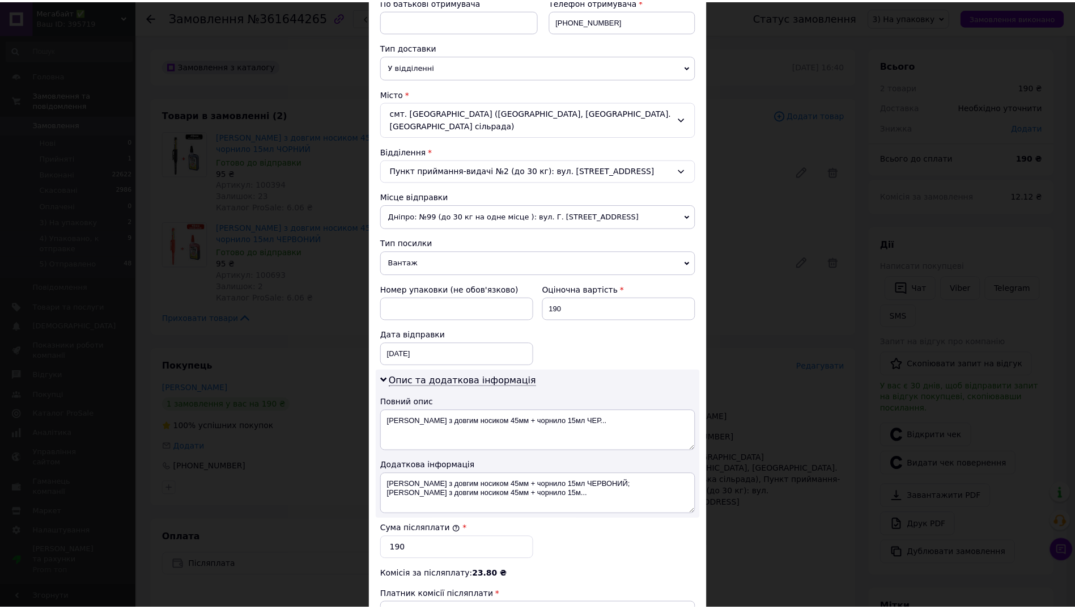
scroll to position [383, 0]
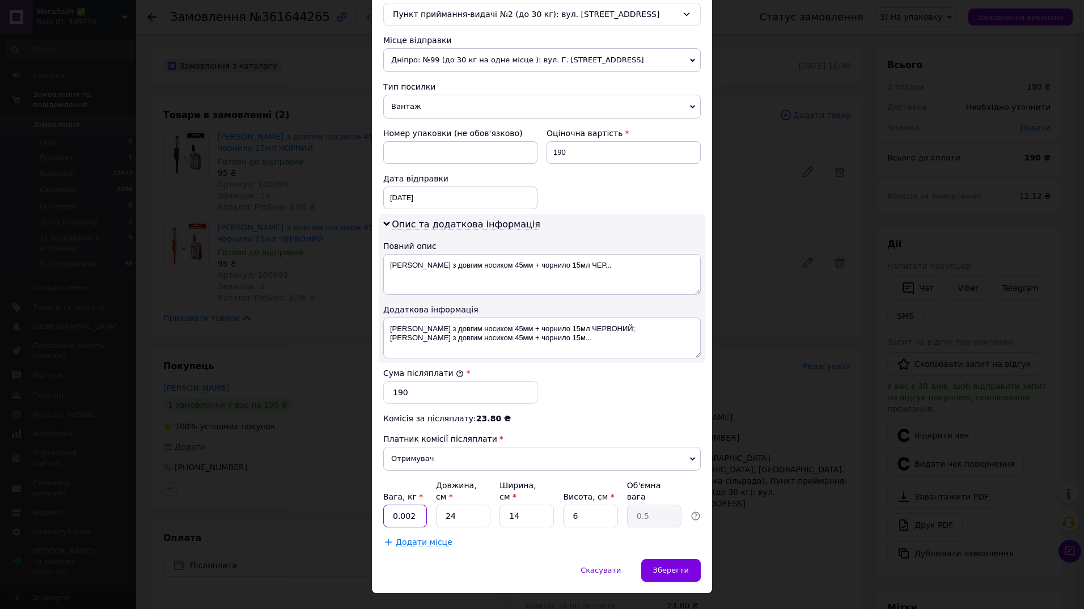
drag, startPoint x: 399, startPoint y: 488, endPoint x: 422, endPoint y: 488, distance: 23.2
click at [422, 505] on input "0.002" at bounding box center [405, 516] width 44 height 23
type input "0.5"
click at [520, 532] on div "Спосіб доставки Нова Пошта (платна) Платник Отримувач Відправник Прізвище отрим…" at bounding box center [542, 125] width 340 height 868
click at [683, 559] on div "Зберегти" at bounding box center [671, 570] width 60 height 23
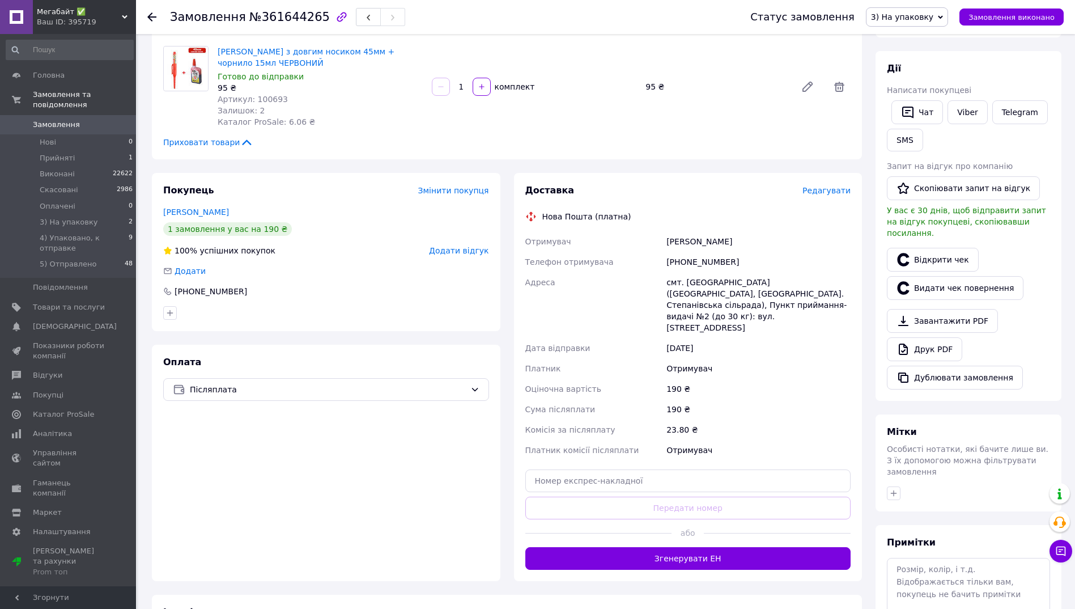
scroll to position [340, 0]
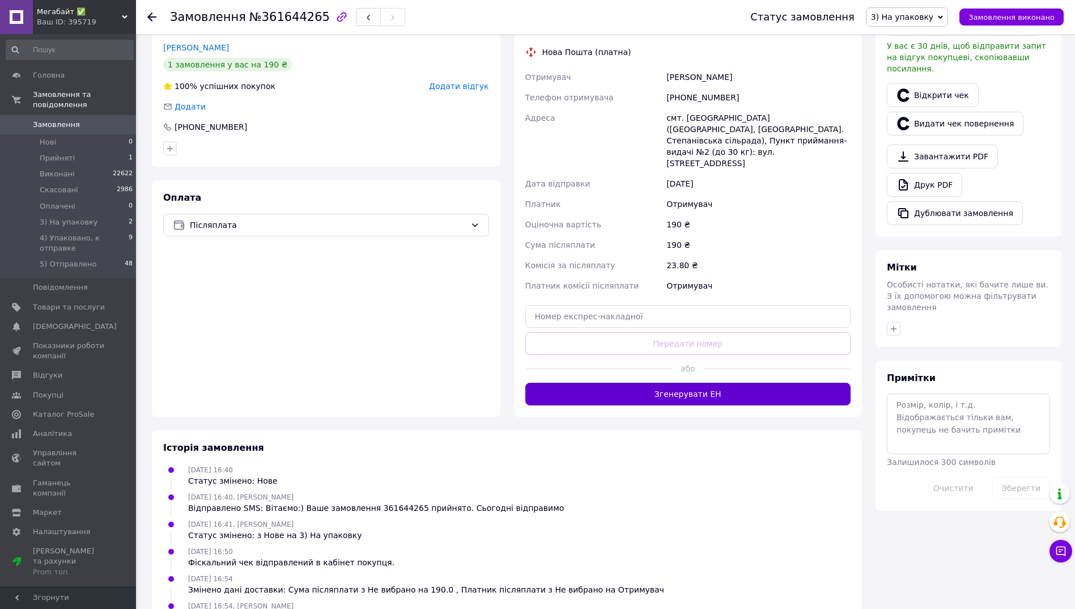
click at [698, 383] on button "Згенерувати ЕН" at bounding box center [689, 394] width 326 height 23
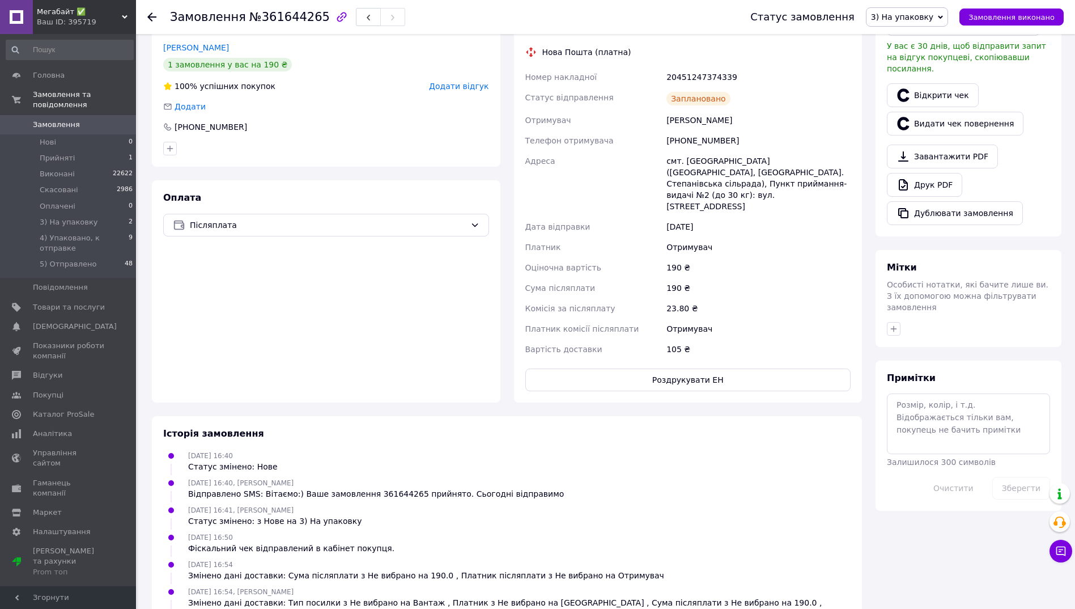
scroll to position [0, 0]
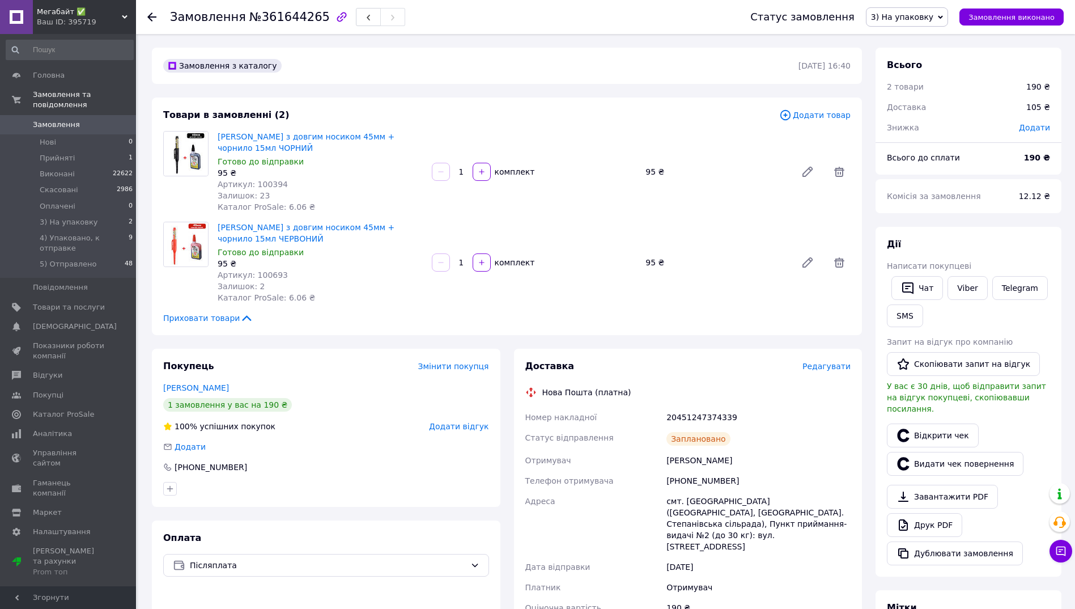
click at [704, 422] on div "20451247374339" at bounding box center [758, 417] width 189 height 20
copy div "20451247374339"
click at [903, 320] on button "SMS" at bounding box center [905, 315] width 36 height 23
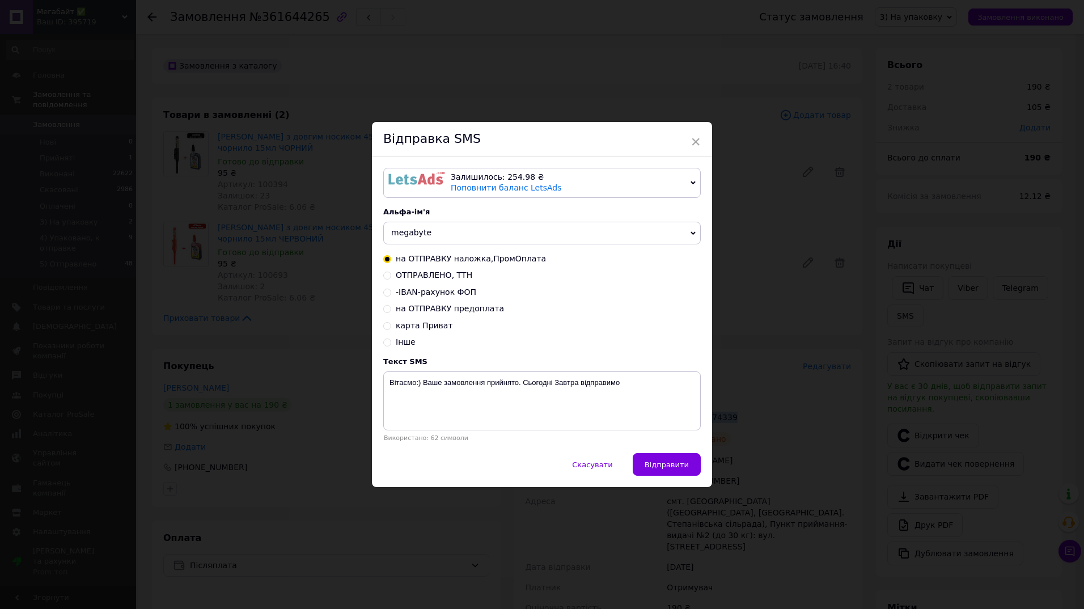
click at [388, 277] on input "ОТПРАВЛЕНО, ТТН" at bounding box center [387, 274] width 8 height 8
radio input "true"
radio input "false"
click at [533, 382] on textarea "НАЛОЖКА Замовлення відправлено НП Дякуємо за покупку!" at bounding box center [541, 400] width 317 height 59
click at [531, 380] on textarea "НАЛОЖКА Замовлення відправлено НП Дякуємо за покупку!" at bounding box center [541, 400] width 317 height 59
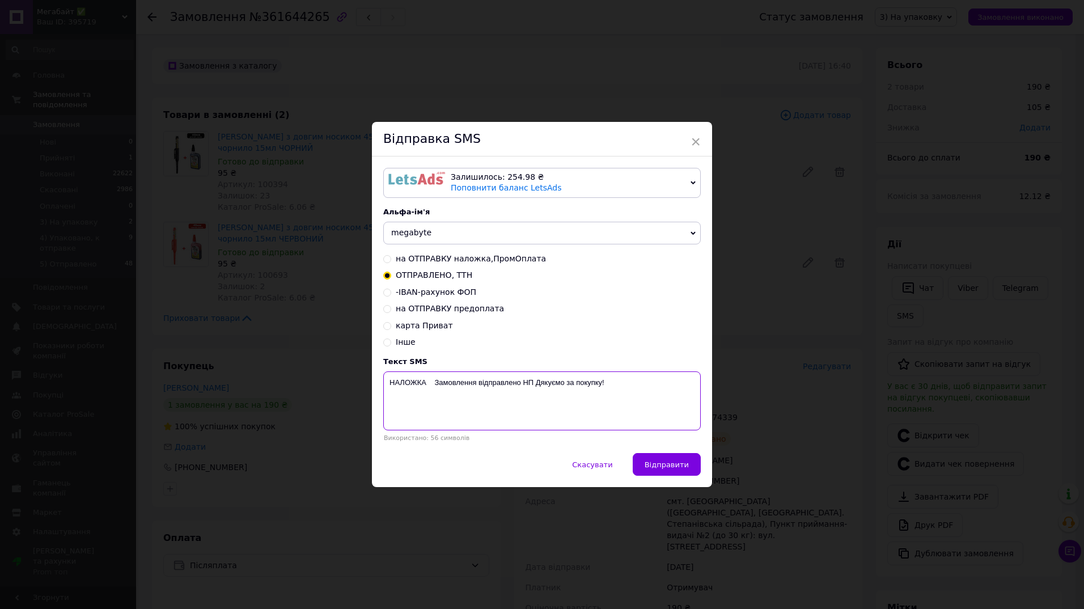
paste textarea "20451247374339"
click at [476, 385] on textarea "НАЛОЖКА Замовлення відправлено НП20451247374339 Дякуємо за покупку!" at bounding box center [541, 400] width 317 height 59
paste textarea "361644265"
type textarea "НАЛОЖКА Замовлення 361644265 відправлено НП20451247374339 Дякуємо за покупку!"
click at [476, 387] on textarea "НАЛОЖКА Замовлення 361644265 відправлено НП20451247374339 Дякуємо за покупку!" at bounding box center [541, 400] width 317 height 59
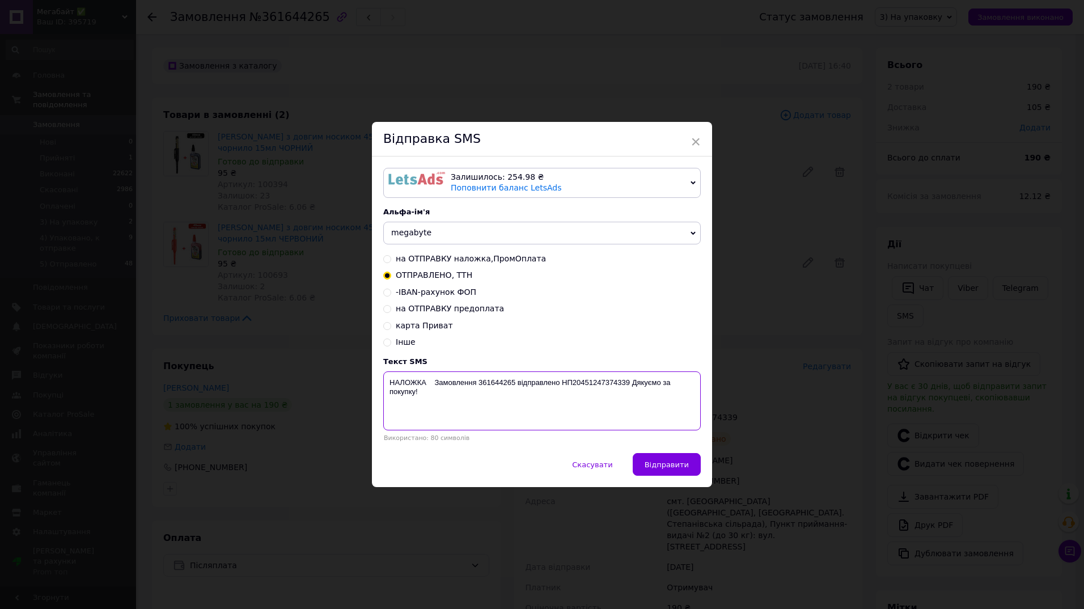
click at [476, 387] on textarea "НАЛОЖКА Замовлення 361644265 відправлено НП20451247374339 Дякуємо за покупку!" at bounding box center [541, 400] width 317 height 59
drag, startPoint x: 476, startPoint y: 386, endPoint x: 453, endPoint y: 386, distance: 22.7
click at [453, 386] on textarea "НАЛОЖКА Замовлення 361644265 відправлено НП20451247374339 Дякуємо за покупку!" at bounding box center [541, 400] width 317 height 59
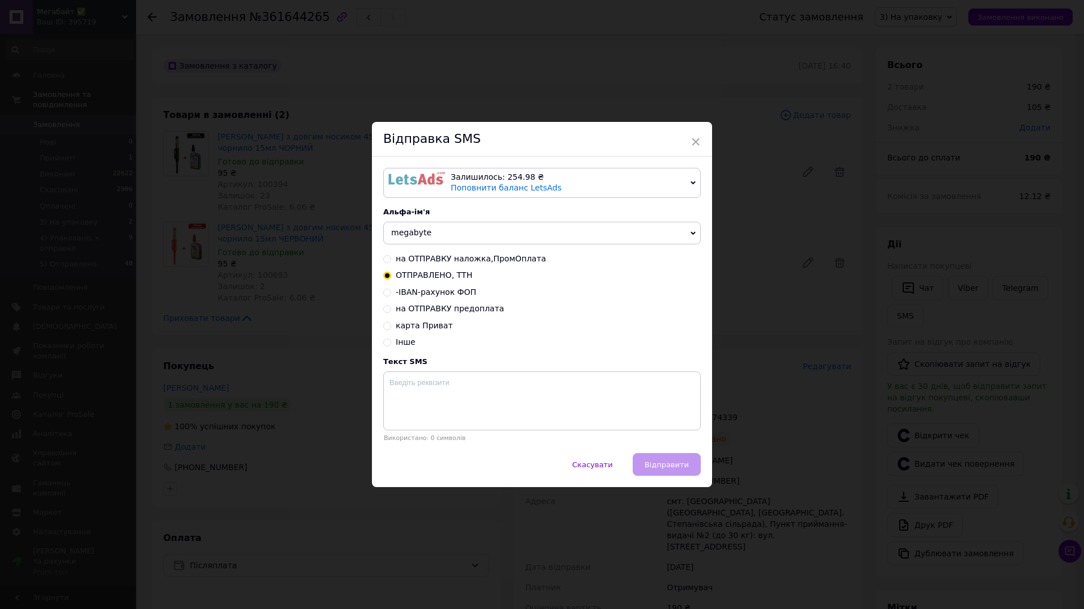
drag, startPoint x: 836, startPoint y: 467, endPoint x: 828, endPoint y: 458, distance: 12.4
click at [837, 467] on div "× Відправка SMS Залишилось: 254.98 ₴ Поповнити баланс LetsAds Підключити SMSClu…" at bounding box center [542, 304] width 1084 height 609
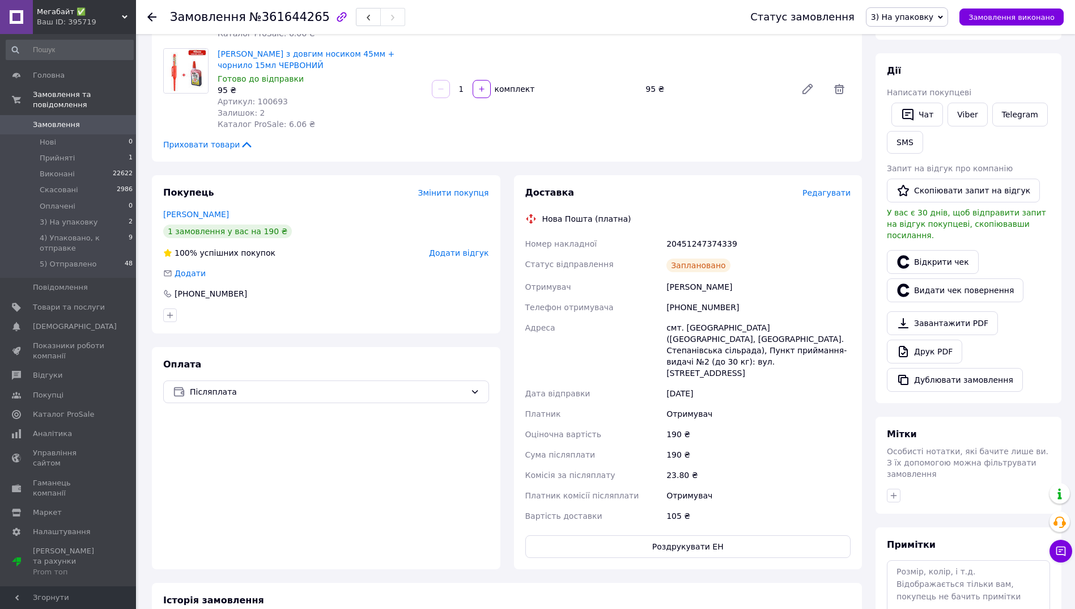
scroll to position [283, 0]
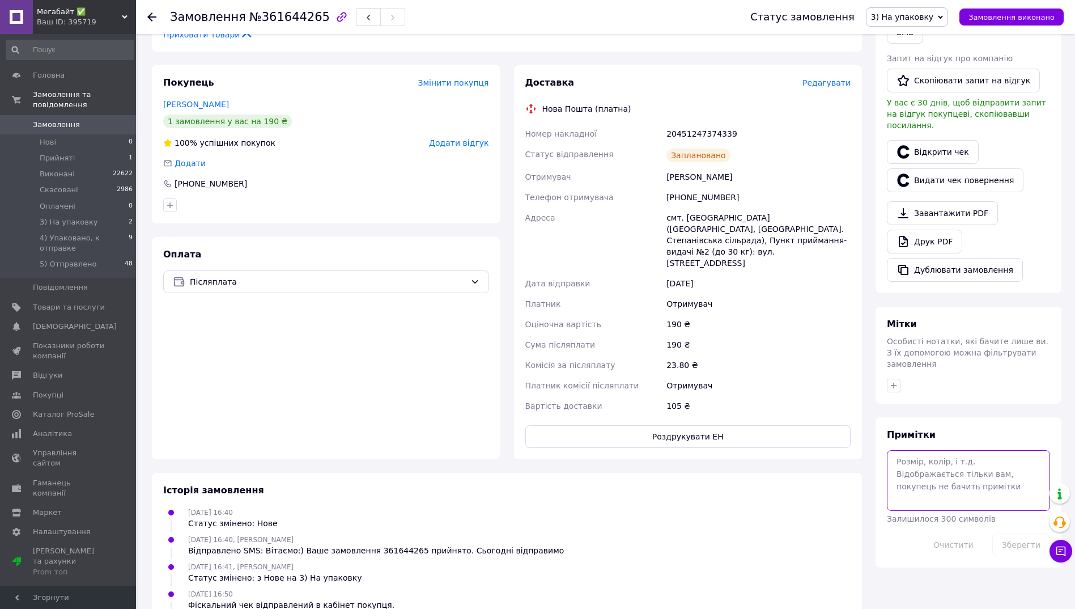
click at [951, 454] on textarea at bounding box center [968, 480] width 163 height 60
paste textarea "НАЛОЖКА Замовлення 361644265 відправлено НП20451247374339 Дякуємо за покупку!"
type textarea "смс НАЛОЖКА Замовлення 361644265 відправлено НП20451247374339 Дякуємо за покупк…"
click at [1028, 533] on button "Зберегти" at bounding box center [1022, 544] width 58 height 23
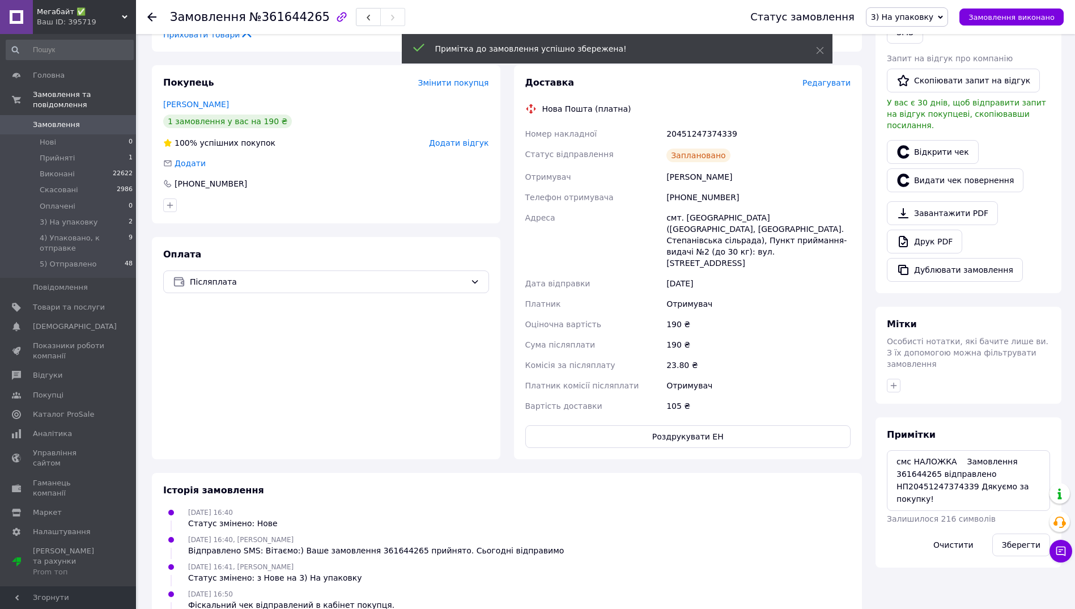
click at [928, 15] on span "3) На упаковку" at bounding box center [902, 16] width 62 height 9
click at [944, 109] on li "4) Упаковано, к отправке" at bounding box center [922, 107] width 110 height 17
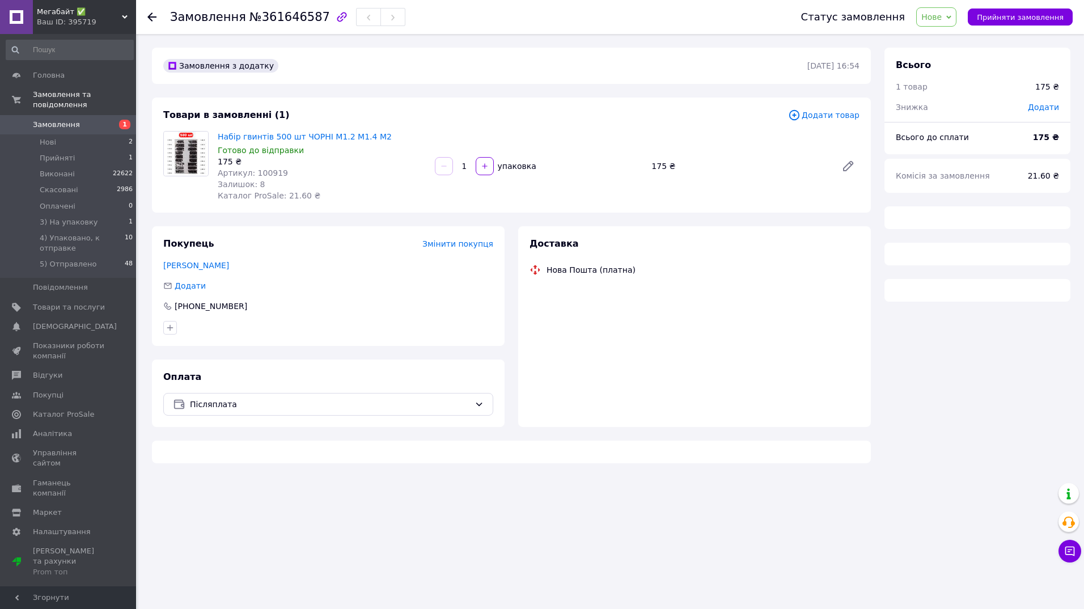
click at [272, 17] on span "№361646587" at bounding box center [289, 17] width 81 height 14
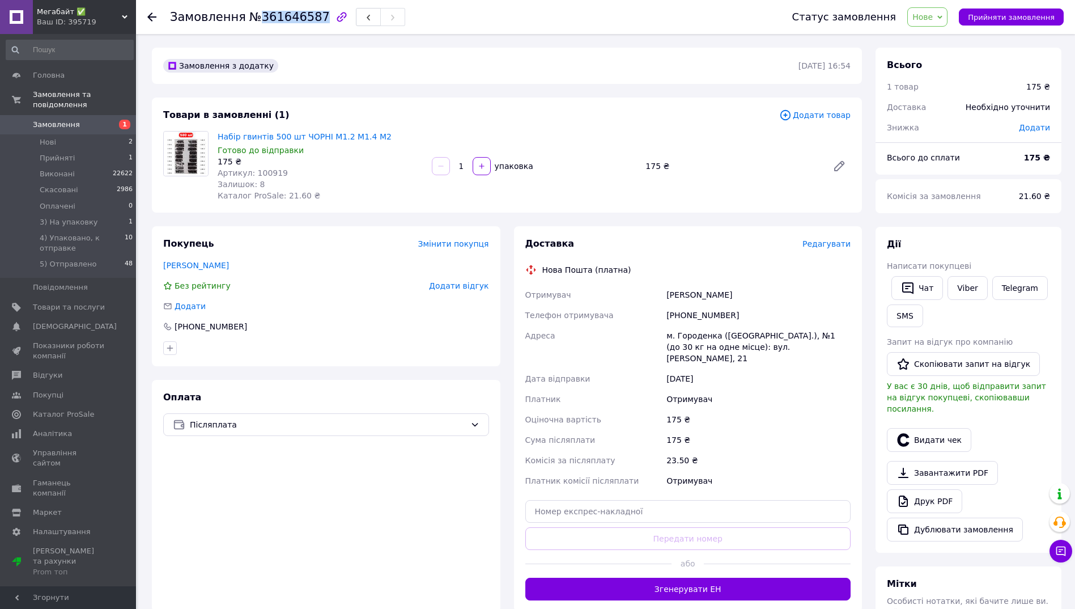
copy span "361646587"
click at [933, 16] on span "Нове" at bounding box center [923, 16] width 20 height 9
click at [965, 109] on li "3) На упаковку" at bounding box center [963, 107] width 110 height 17
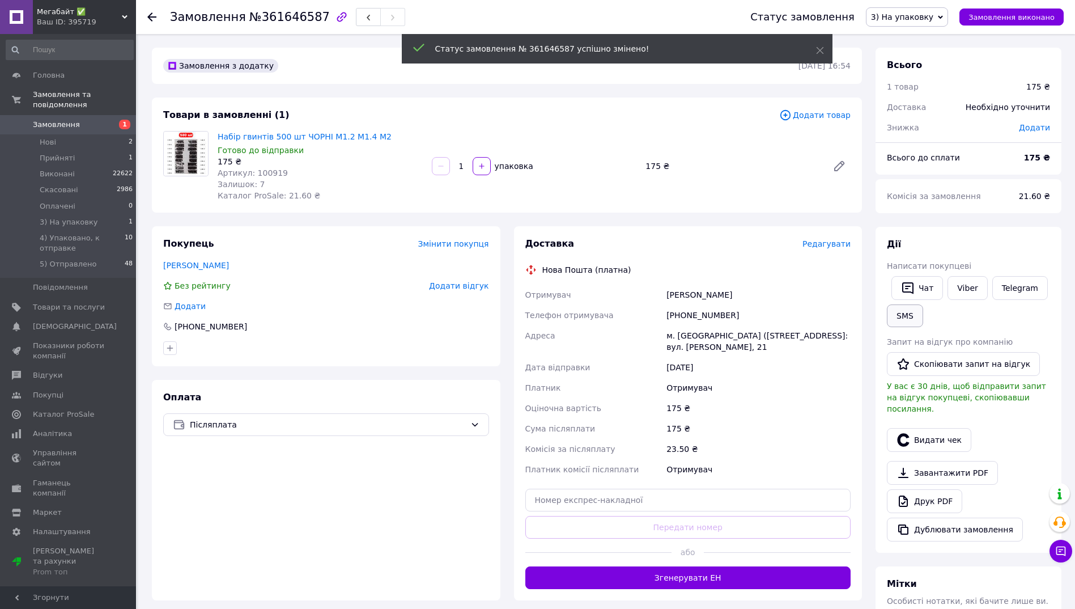
click at [910, 316] on button "SMS" at bounding box center [905, 315] width 36 height 23
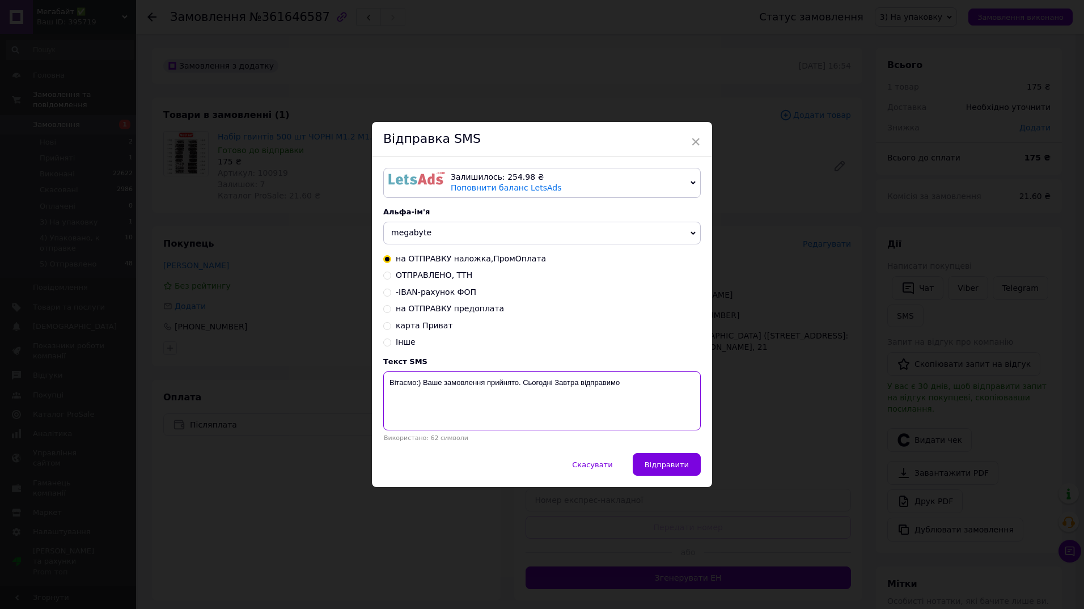
click at [486, 383] on textarea "Вітаємо:) Ваше замовлення прийнято. Сьогодні Завтра відправимо" at bounding box center [541, 400] width 317 height 59
paste textarea "361646587"
click at [615, 384] on textarea "Вітаємо:) Ваше замовлення 361646587 прийнято. Сьогодні Завтра відправимо" at bounding box center [541, 400] width 317 height 59
type textarea "Вітаємо:) Ваше замовлення 361646587 прийнято. Сьогодні відправимо"
click at [664, 468] on span "Відправити" at bounding box center [667, 464] width 44 height 9
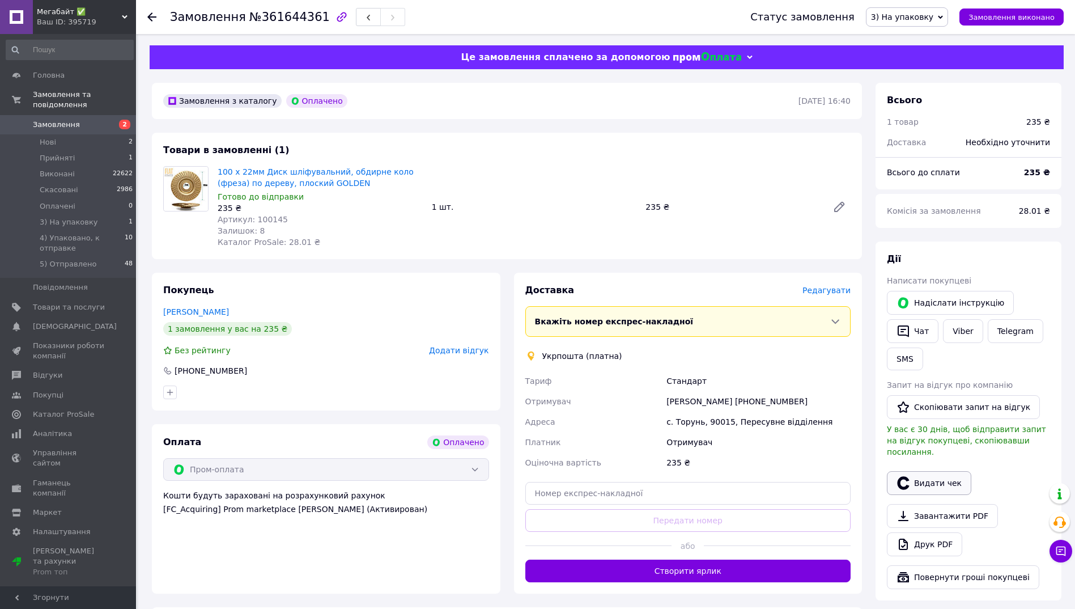
click at [921, 474] on button "Видати чек" at bounding box center [929, 483] width 84 height 24
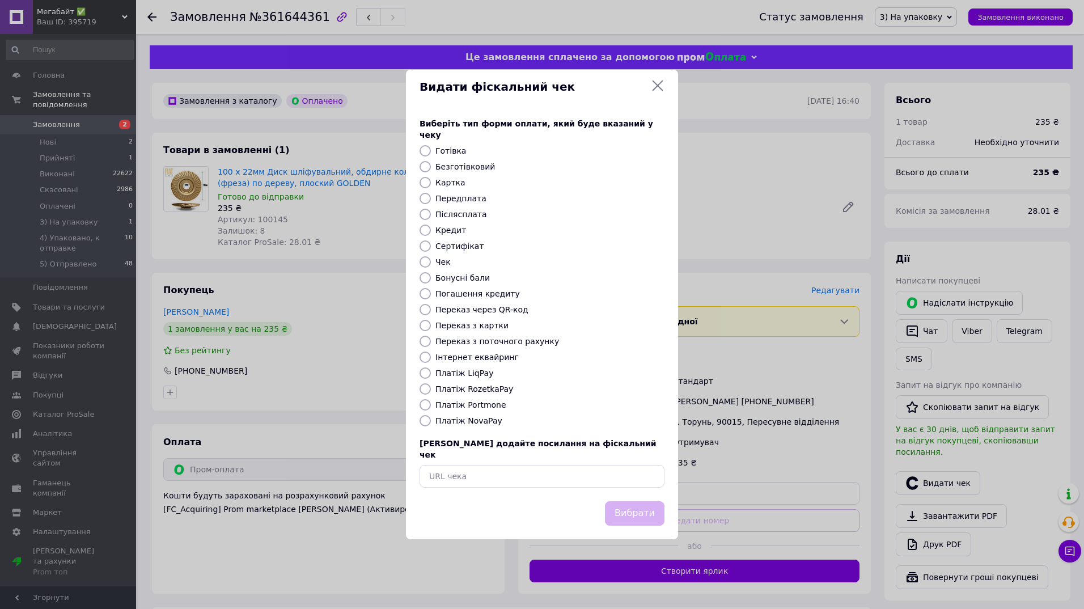
click at [421, 388] on input "Платіж RozetkaPay" at bounding box center [425, 388] width 11 height 11
radio input "true"
click at [646, 501] on button "Вибрати" at bounding box center [635, 513] width 60 height 24
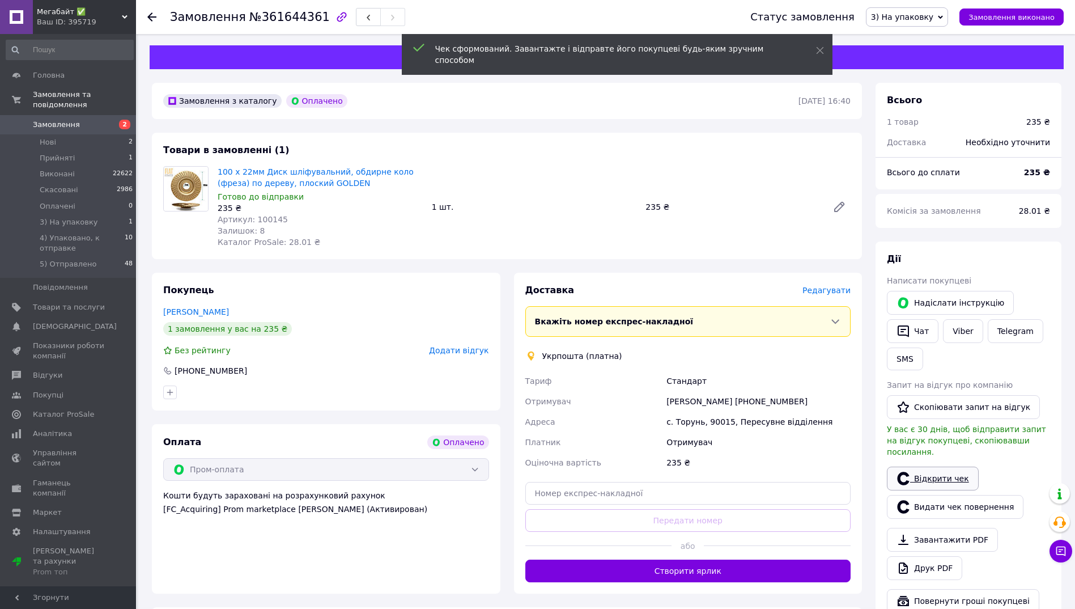
click at [928, 471] on link "Відкрити чек" at bounding box center [933, 479] width 92 height 24
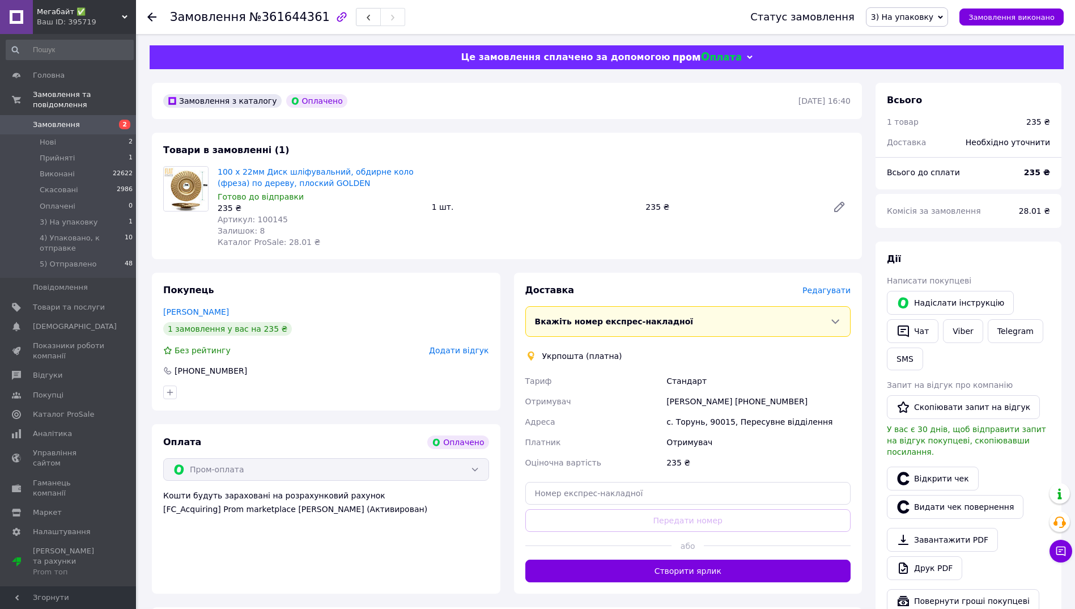
click at [822, 291] on span "Редагувати" at bounding box center [827, 290] width 48 height 9
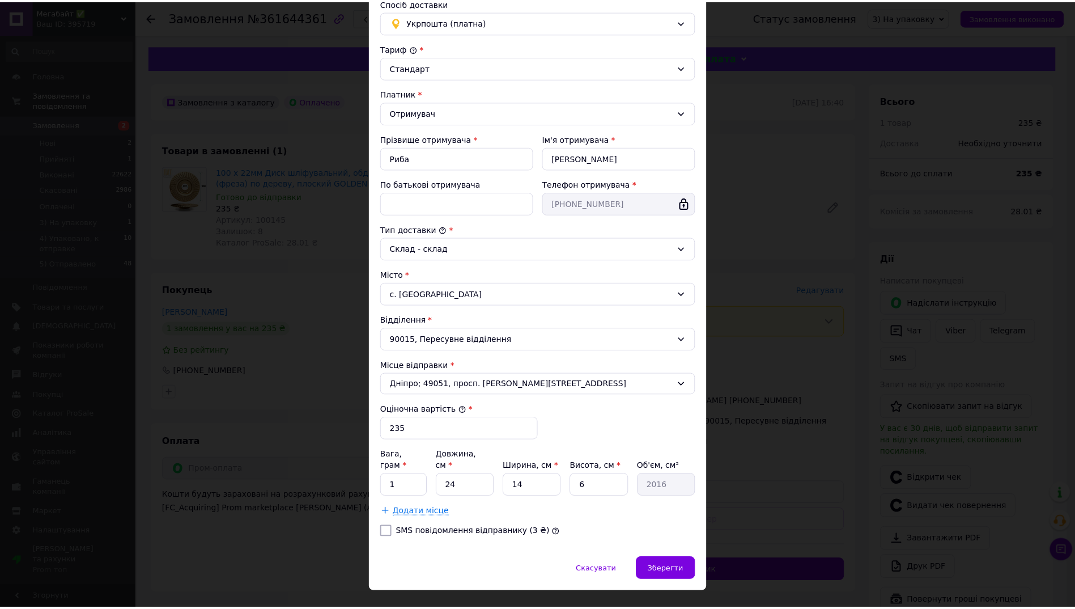
scroll to position [100, 0]
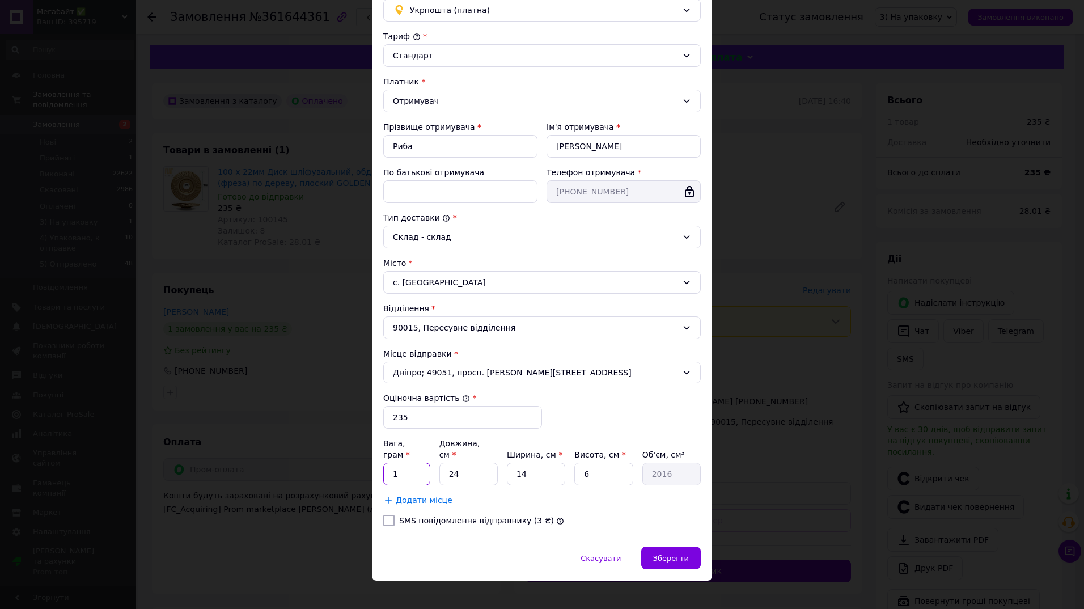
click at [404, 463] on input "1" at bounding box center [406, 474] width 47 height 23
type input "200"
click at [671, 553] on div "Зберегти" at bounding box center [671, 557] width 60 height 23
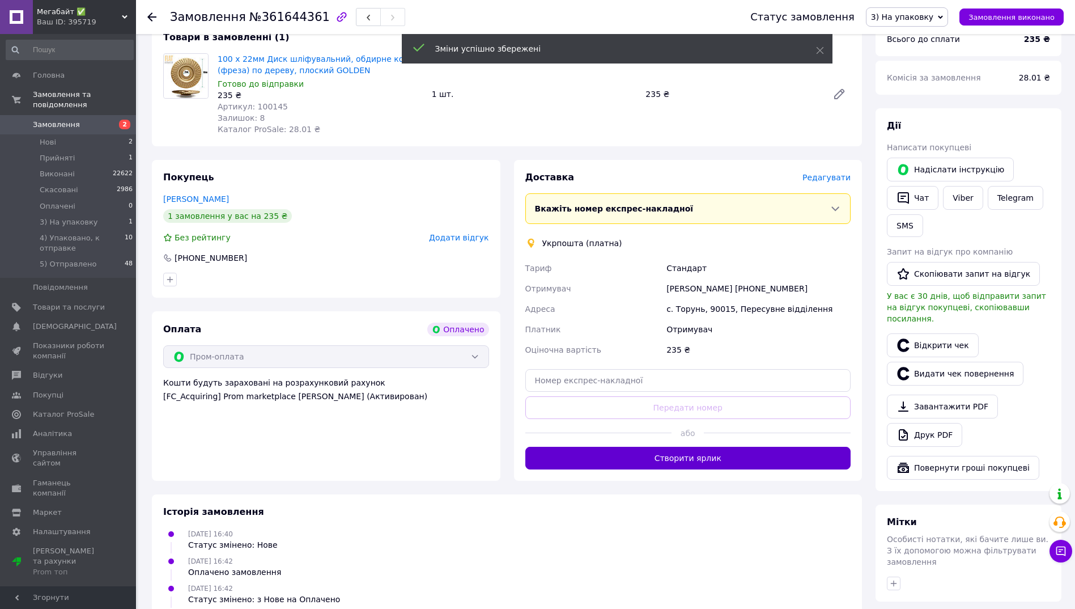
scroll to position [113, 0]
click at [679, 459] on button "Створити ярлик" at bounding box center [689, 457] width 326 height 23
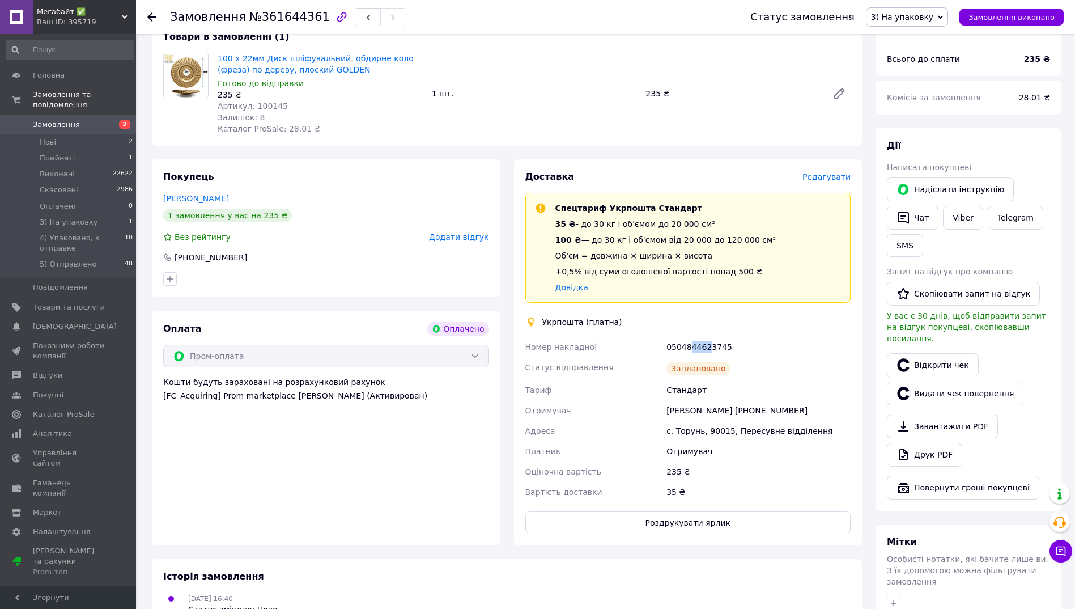
drag, startPoint x: 689, startPoint y: 347, endPoint x: 704, endPoint y: 348, distance: 14.8
click at [704, 348] on div "0504844623745" at bounding box center [758, 347] width 189 height 20
click at [709, 346] on div "0504844623745" at bounding box center [758, 347] width 189 height 20
copy div "0504844623745"
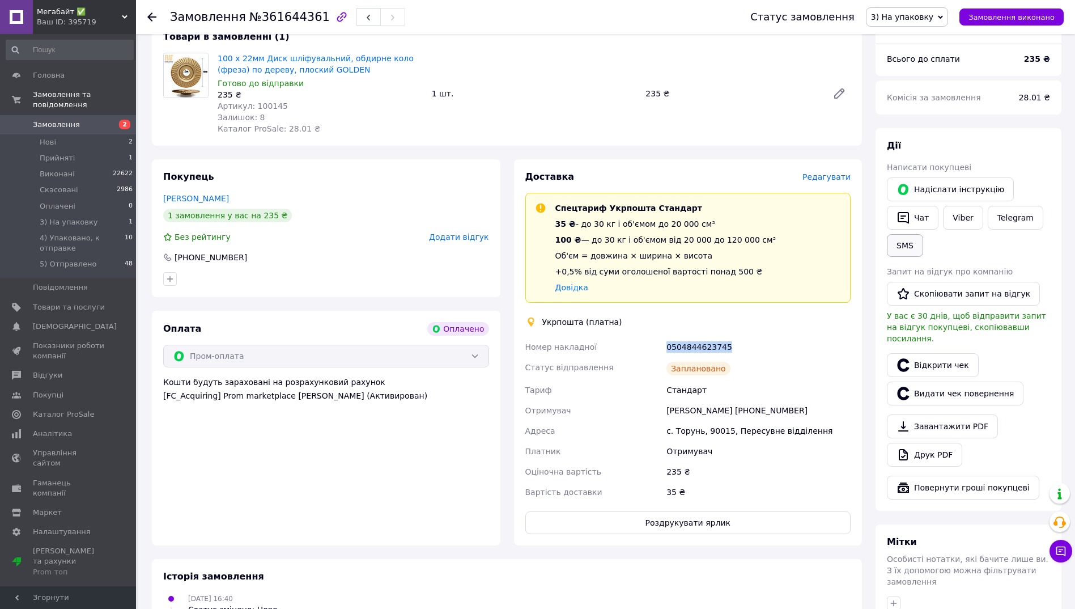
click at [896, 244] on button "SMS" at bounding box center [905, 245] width 36 height 23
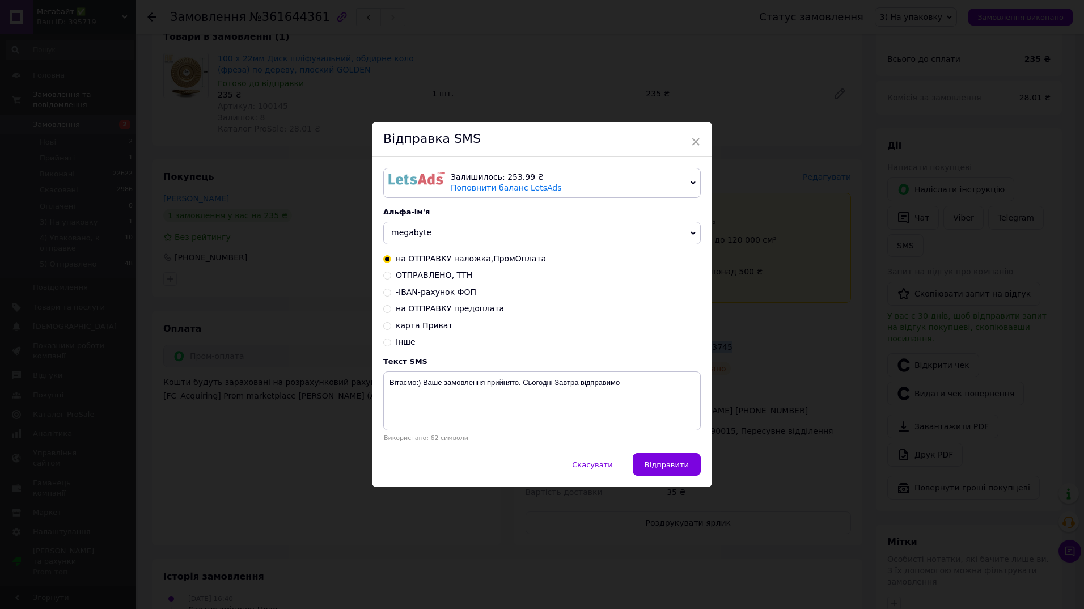
click at [385, 278] on input "ОТПРАВЛЕНО, ТТН" at bounding box center [387, 274] width 8 height 8
radio input "true"
radio input "false"
click at [521, 383] on textarea "НАЛОЖКА Замовлення відправлено НП Дякуємо за покупку!" at bounding box center [541, 400] width 317 height 59
click at [534, 382] on textarea "НАЛОЖКА Замовлення відправлено УП Дякуємо за покупку!" at bounding box center [541, 400] width 317 height 59
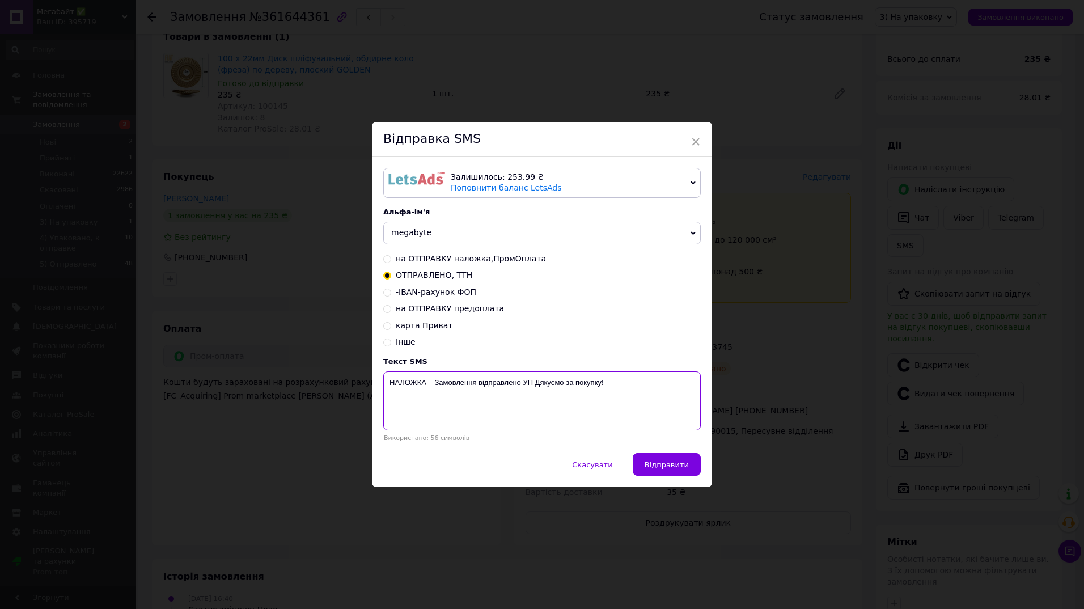
paste textarea "0504844623745"
click at [476, 384] on textarea "НАЛОЖКА Замовлення відправлено УП 0504844623745 Дякуємо за покупку!" at bounding box center [541, 400] width 317 height 59
paste textarea "361644361"
drag, startPoint x: 433, startPoint y: 381, endPoint x: 443, endPoint y: 399, distance: 20.5
click at [443, 399] on textarea "НАЛОЖКА Замовлення 361644361 відправлено УП 0504844623745 Дякуємо за покупку!" at bounding box center [541, 400] width 317 height 59
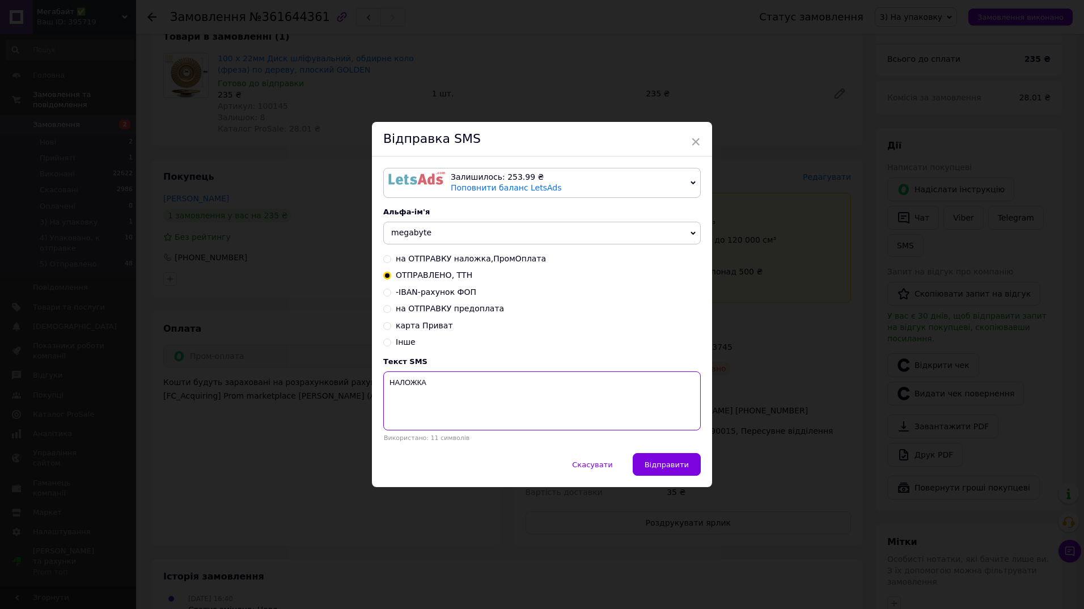
type textarea "НАЛОЖКА"
click at [811, 504] on div "× Відправка SMS Залишилось: 253.99 ₴ Поповнити баланс LetsAds Підключити SMSClu…" at bounding box center [542, 304] width 1084 height 609
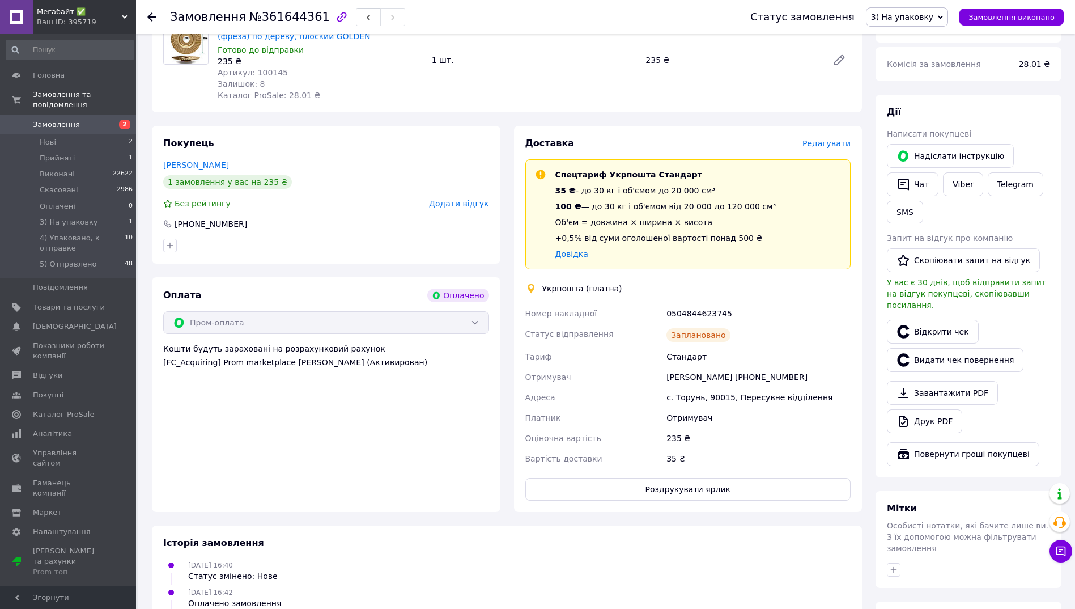
scroll to position [319, 0]
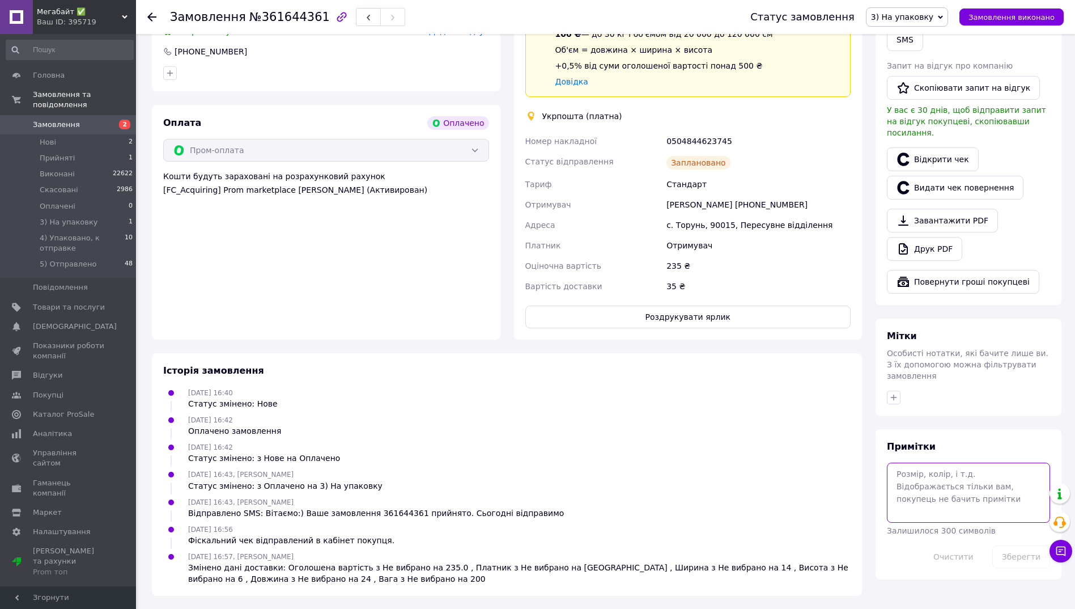
drag, startPoint x: 946, startPoint y: 484, endPoint x: 931, endPoint y: 482, distance: 14.8
click at [946, 484] on textarea at bounding box center [968, 493] width 163 height 60
paste textarea "Замовлення 361644361 відправлено УП 0504844623745 Дякуємо за покупку!"
type textarea "смс Замовлення 361644361 відправлено УП 0504844623745 Дякуємо за покупку!"
click at [1031, 545] on button "Зберегти" at bounding box center [1022, 556] width 58 height 23
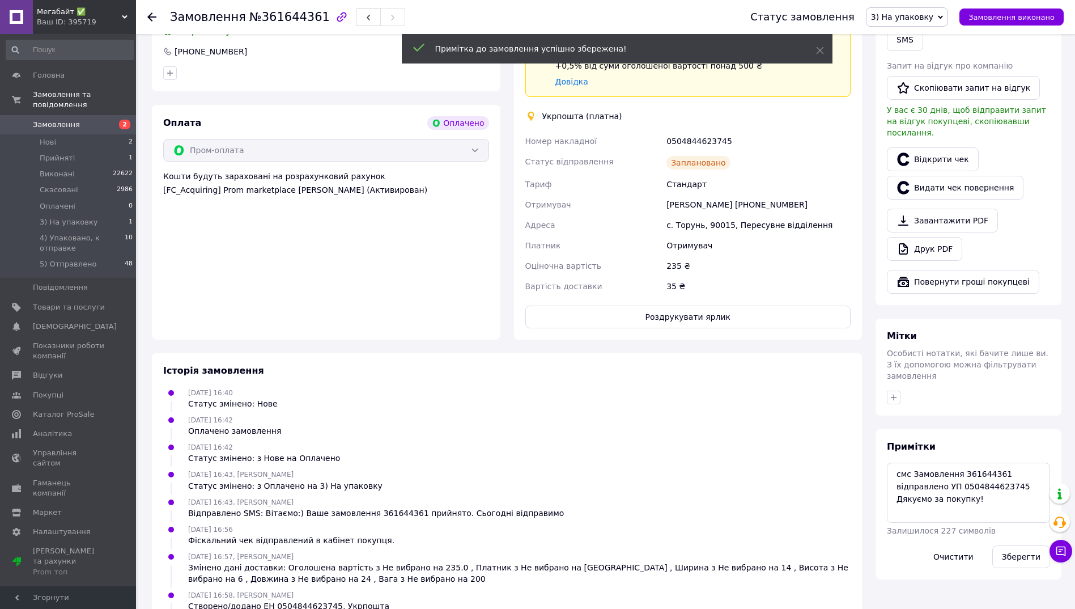
click at [913, 15] on span "3) На упаковку" at bounding box center [902, 16] width 62 height 9
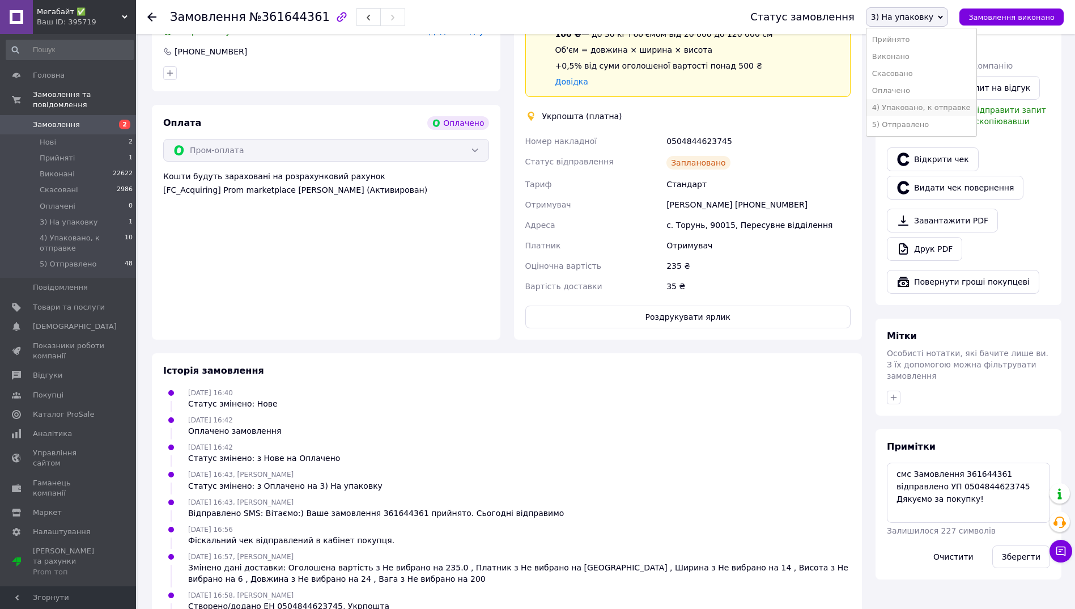
click at [935, 110] on li "4) Упаковано, к отправке" at bounding box center [922, 107] width 110 height 17
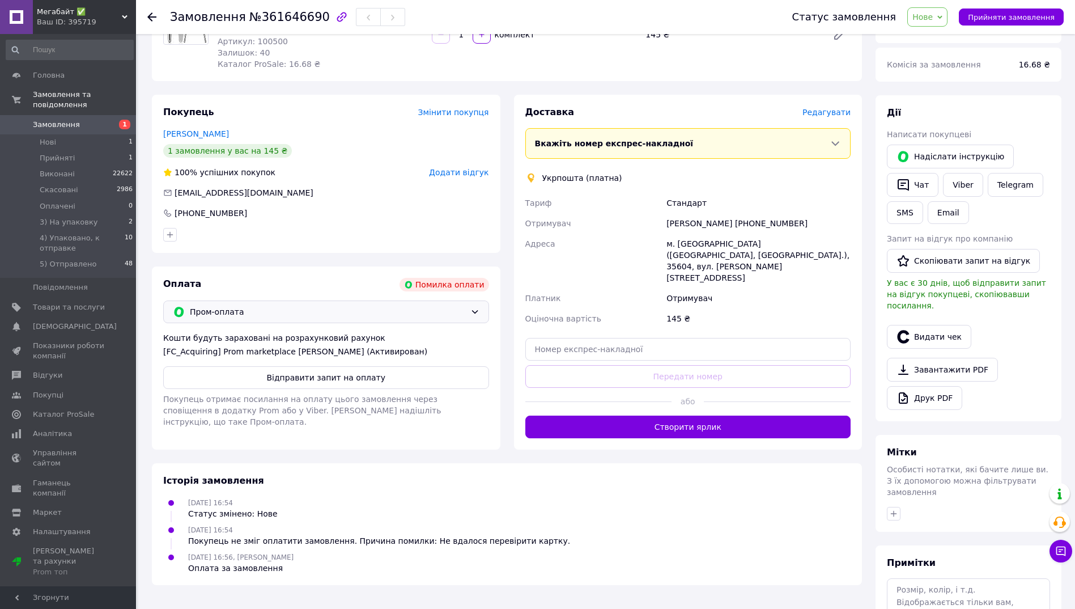
scroll to position [209, 0]
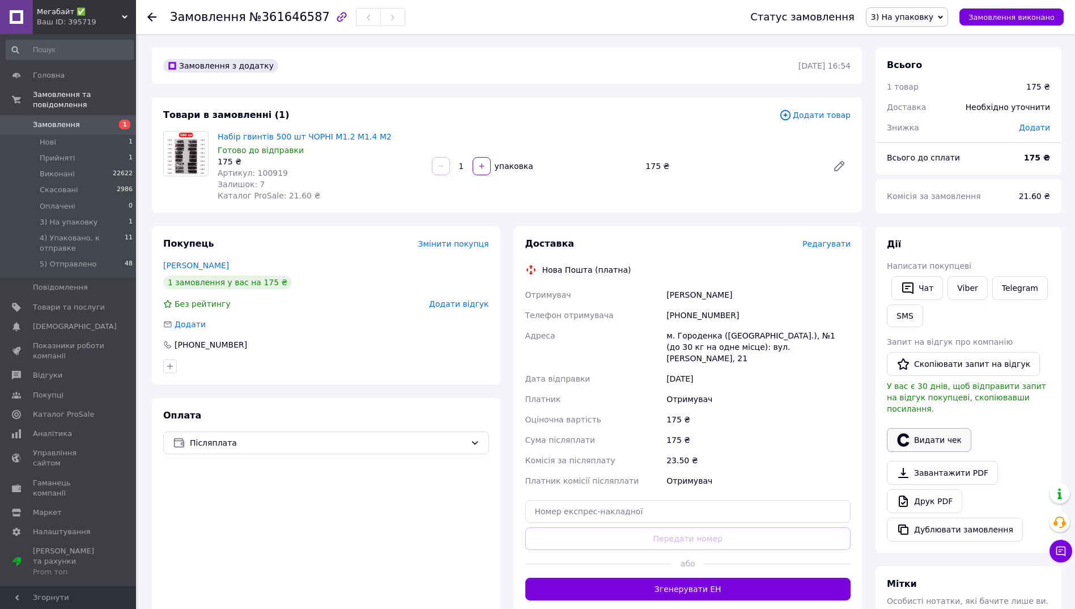
click at [939, 430] on button "Видати чек" at bounding box center [929, 440] width 84 height 24
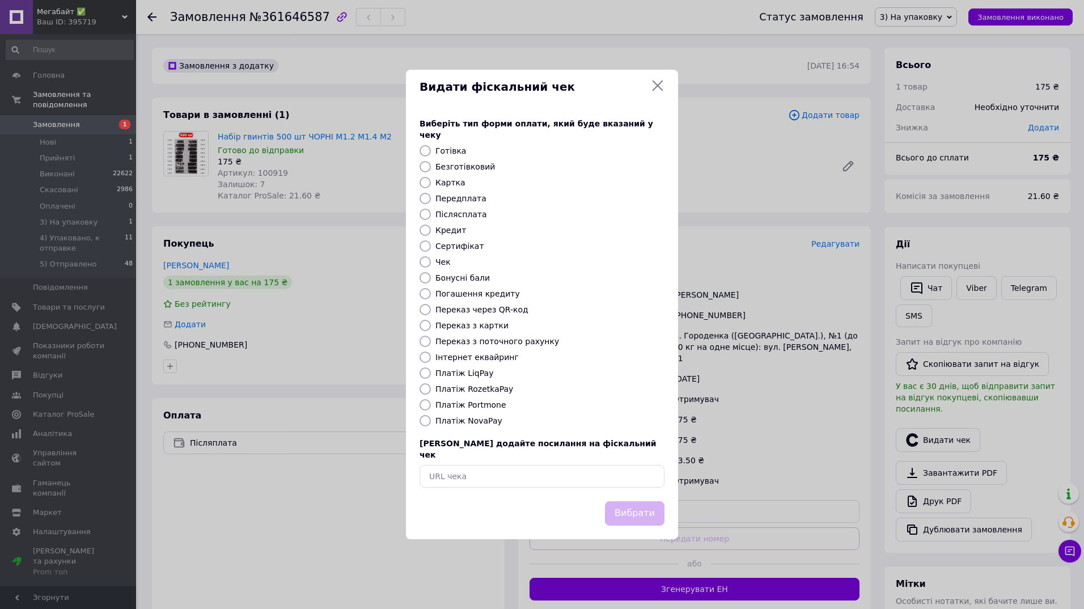
click at [424, 419] on input "Платіж NovaPay" at bounding box center [425, 420] width 11 height 11
radio input "true"
click at [628, 502] on button "Вибрати" at bounding box center [635, 513] width 60 height 24
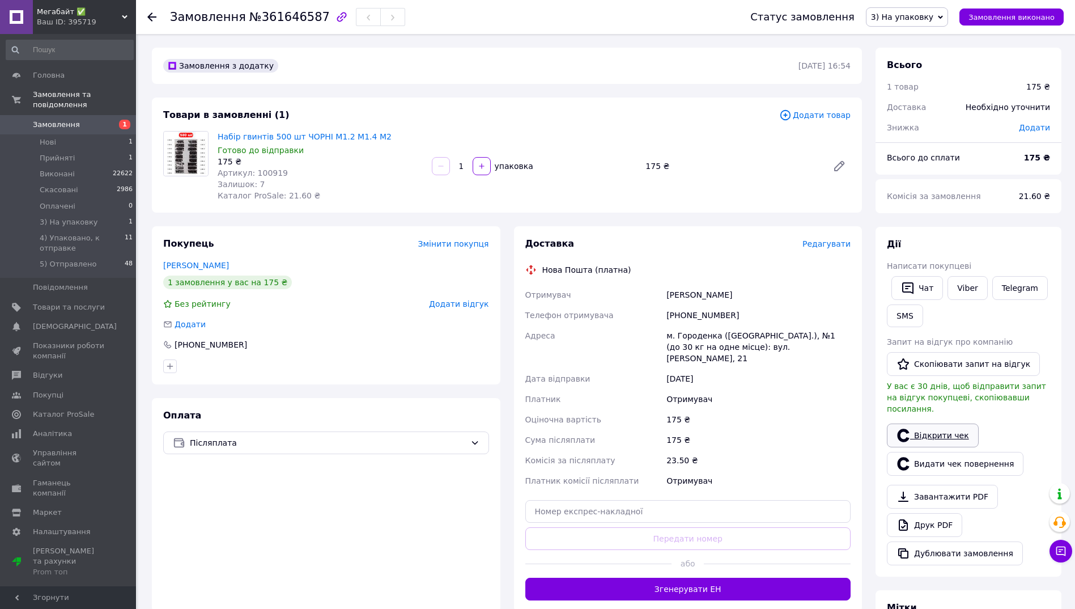
click at [922, 424] on link "Відкрити чек" at bounding box center [933, 435] width 92 height 24
click at [821, 247] on span "Редагувати" at bounding box center [827, 243] width 48 height 9
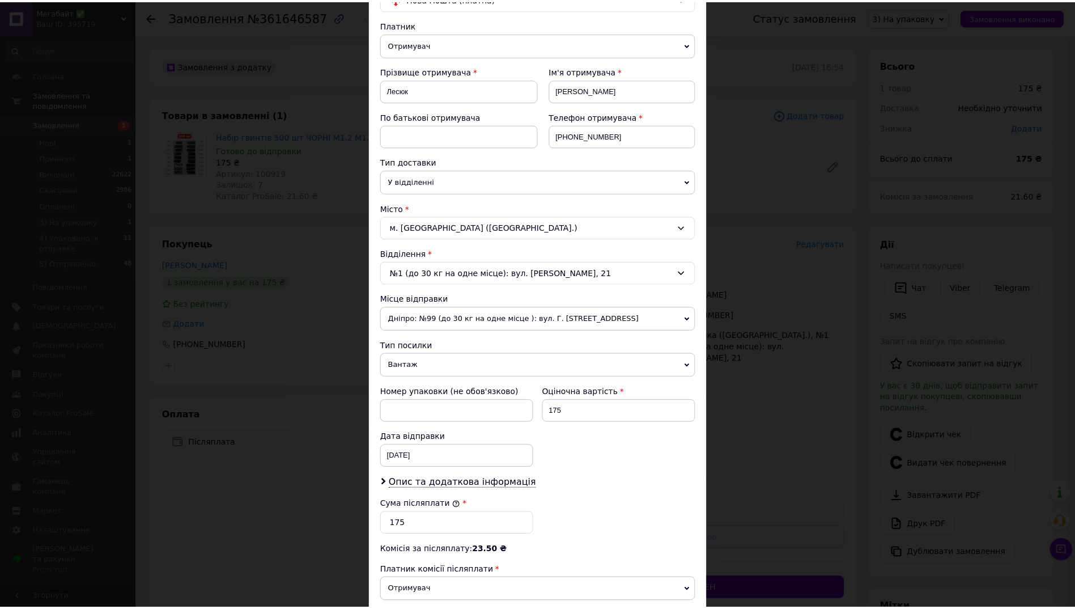
scroll to position [256, 0]
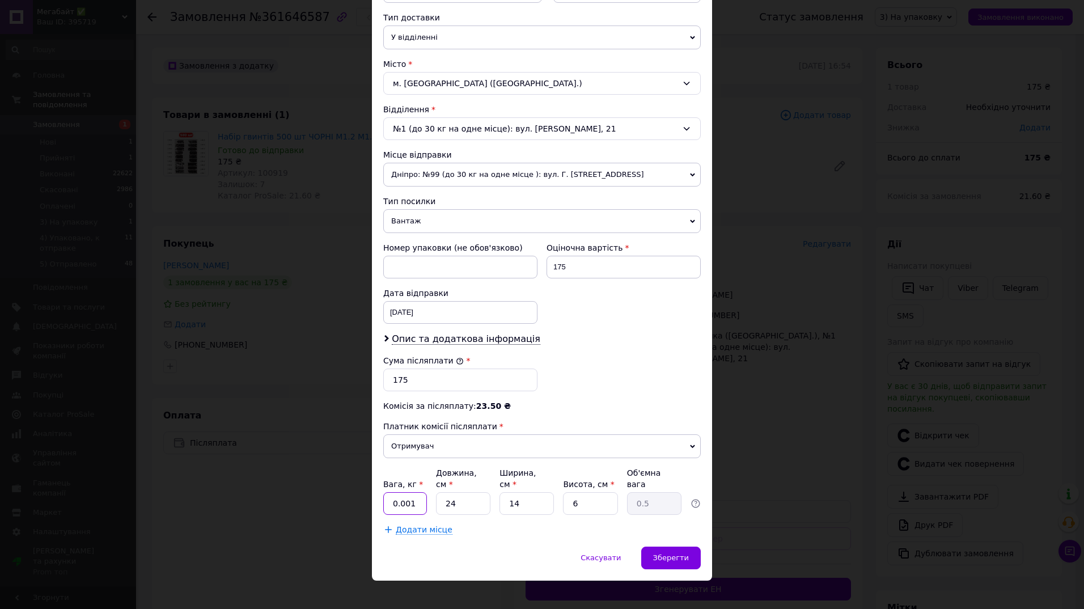
drag, startPoint x: 396, startPoint y: 490, endPoint x: 425, endPoint y: 494, distance: 28.6
click at [425, 494] on input "0.001" at bounding box center [405, 503] width 44 height 23
click at [395, 493] on input "05" at bounding box center [405, 503] width 44 height 23
type input "0.5"
click at [668, 553] on span "Зберегти" at bounding box center [671, 557] width 36 height 9
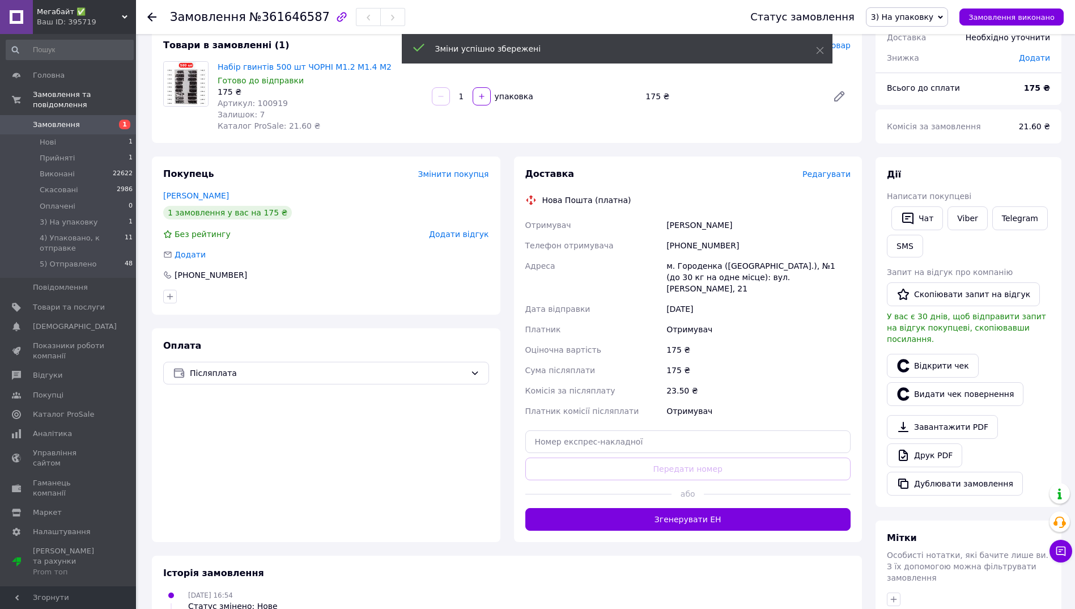
scroll to position [170, 0]
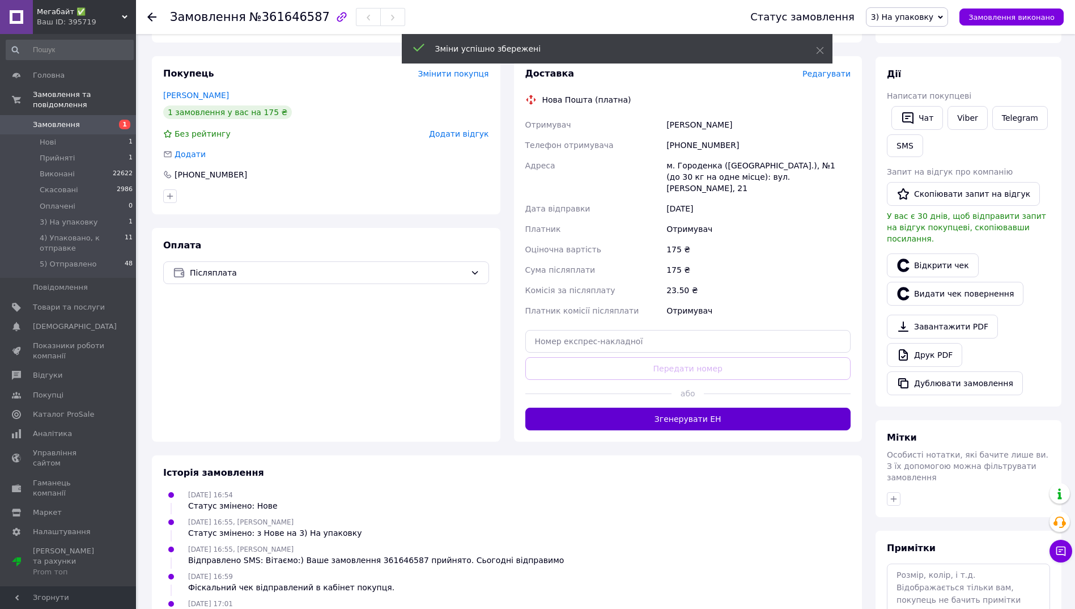
click at [675, 411] on button "Згенерувати ЕН" at bounding box center [689, 419] width 326 height 23
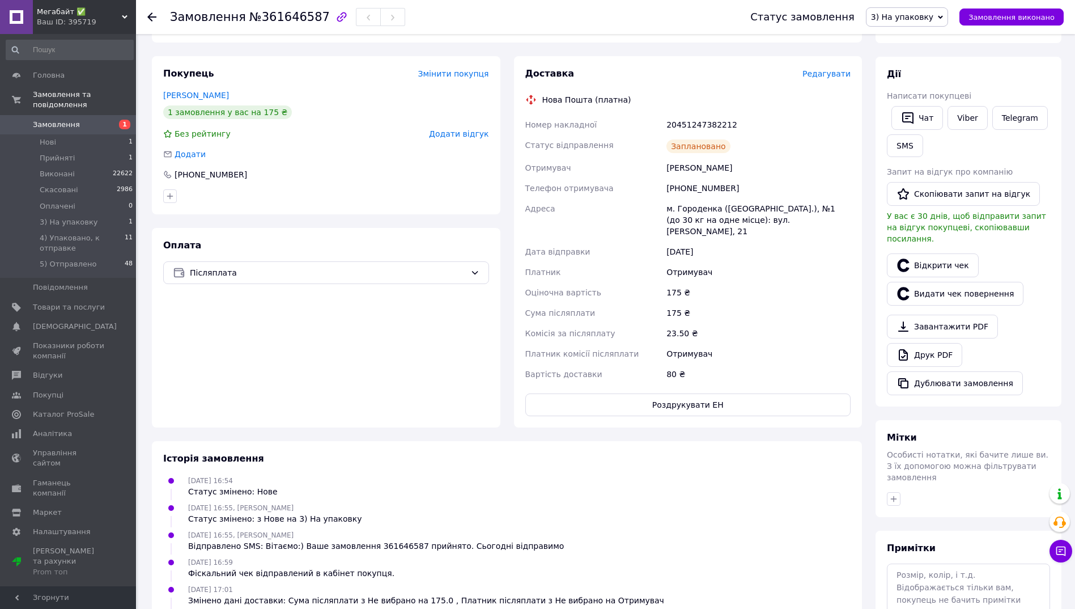
click at [691, 124] on div "20451247382212" at bounding box center [758, 125] width 189 height 20
copy div "20451247382212"
click at [893, 142] on button "SMS" at bounding box center [905, 145] width 36 height 23
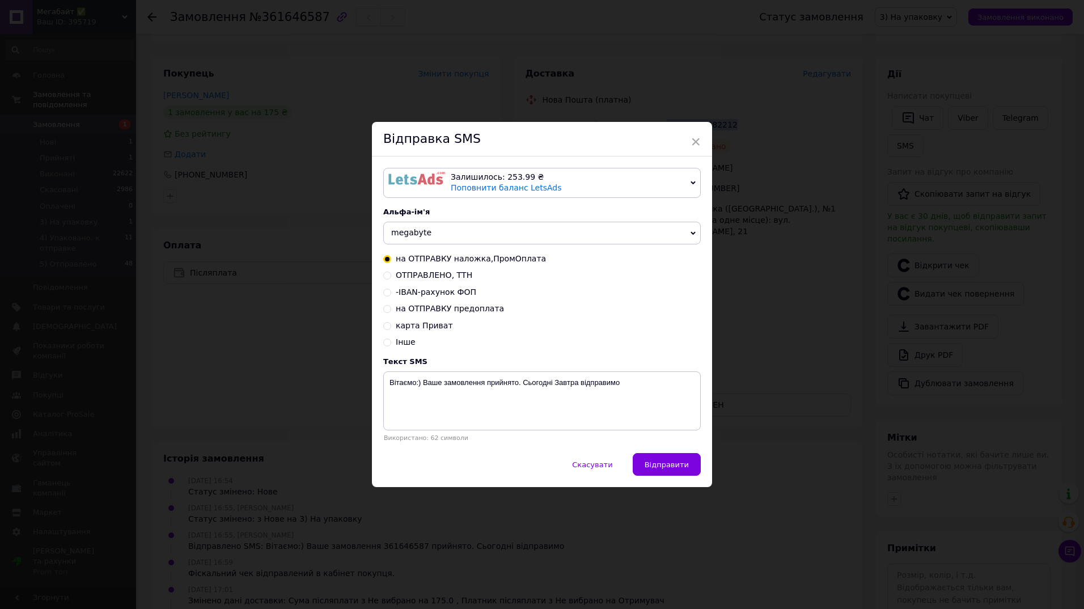
click at [384, 274] on input "ОТПРАВЛЕНО, ТТН" at bounding box center [387, 274] width 8 height 8
radio input "true"
radio input "false"
click at [531, 383] on textarea "НАЛОЖКА Замовлення відправлено НП Дякуємо за покупку!" at bounding box center [541, 400] width 317 height 59
paste textarea "20451247382212"
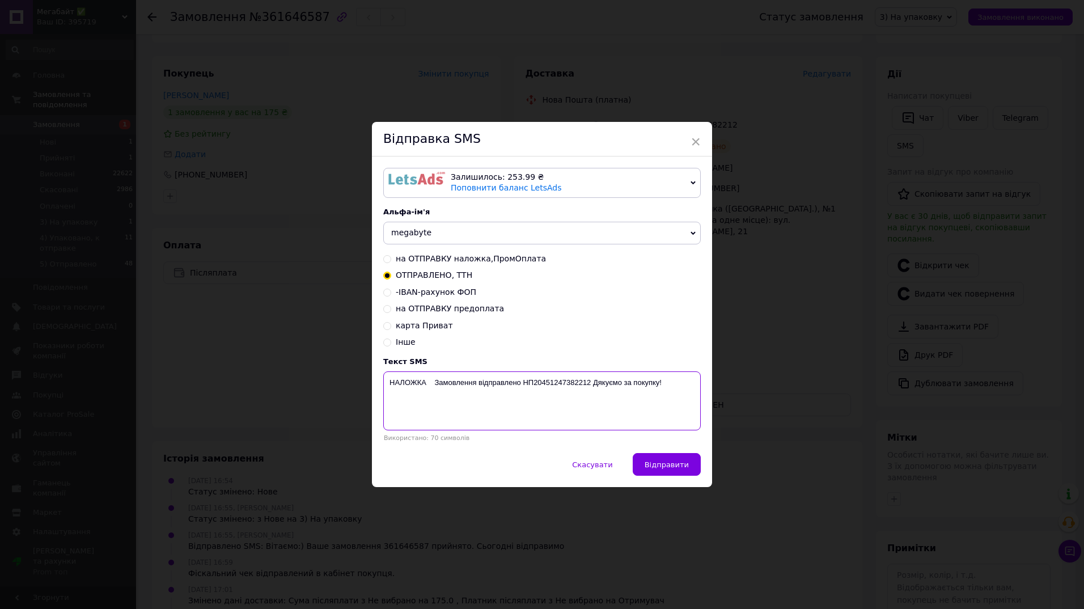
click at [477, 385] on textarea "НАЛОЖКА Замовлення відправлено НП20451247382212 Дякуємо за покупку!" at bounding box center [541, 400] width 317 height 59
paste textarea "361646587"
type textarea "НАЛОЖКА Замовлення 361646587 відправлено НП20451247382212 Дякуємо за покупку!"
click at [477, 385] on textarea "НАЛОЖКА Замовлення 361646587 відправлено НП20451247382212 Дякуємо за покупку!" at bounding box center [541, 400] width 317 height 59
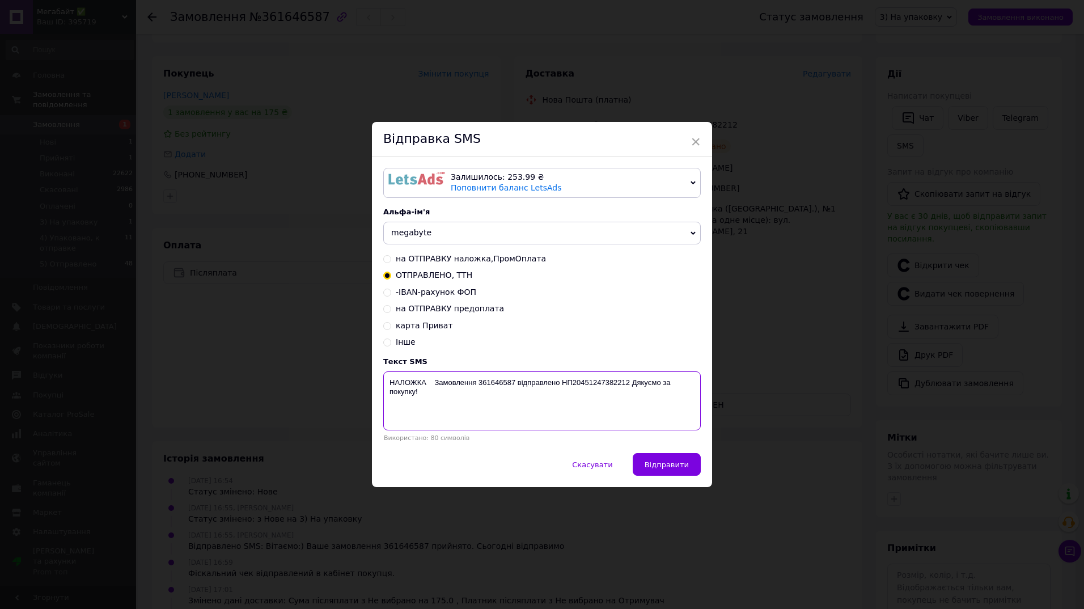
click at [477, 385] on textarea "НАЛОЖКА Замовлення 361646587 відправлено НП20451247382212 Дякуємо за покупку!" at bounding box center [541, 400] width 317 height 59
click at [798, 441] on div "× Відправка SMS Залишилось: 253.99 ₴ Поповнити баланс LetsAds Підключити SMSClu…" at bounding box center [542, 304] width 1084 height 609
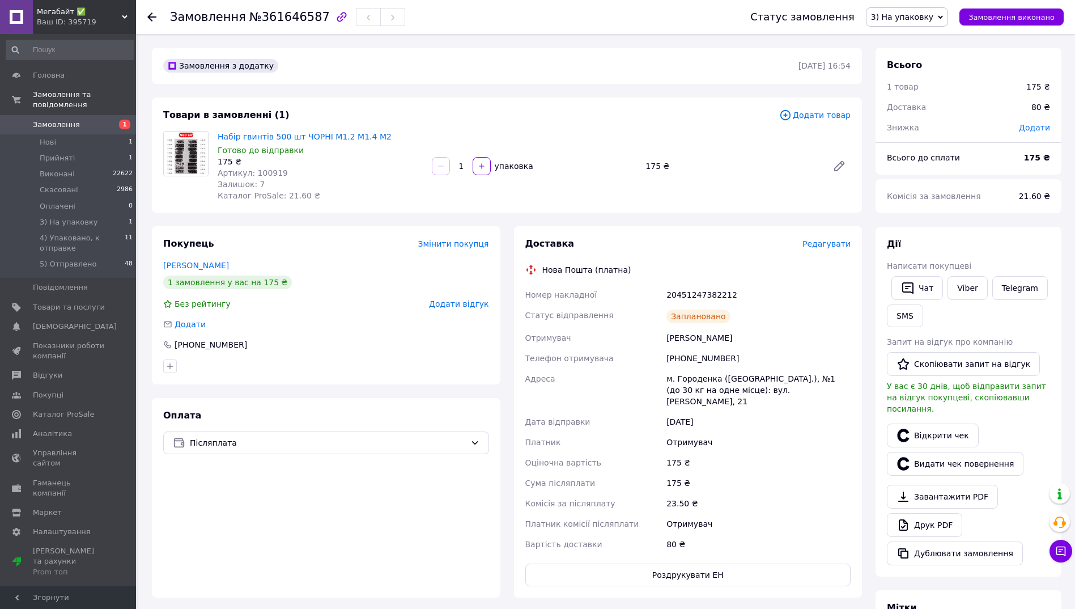
scroll to position [281, 0]
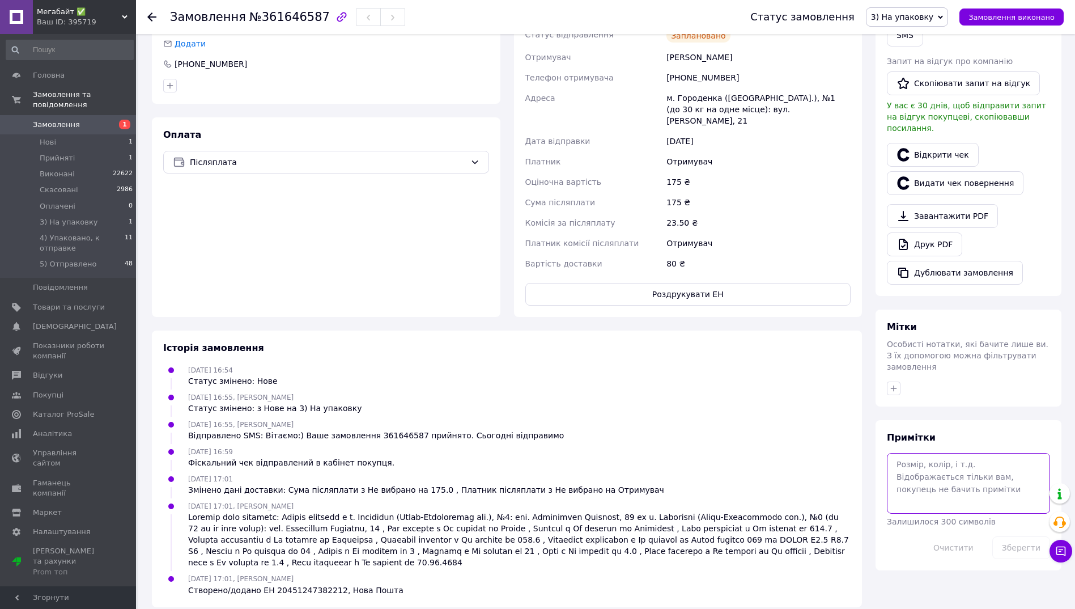
click at [938, 453] on textarea at bounding box center [968, 483] width 163 height 60
paste textarea "НАЛОЖКА Замовлення 361646587 відправлено НП20451247382212 Дякуємо за покупку!"
click at [907, 463] on textarea "чат НАЛОЖКА Замовлення 361646587 відправлено НП20451247382212 Дякуємо за покупк…" at bounding box center [968, 483] width 163 height 60
type textarea "чат НАЛОЖКА Замовлення 361646587 відправлено НП 20451247382212 Дякуємо за покуп…"
click at [1016, 536] on button "Зберегти" at bounding box center [1022, 547] width 58 height 23
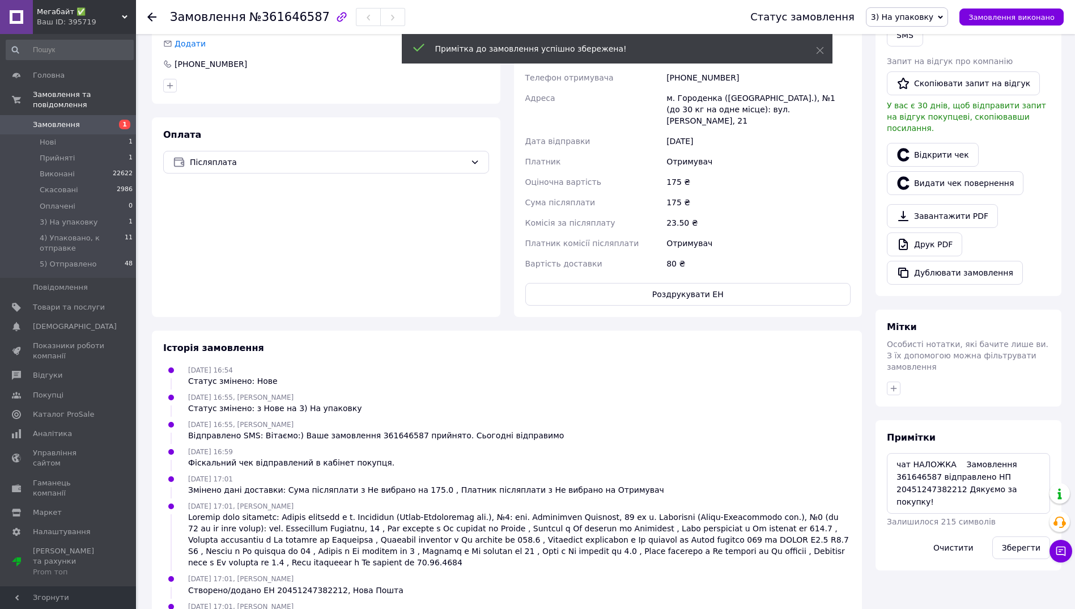
click at [925, 18] on span "3) На упаковку" at bounding box center [902, 16] width 62 height 9
drag, startPoint x: 947, startPoint y: 108, endPoint x: 535, endPoint y: 70, distance: 413.9
click at [946, 108] on li "4) Упаковано, к отправке" at bounding box center [922, 107] width 110 height 17
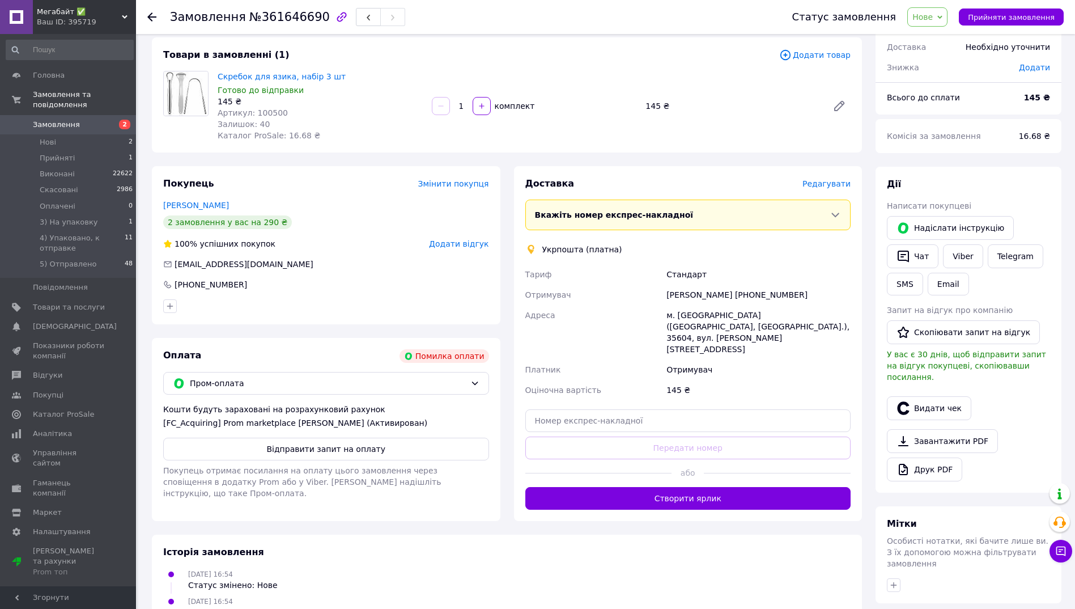
scroll to position [39, 0]
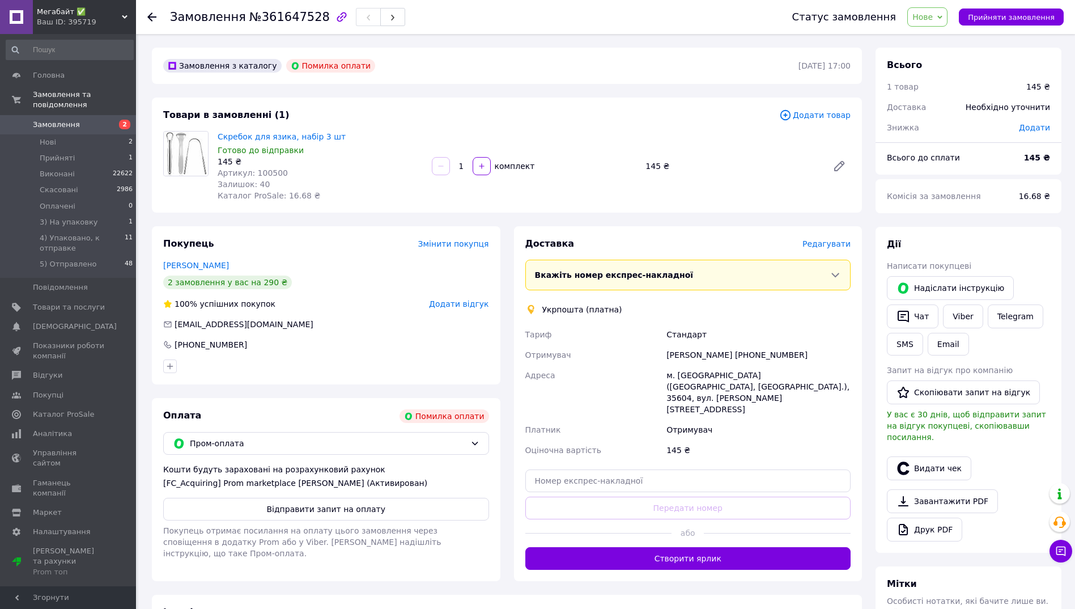
click at [57, 120] on span "Замовлення" at bounding box center [56, 125] width 47 height 10
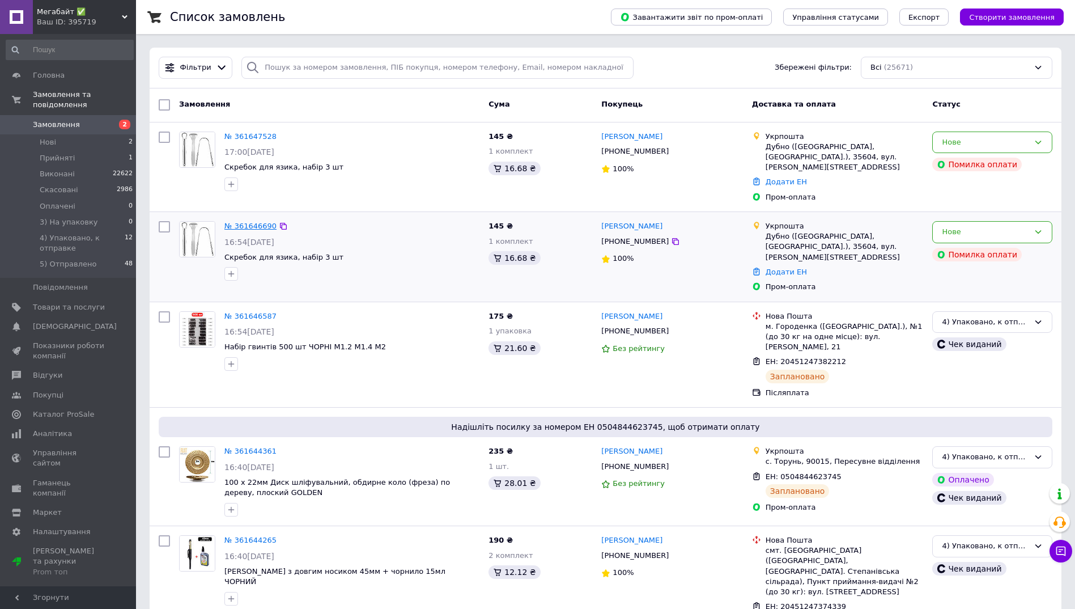
click at [244, 222] on link "№ 361646690" at bounding box center [250, 226] width 52 height 9
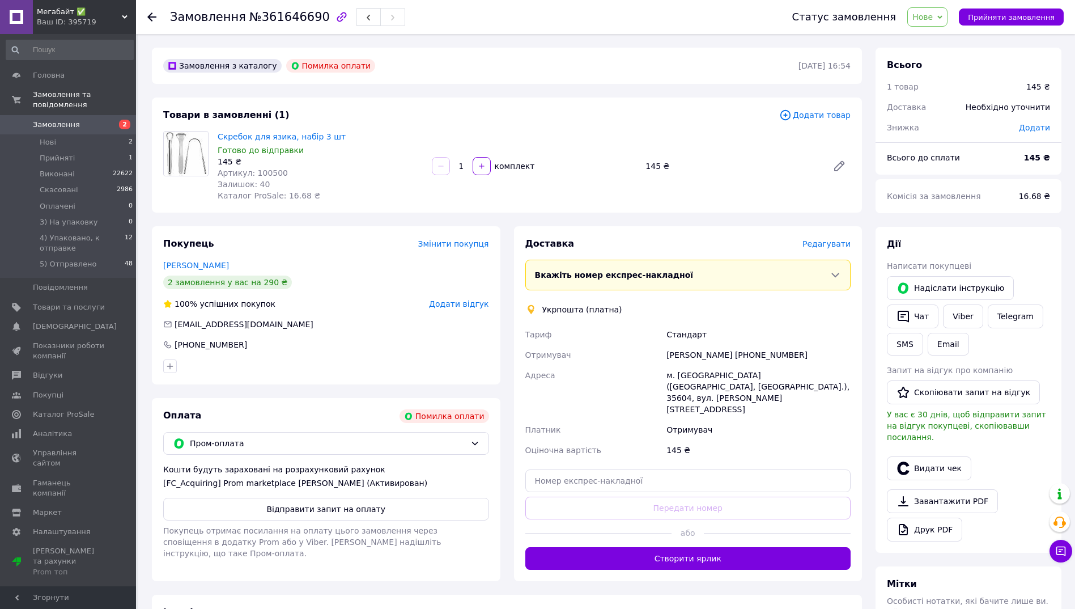
click at [933, 18] on span "Нове" at bounding box center [923, 16] width 20 height 9
click at [937, 40] on li "Прийнято" at bounding box center [963, 39] width 110 height 17
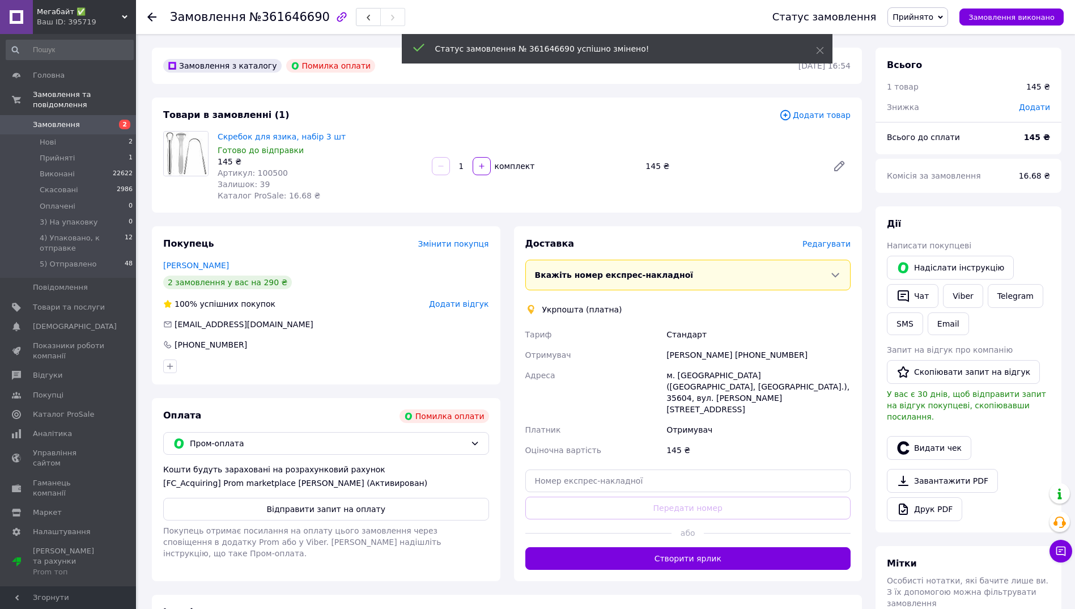
click at [357, 507] on button "Відправити запит на оплату" at bounding box center [326, 509] width 326 height 23
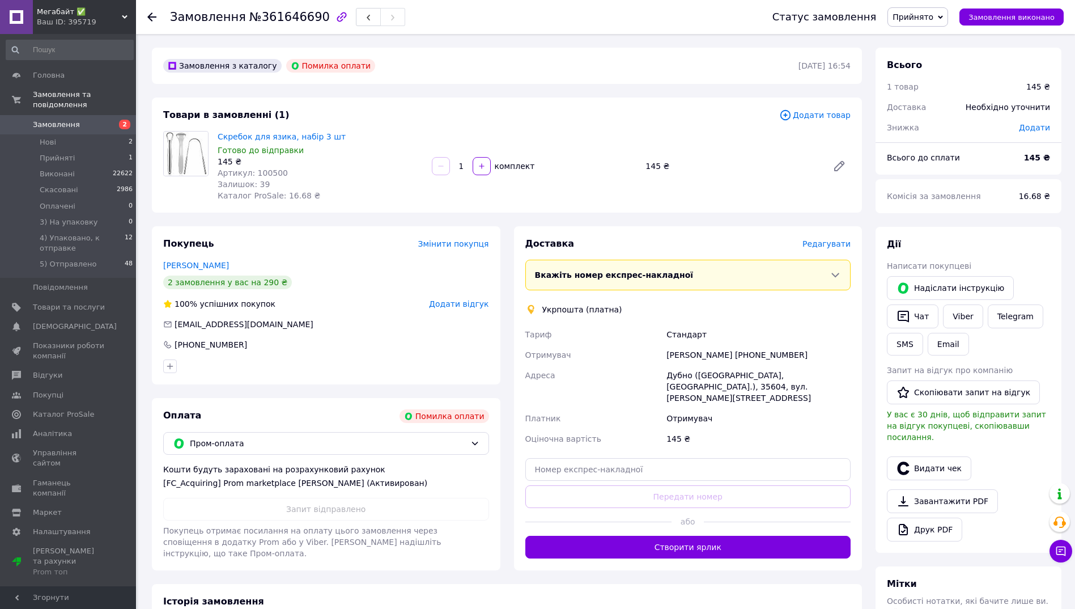
click at [152, 16] on icon at bounding box center [151, 16] width 9 height 9
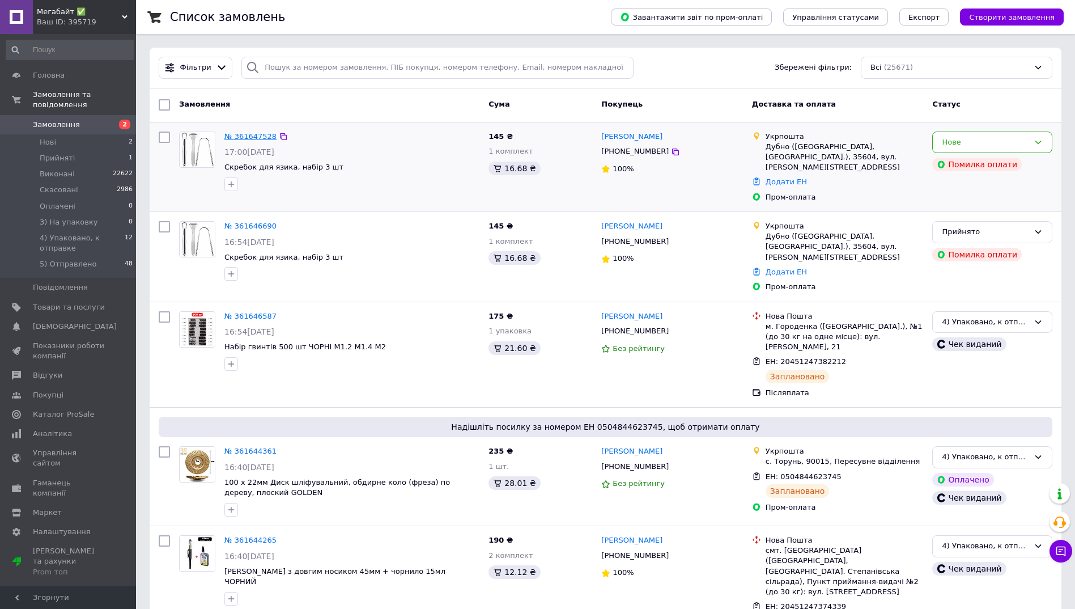
click at [249, 132] on link "№ 361647528" at bounding box center [250, 136] width 52 height 9
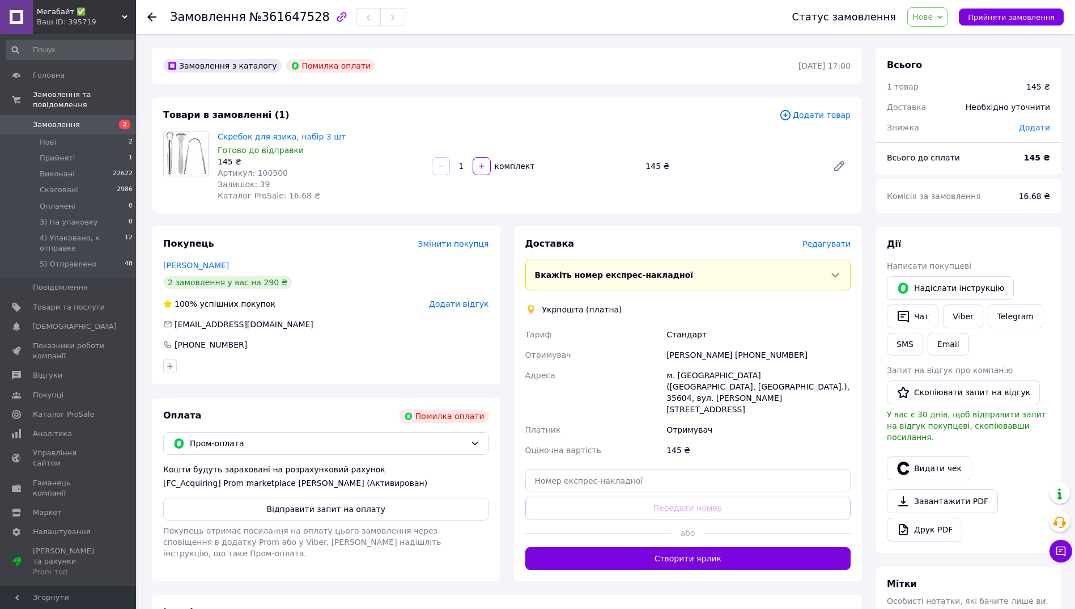
click at [933, 18] on span "Нове" at bounding box center [923, 16] width 20 height 9
click at [940, 38] on li "Прийнято" at bounding box center [963, 39] width 110 height 17
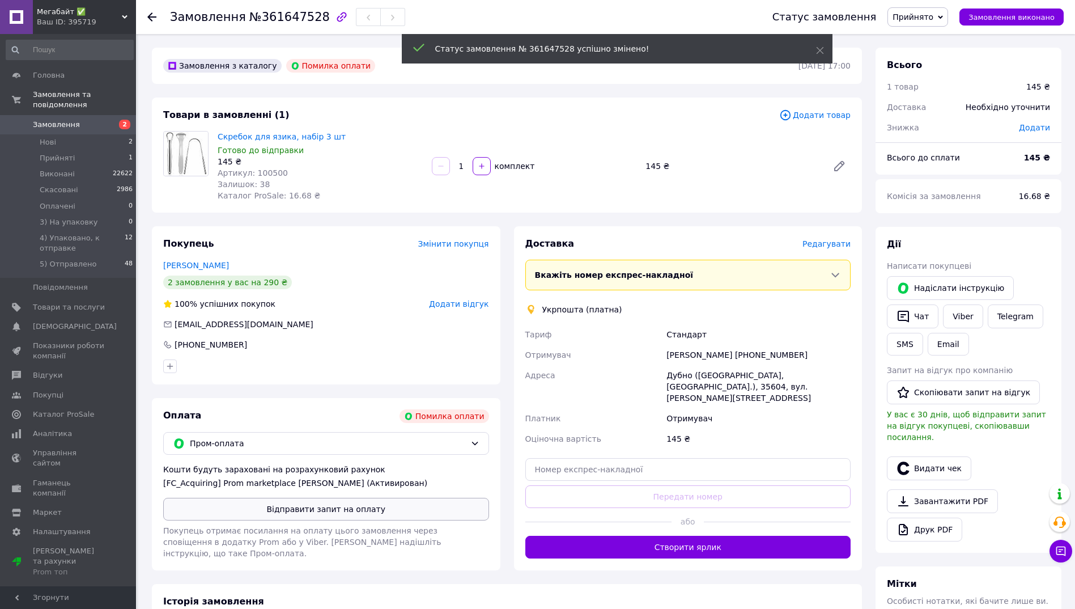
click at [353, 508] on button "Відправити запит на оплату" at bounding box center [326, 509] width 326 height 23
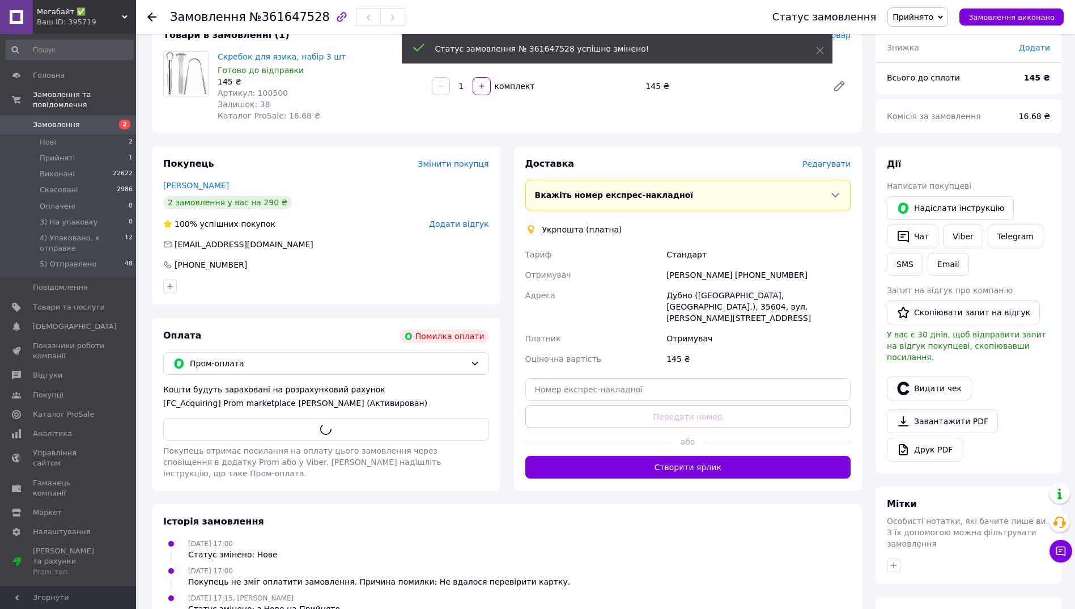
scroll to position [209, 0]
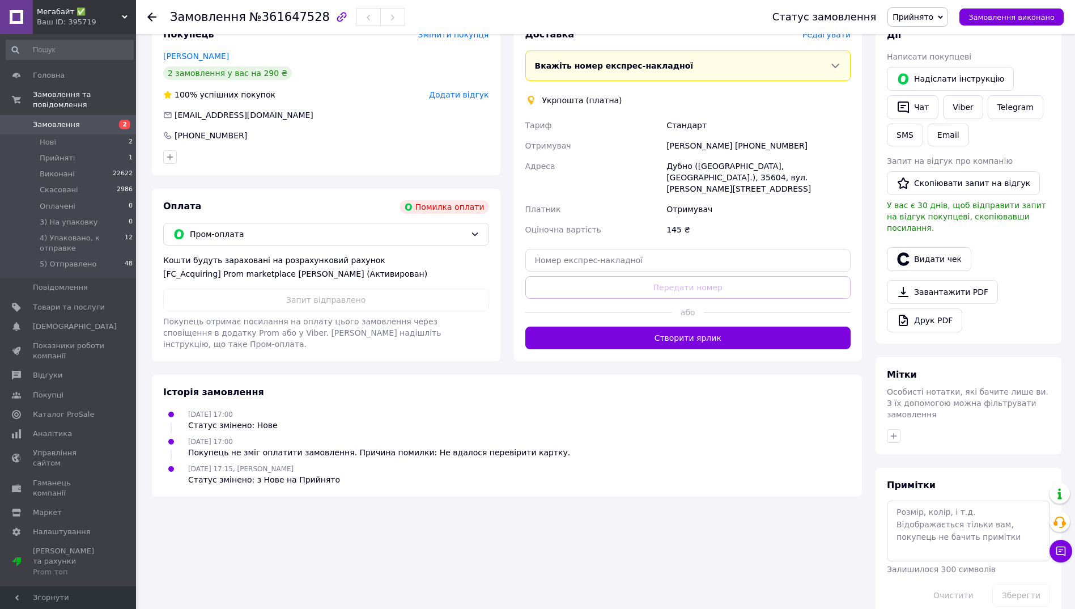
click at [149, 20] on icon at bounding box center [151, 16] width 9 height 9
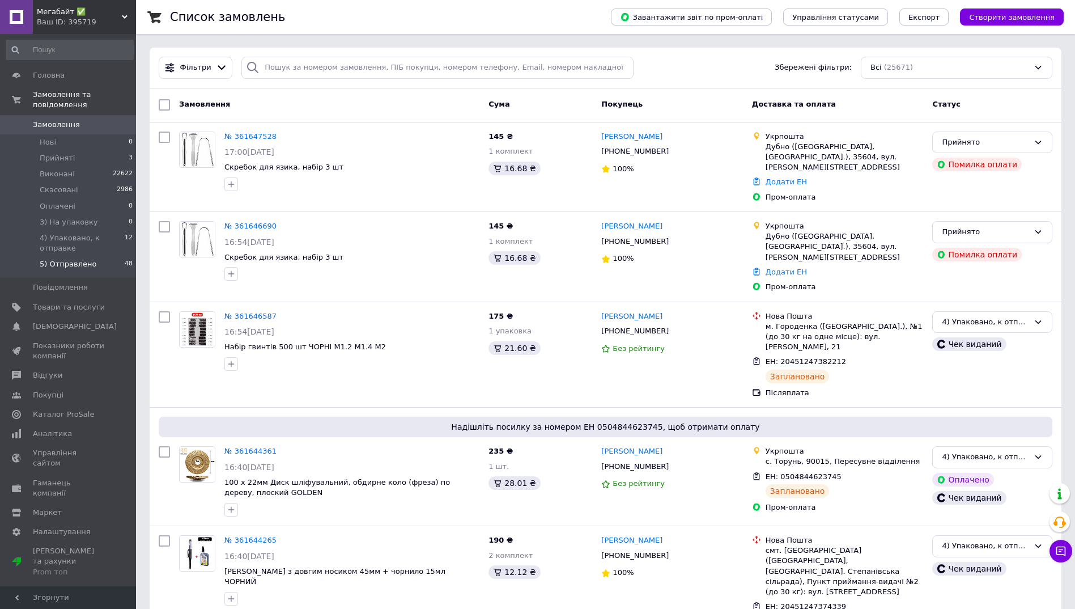
click at [57, 259] on span "5) Отправлено" at bounding box center [68, 264] width 57 height 10
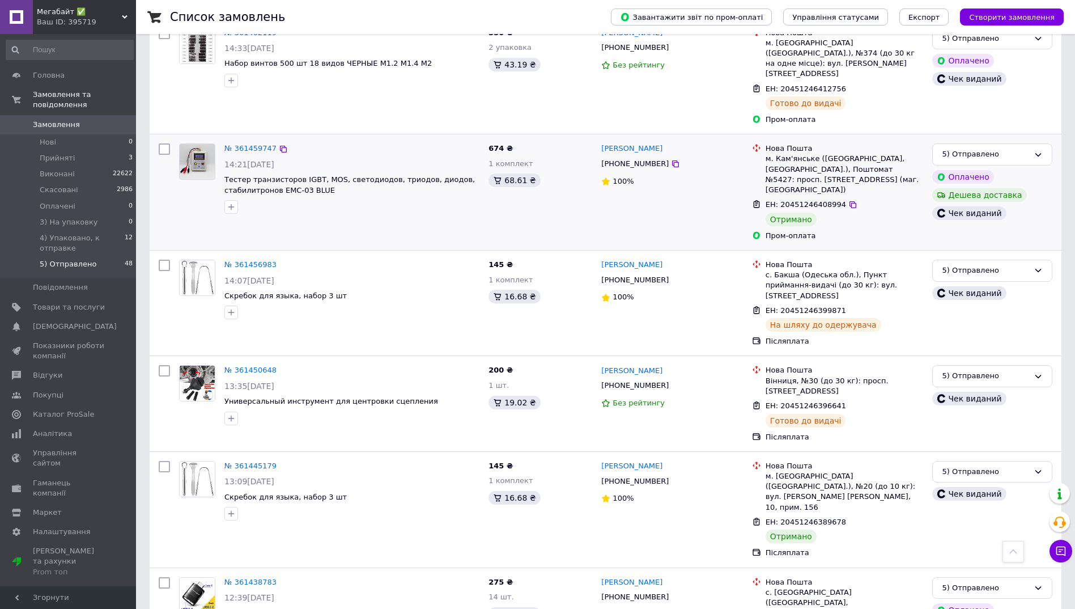
scroll to position [1871, 0]
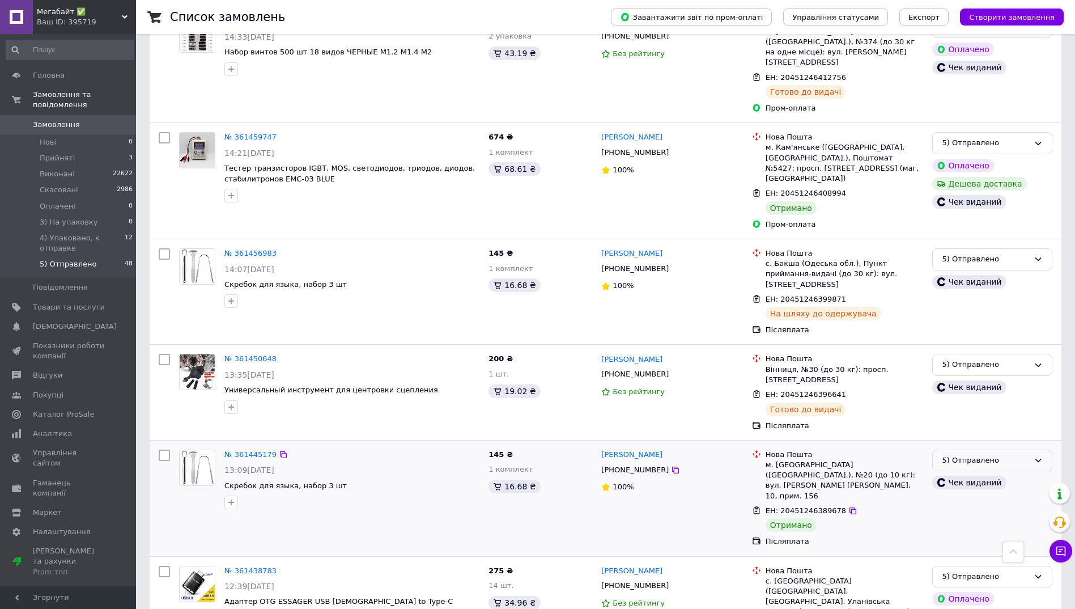
click at [1018, 455] on div "5) Отправлено" at bounding box center [985, 461] width 87 height 12
click at [959, 494] on li "Виконано" at bounding box center [992, 504] width 119 height 21
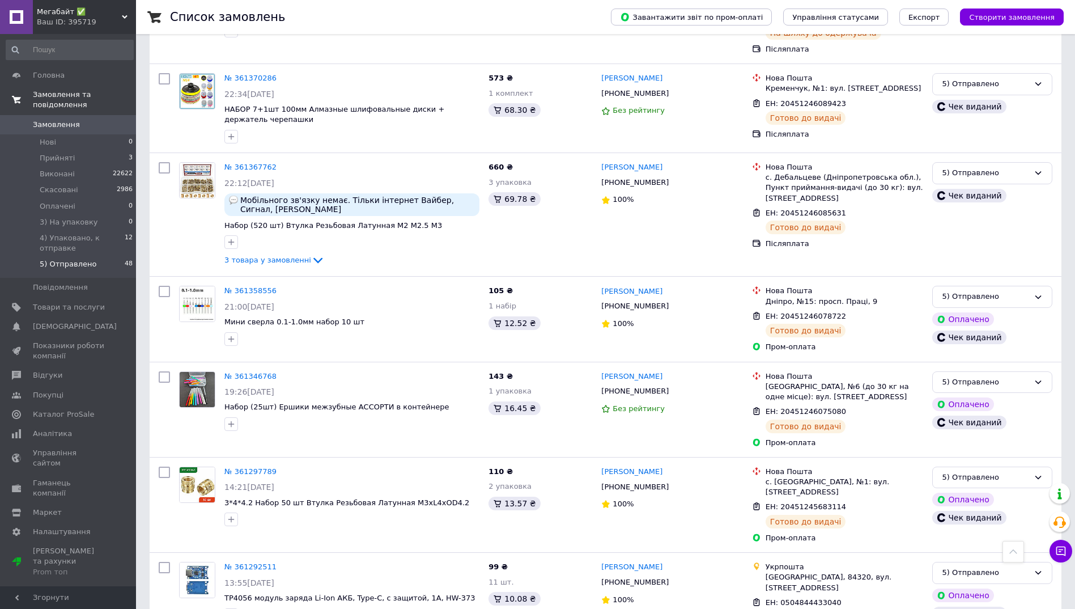
scroll to position [2934, 0]
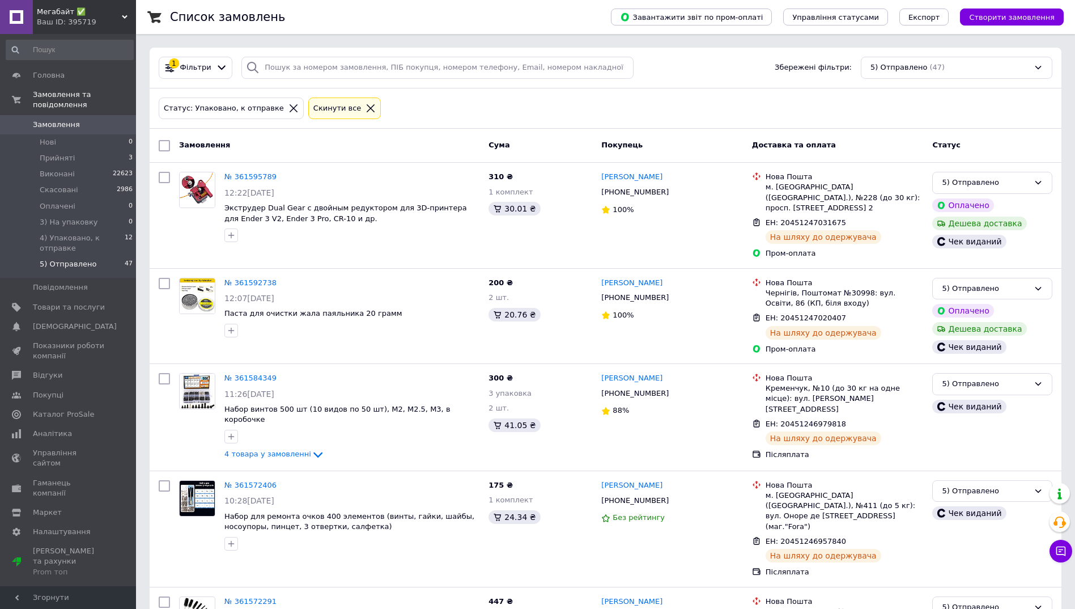
click at [46, 120] on span "Замовлення" at bounding box center [56, 125] width 47 height 10
